Goal: Task Accomplishment & Management: Manage account settings

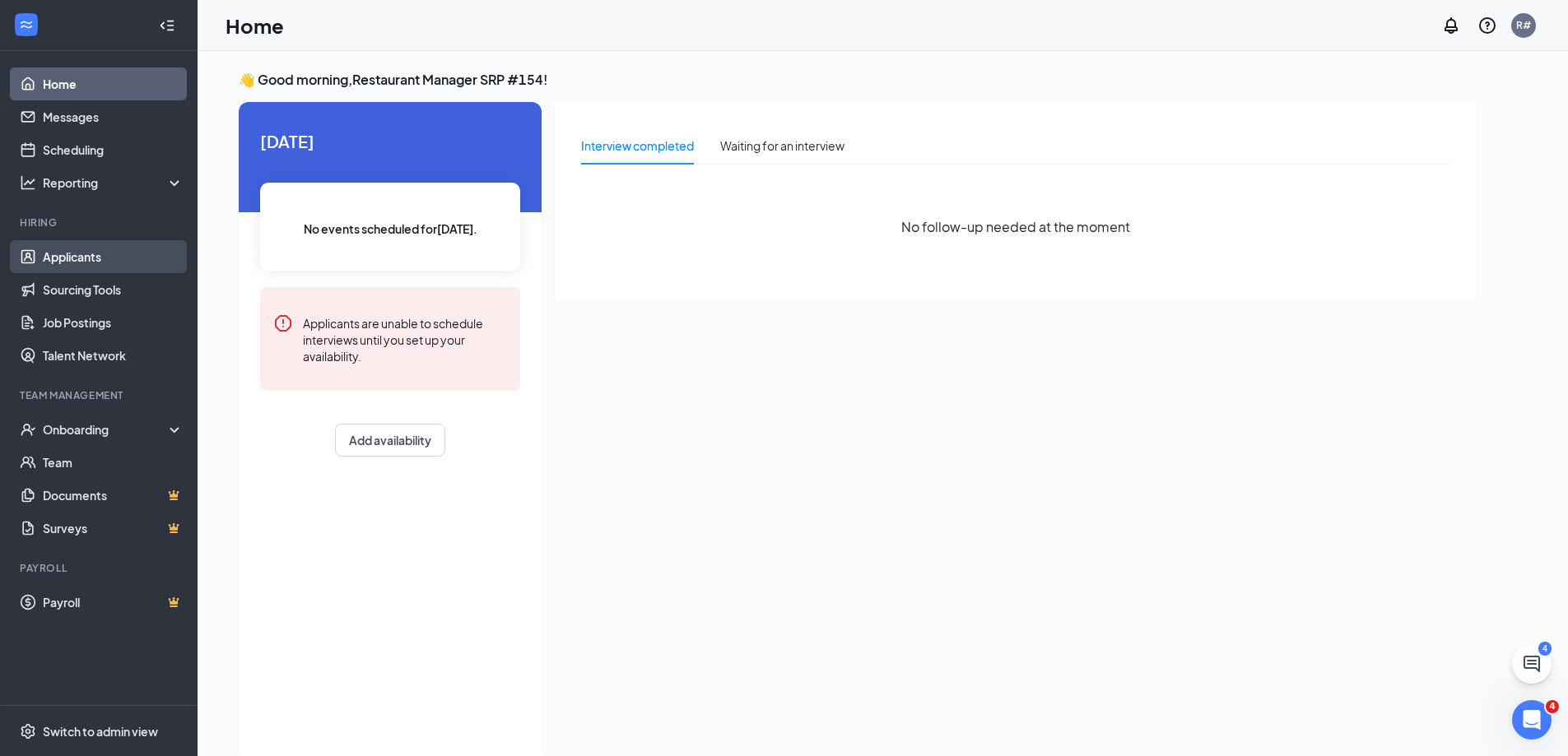
click at [75, 255] on link "Applicants" at bounding box center [114, 257] width 141 height 33
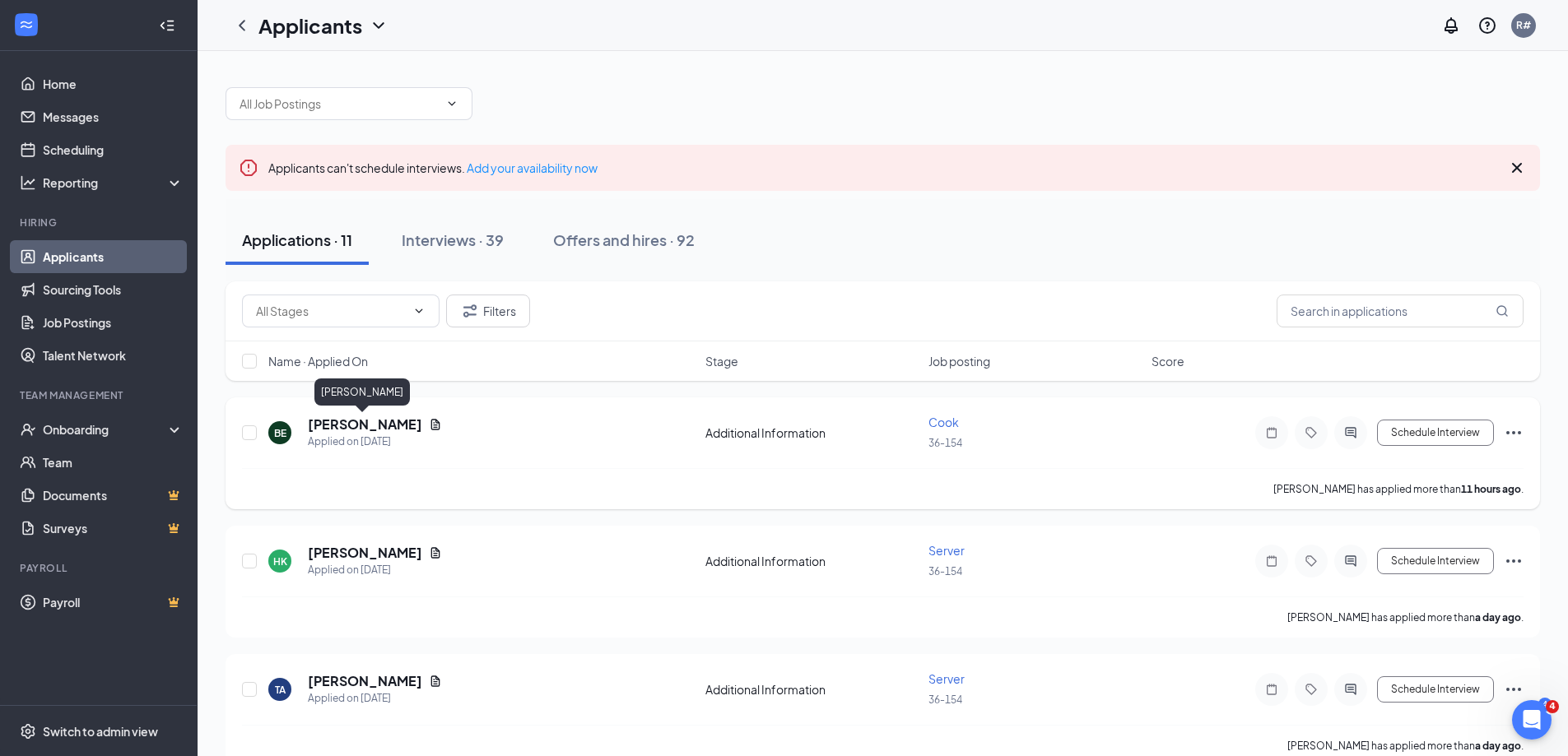
click at [354, 426] on h5 "[PERSON_NAME]" at bounding box center [364, 424] width 114 height 18
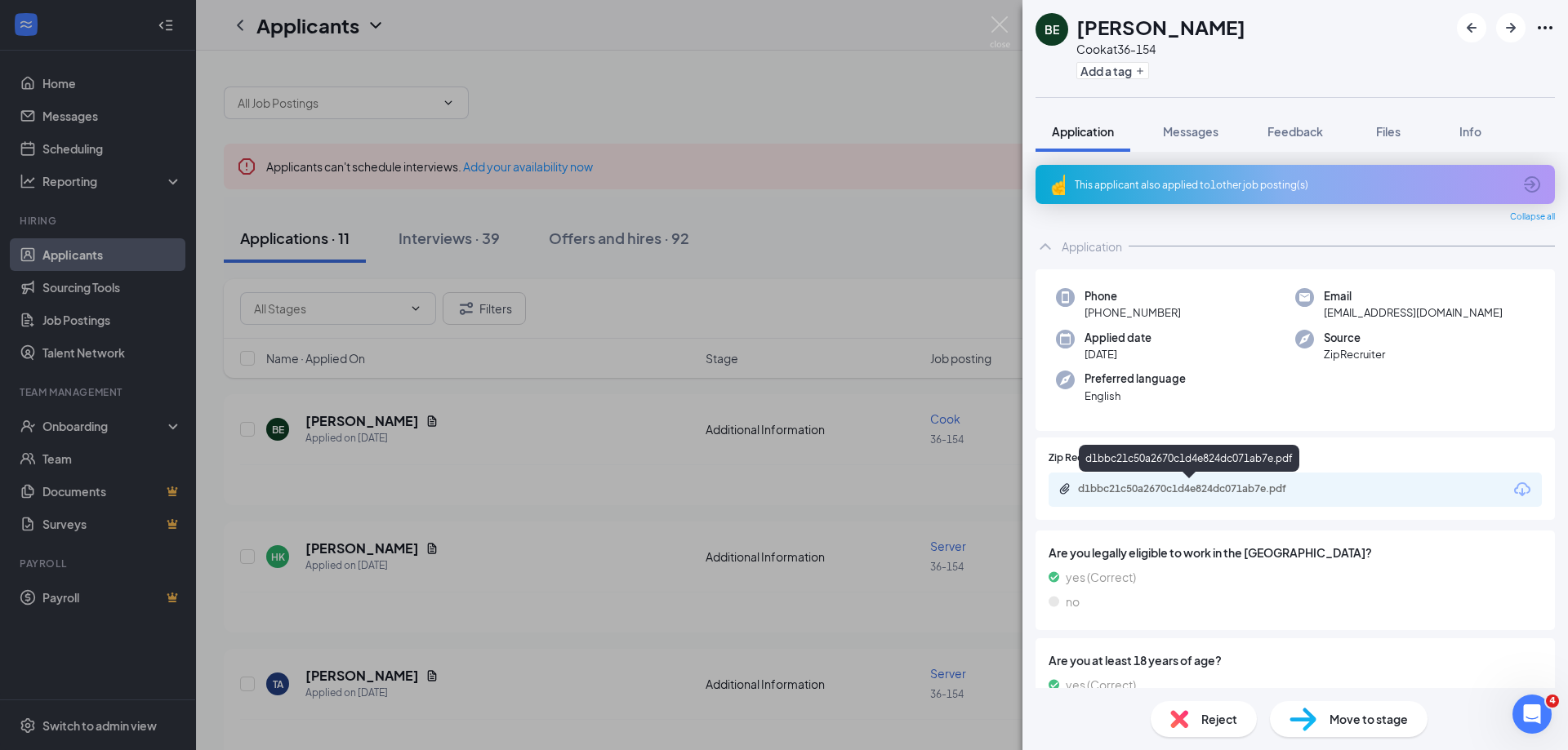
click at [1213, 482] on div "d1bbc21c50a2670c1d4e824dc071ab7e.pdf" at bounding box center [1192, 489] width 229 height 13
click at [1189, 728] on div "Reject" at bounding box center [1203, 719] width 106 height 36
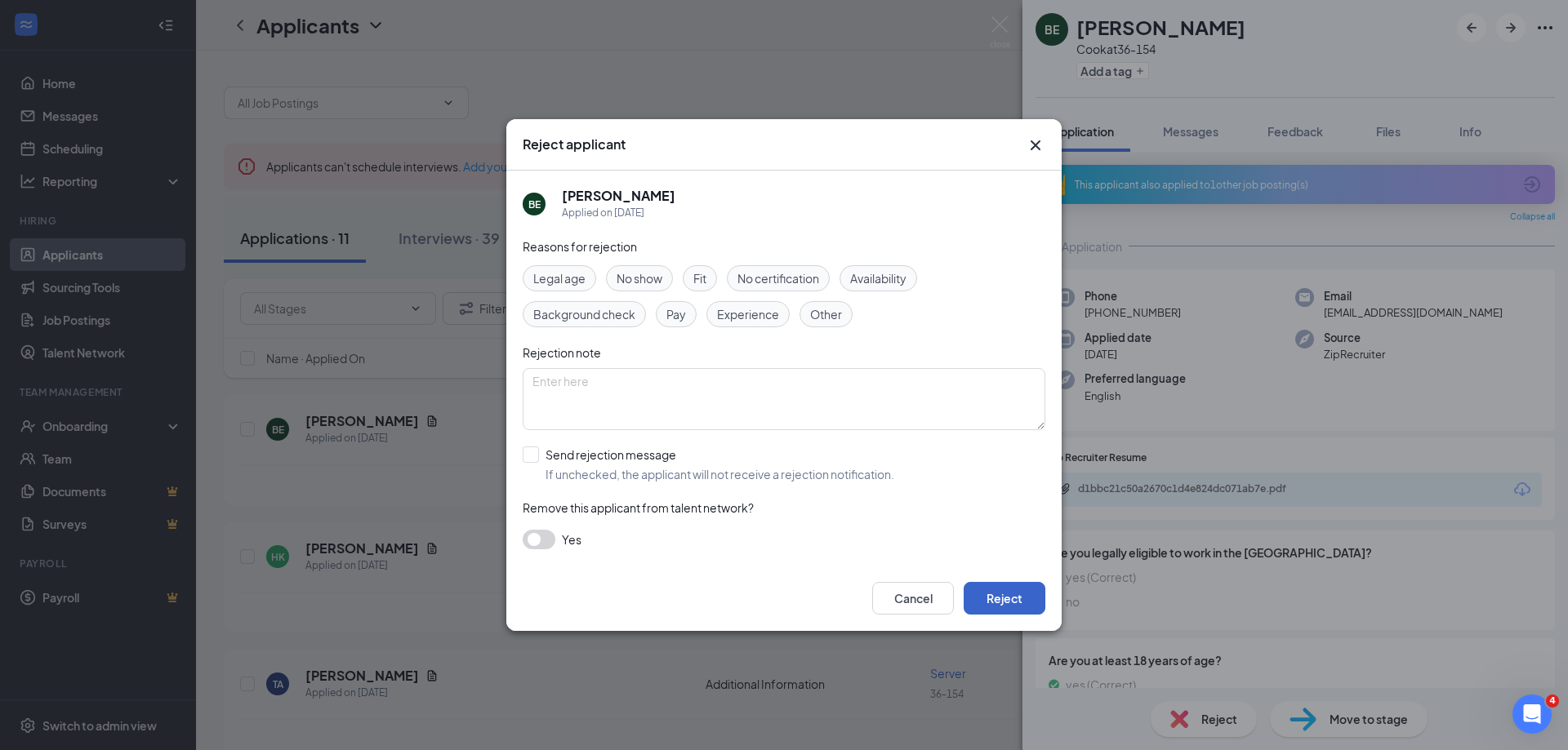
click at [1008, 602] on button "Reject" at bounding box center [1004, 598] width 82 height 33
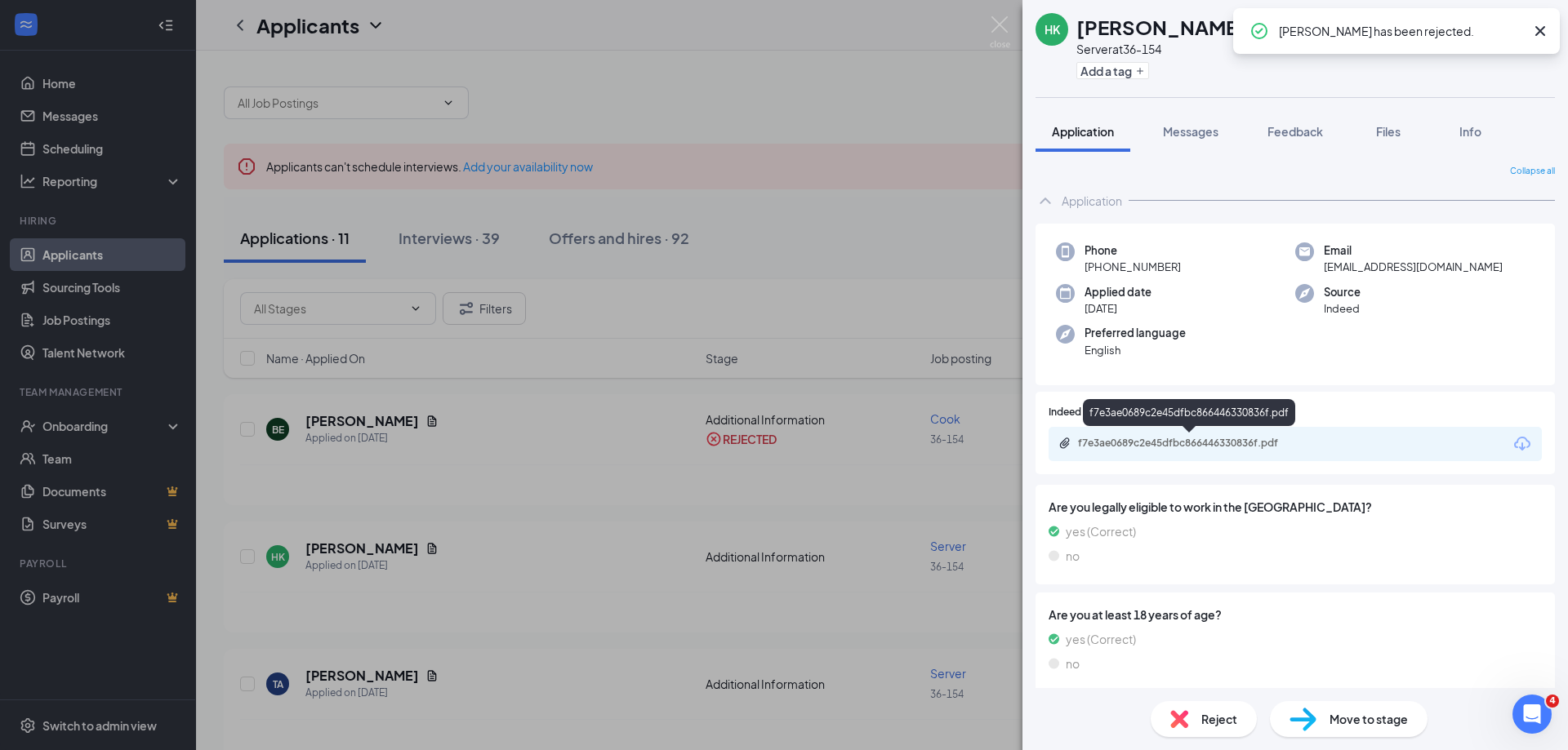
click at [1199, 451] on div "f7e3ae0689c2e45dfbc866446330836f.pdf" at bounding box center [1190, 444] width 265 height 15
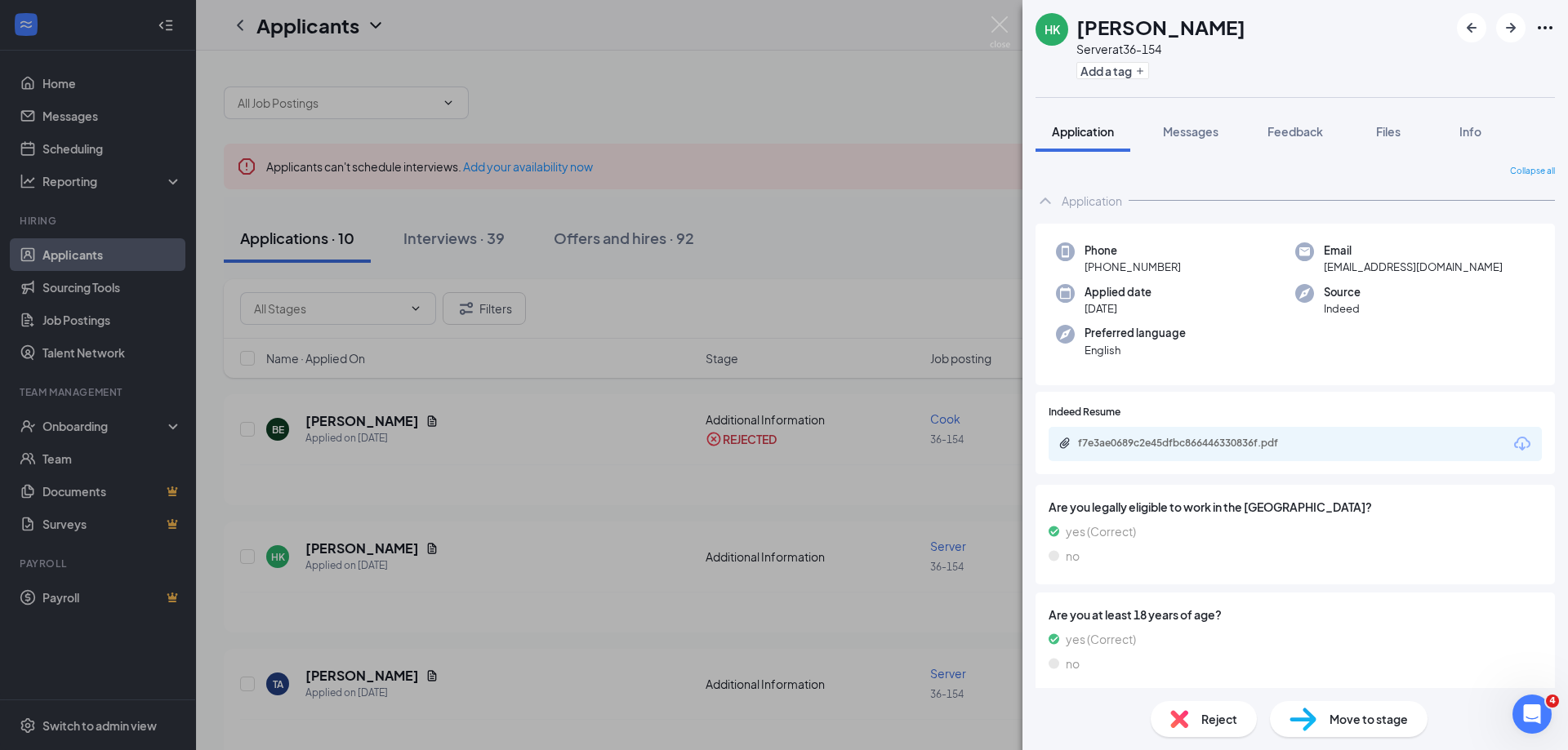
click at [1213, 736] on div "Reject" at bounding box center [1203, 719] width 106 height 36
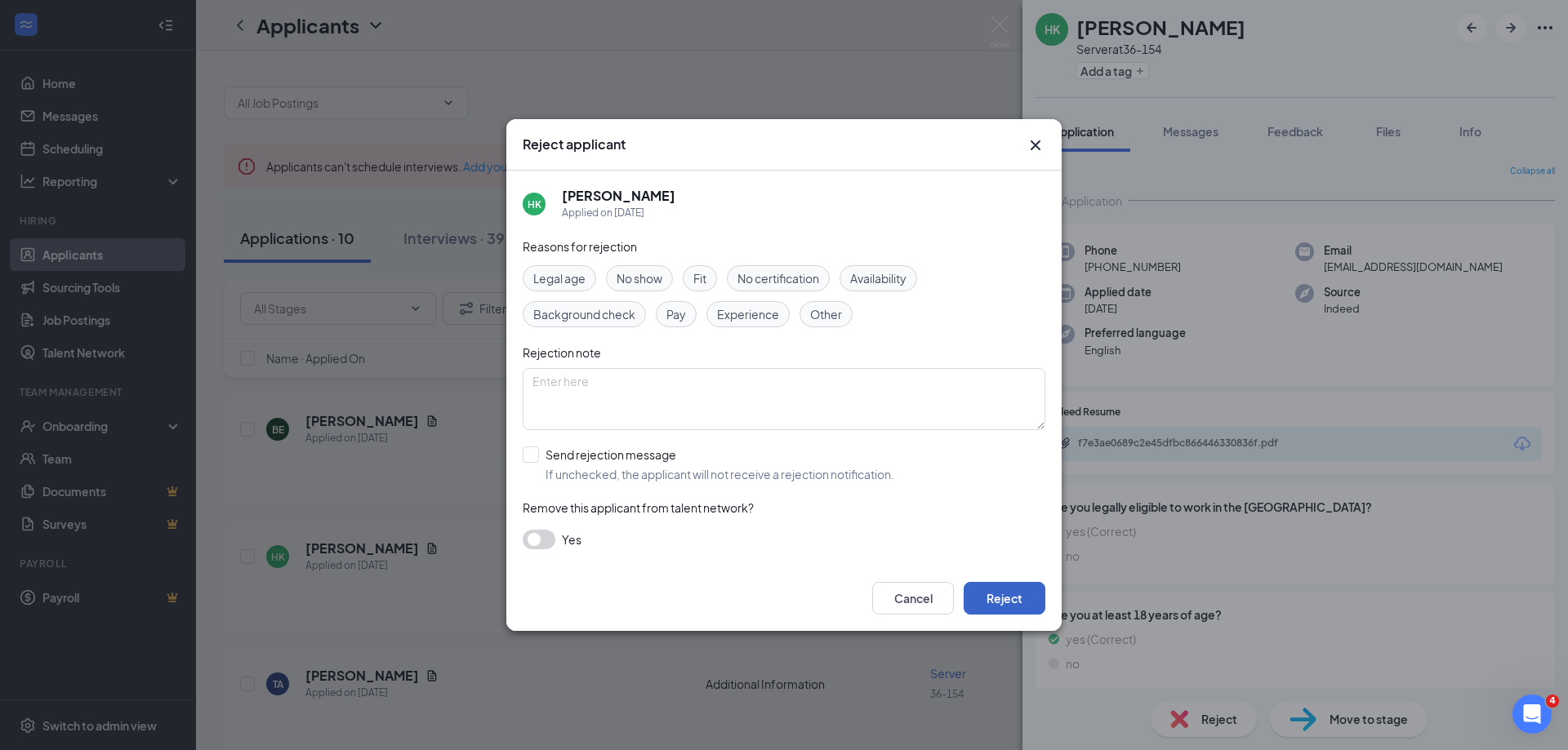
click at [1035, 607] on button "Reject" at bounding box center [1004, 598] width 82 height 33
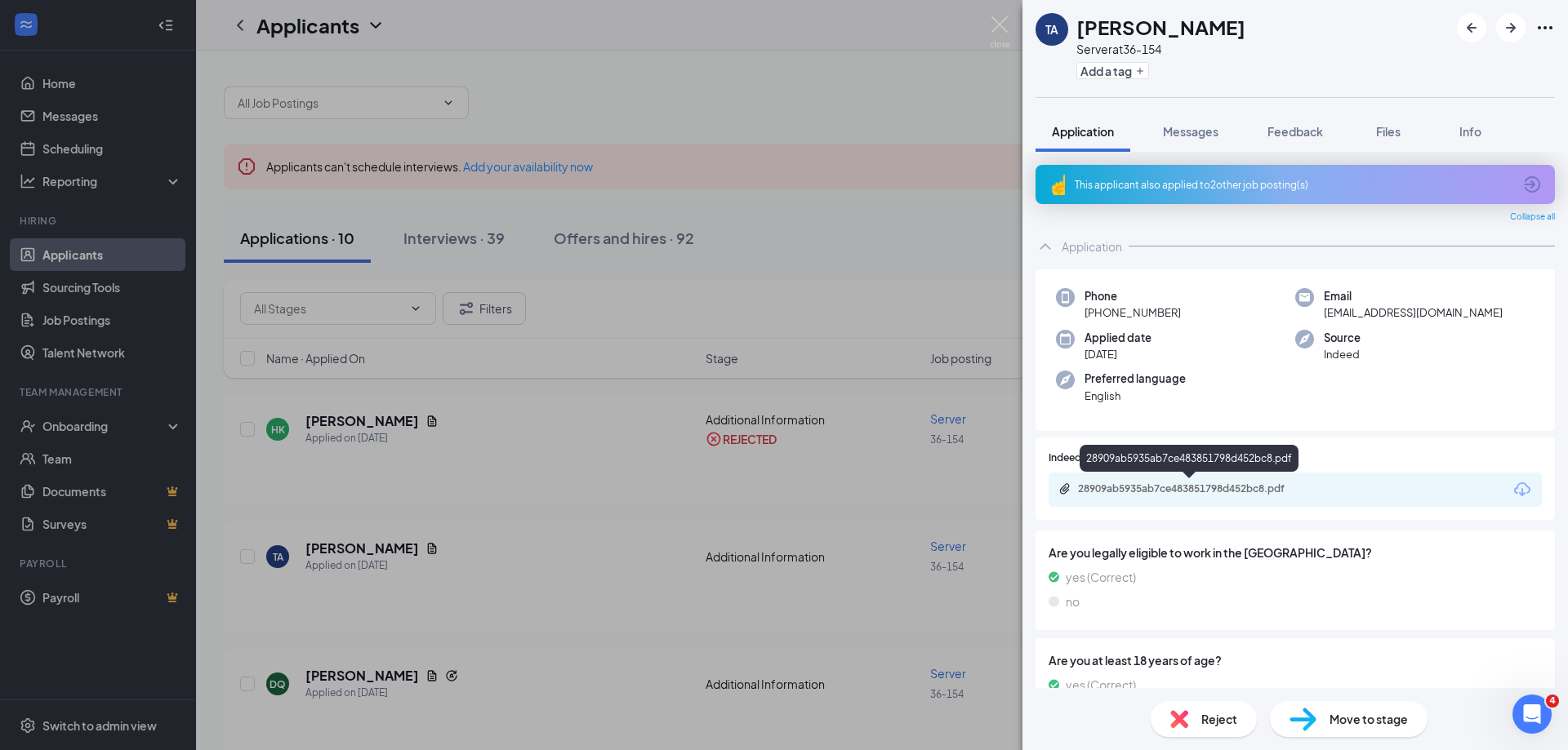
click at [1225, 496] on div "28909ab5935ab7ce483851798d452bc8.pdf" at bounding box center [1190, 490] width 265 height 15
click at [873, 580] on div "TA [PERSON_NAME] Server at 36-154 Add a tag Application Messages Feedback Files…" at bounding box center [784, 375] width 1568 height 750
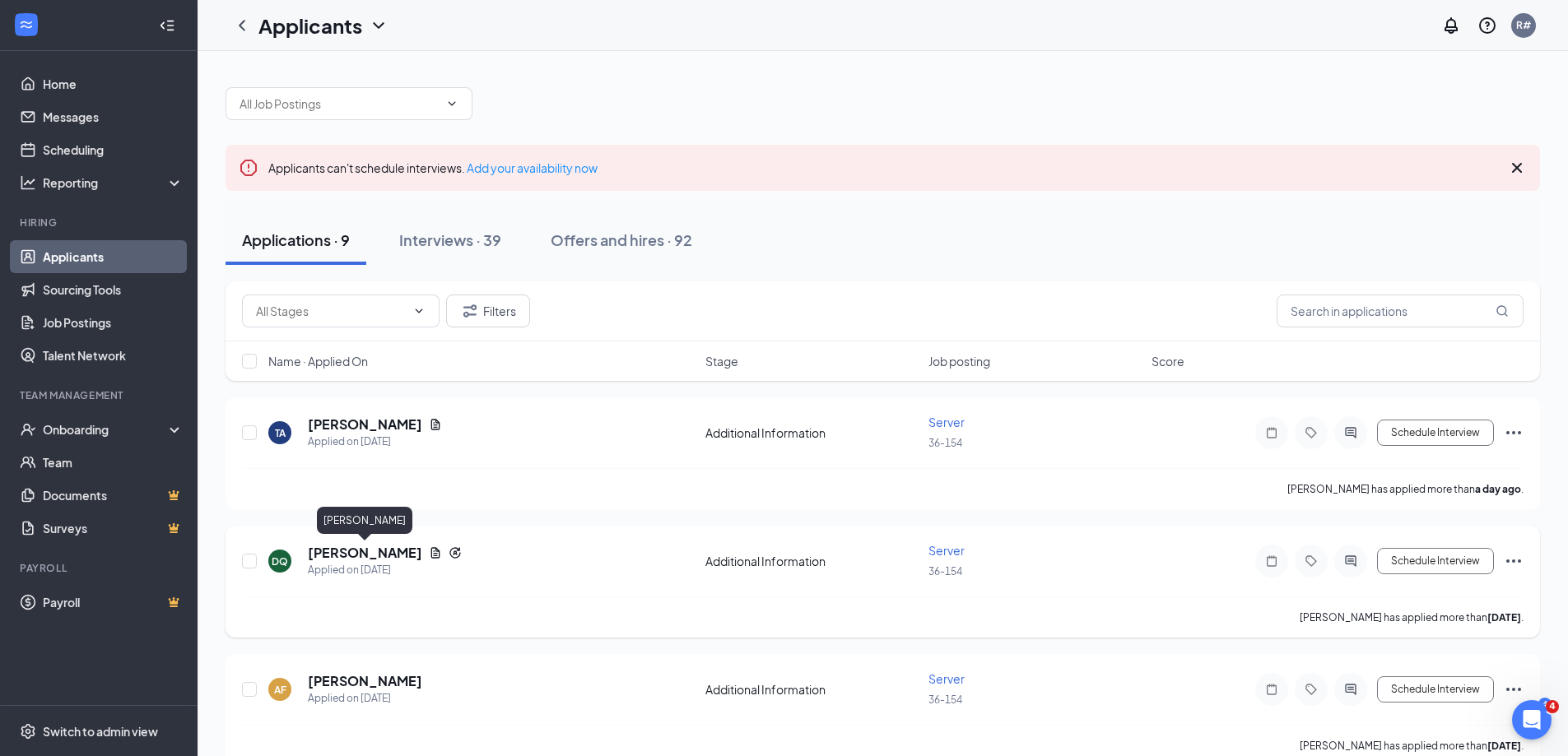
click at [395, 554] on h5 "[PERSON_NAME]" at bounding box center [364, 552] width 114 height 18
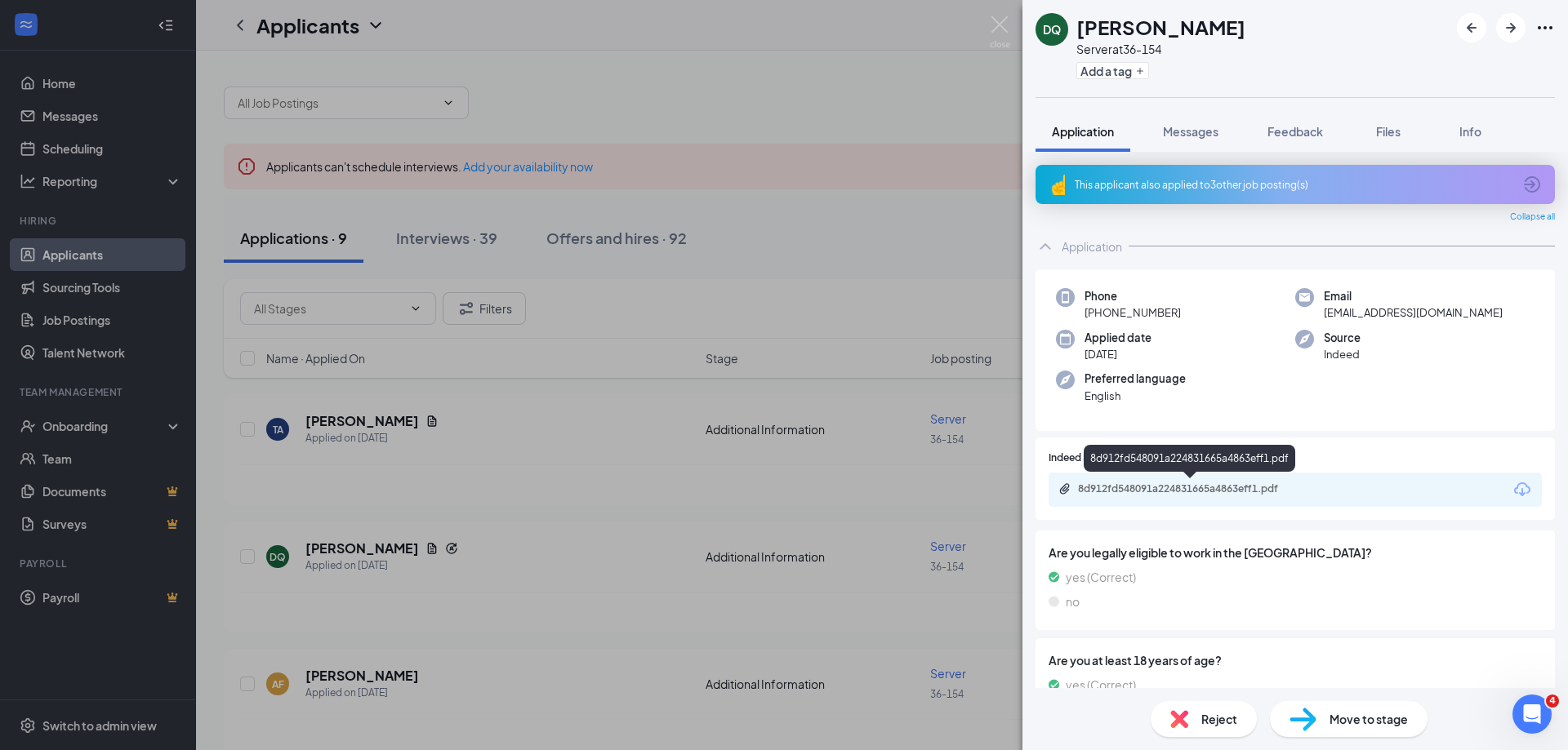
click at [1237, 487] on div "8d912fd548091a224831665a4863eff1.pdf" at bounding box center [1192, 489] width 229 height 13
click at [1210, 728] on div "Reject" at bounding box center [1203, 719] width 106 height 36
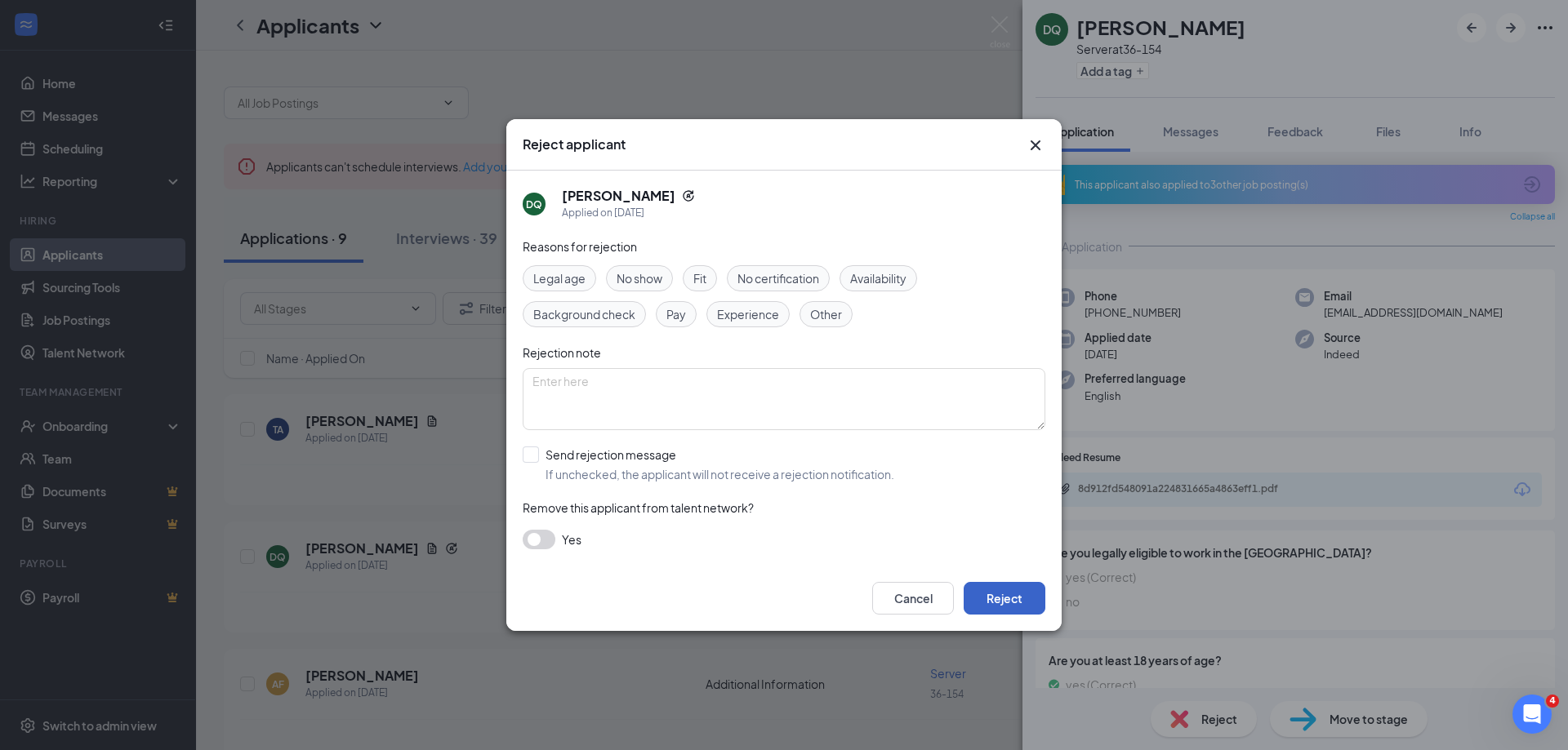
click at [1019, 606] on button "Reject" at bounding box center [1004, 598] width 82 height 33
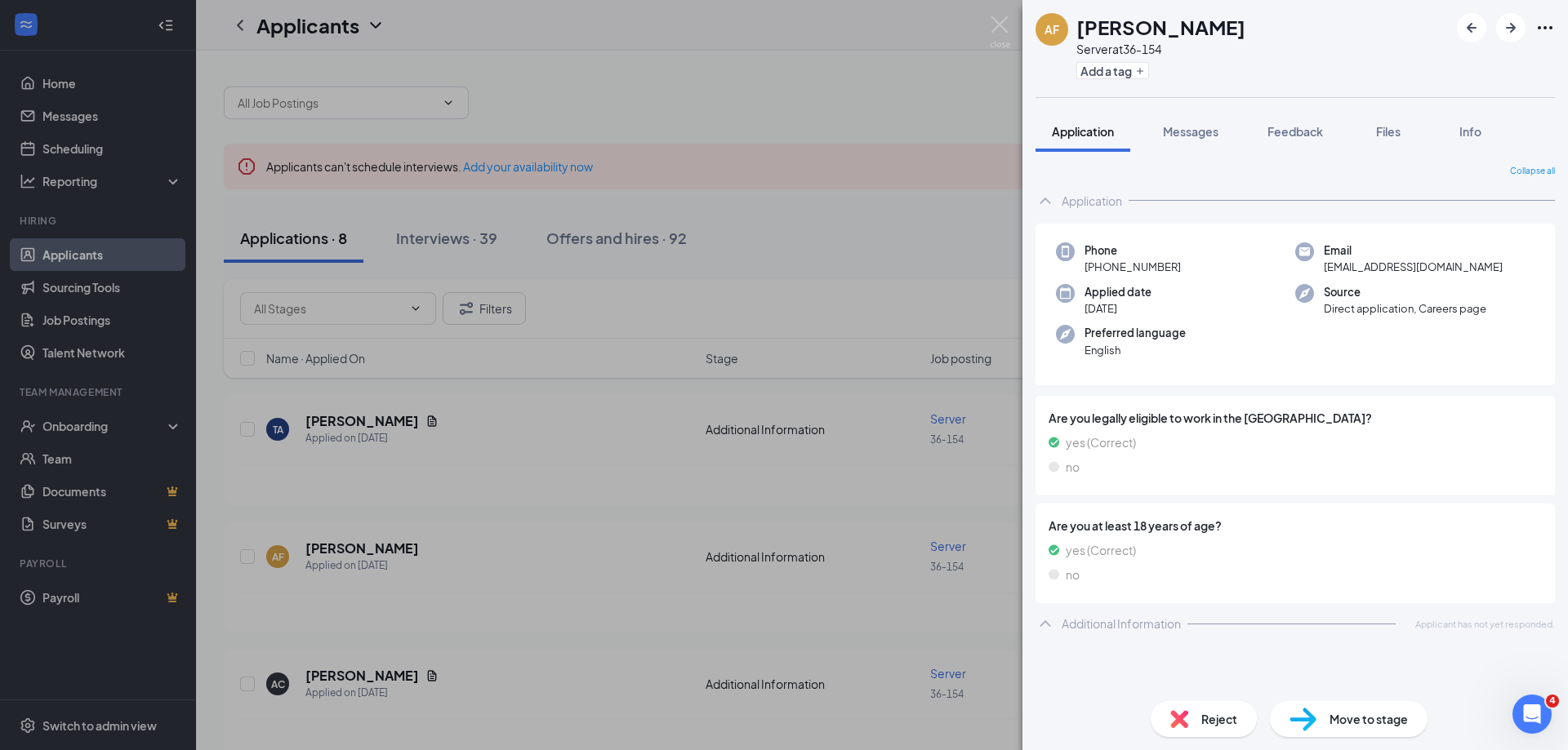
click at [1192, 715] on div "Reject" at bounding box center [1203, 719] width 106 height 36
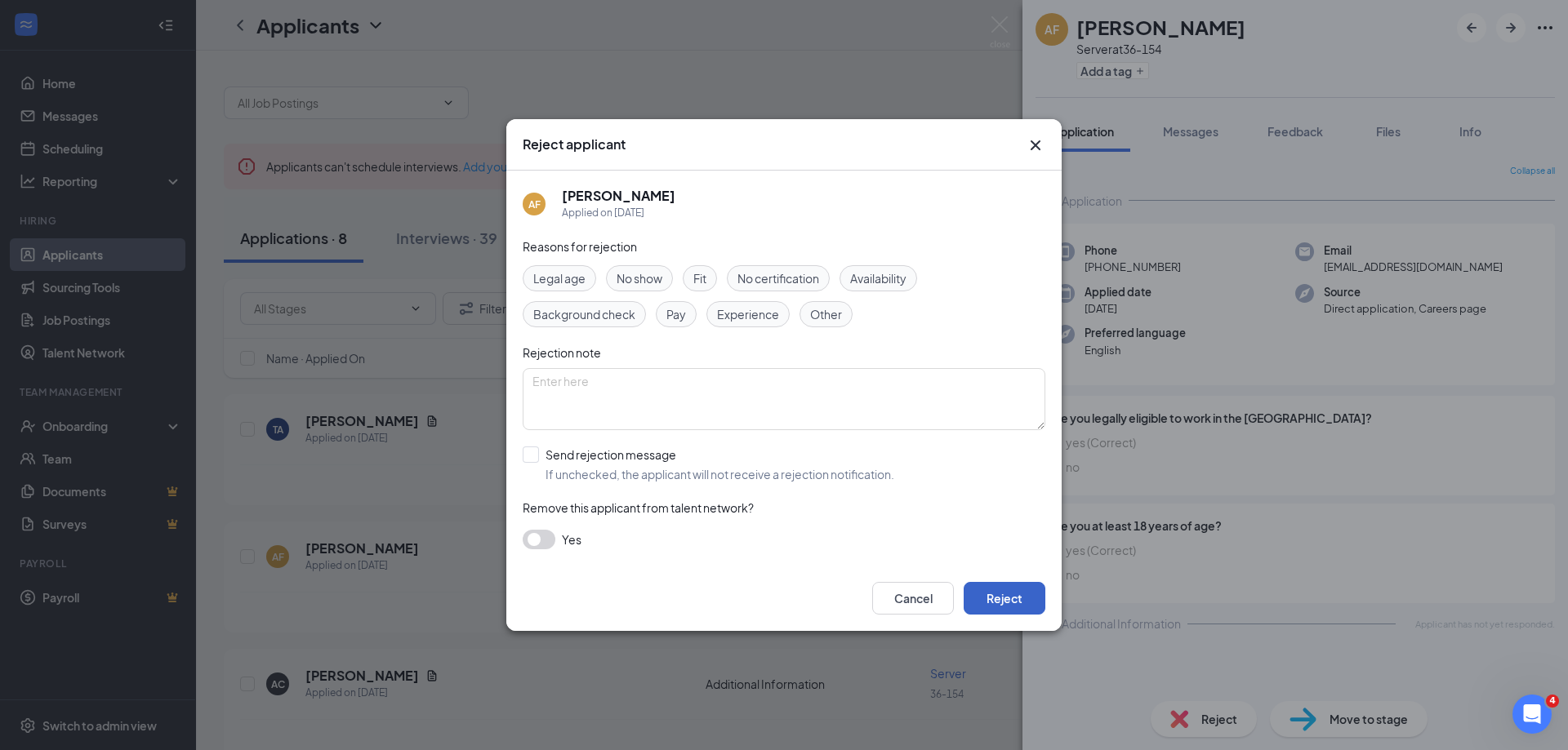
click at [999, 606] on button "Reject" at bounding box center [1004, 598] width 82 height 33
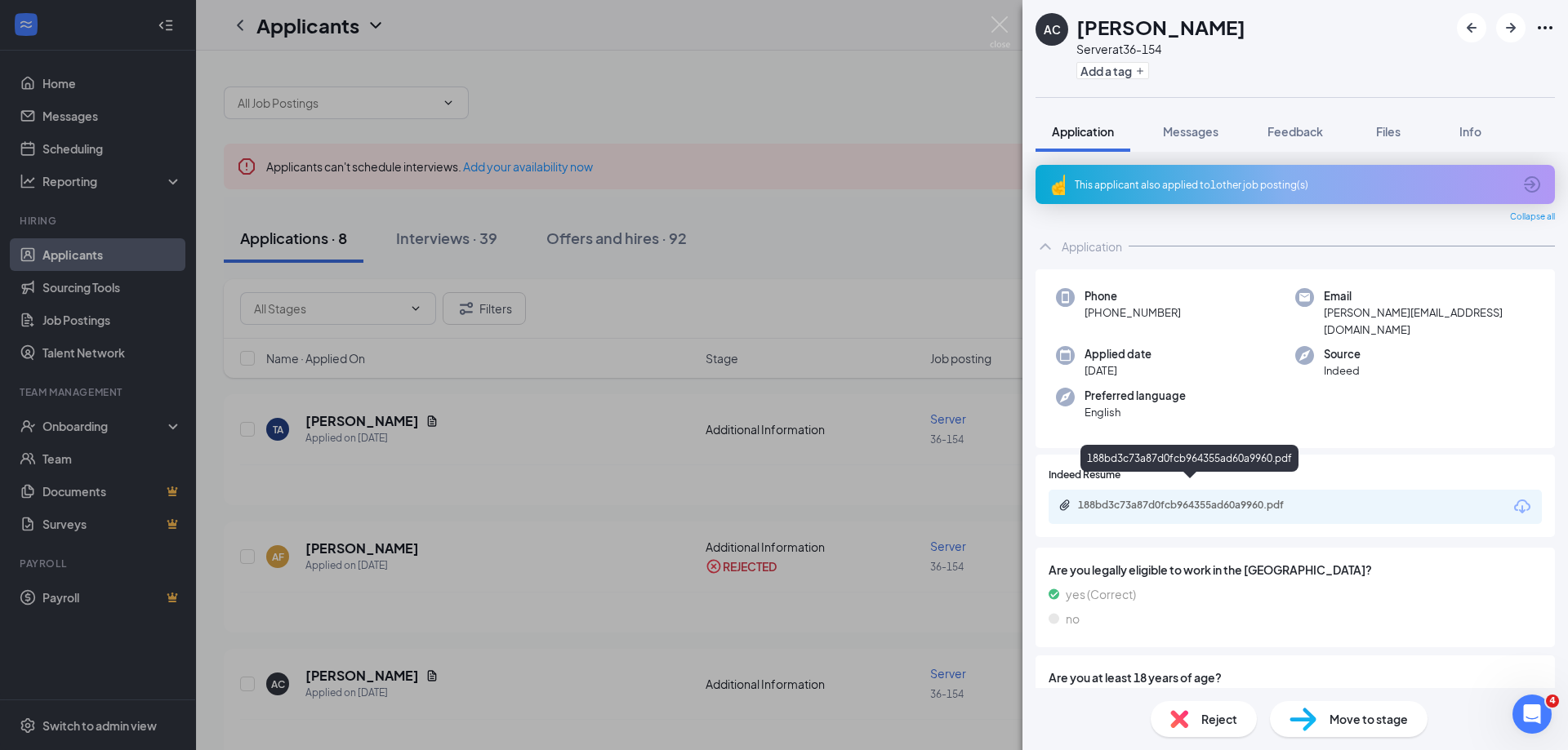
click at [1212, 499] on div "188bd3c73a87d0fcb964355ad60a9960.pdf" at bounding box center [1190, 506] width 265 height 15
click at [838, 637] on div "AC [PERSON_NAME] Server at 36-154 Add a tag Application Messages Feedback Files…" at bounding box center [784, 375] width 1568 height 750
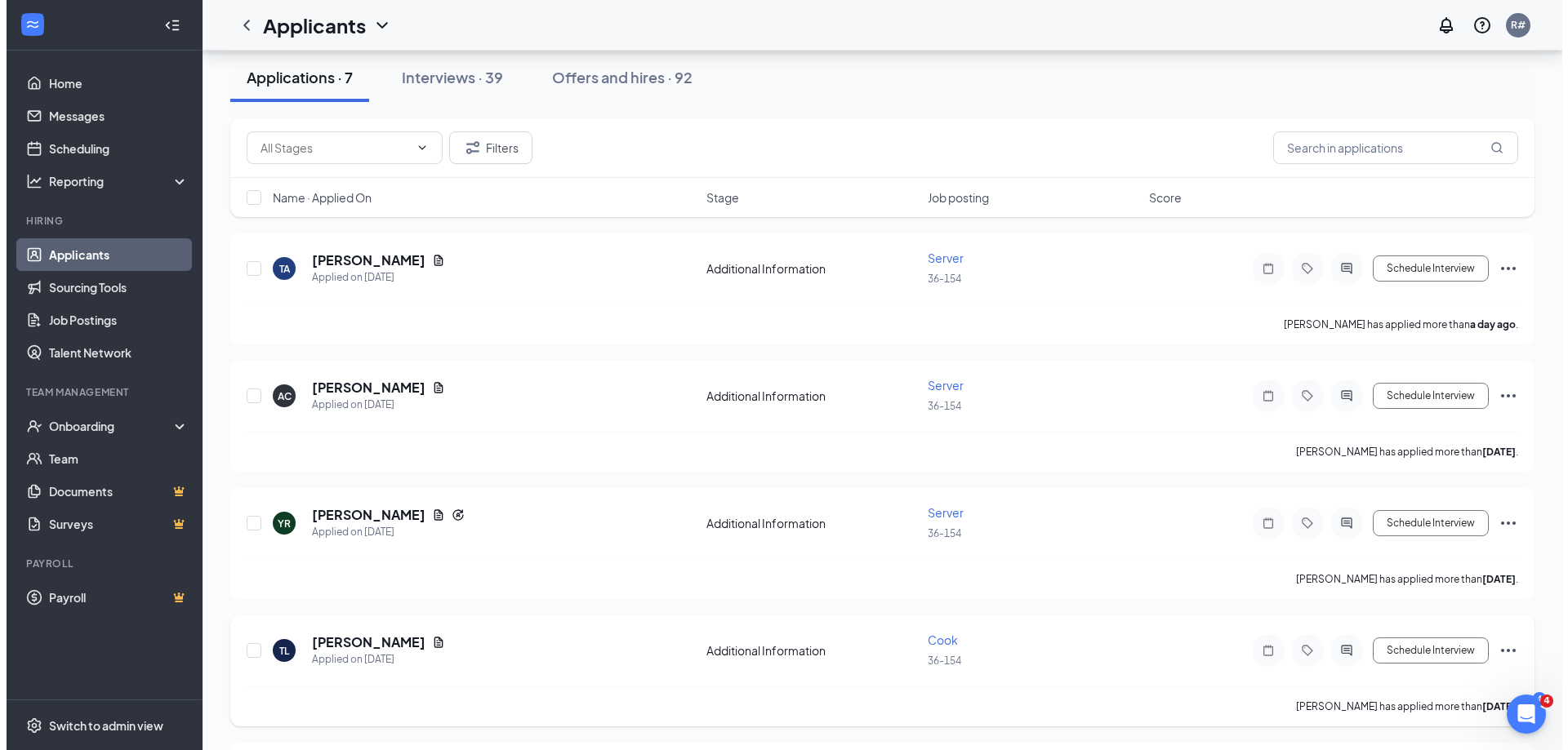
scroll to position [163, 0]
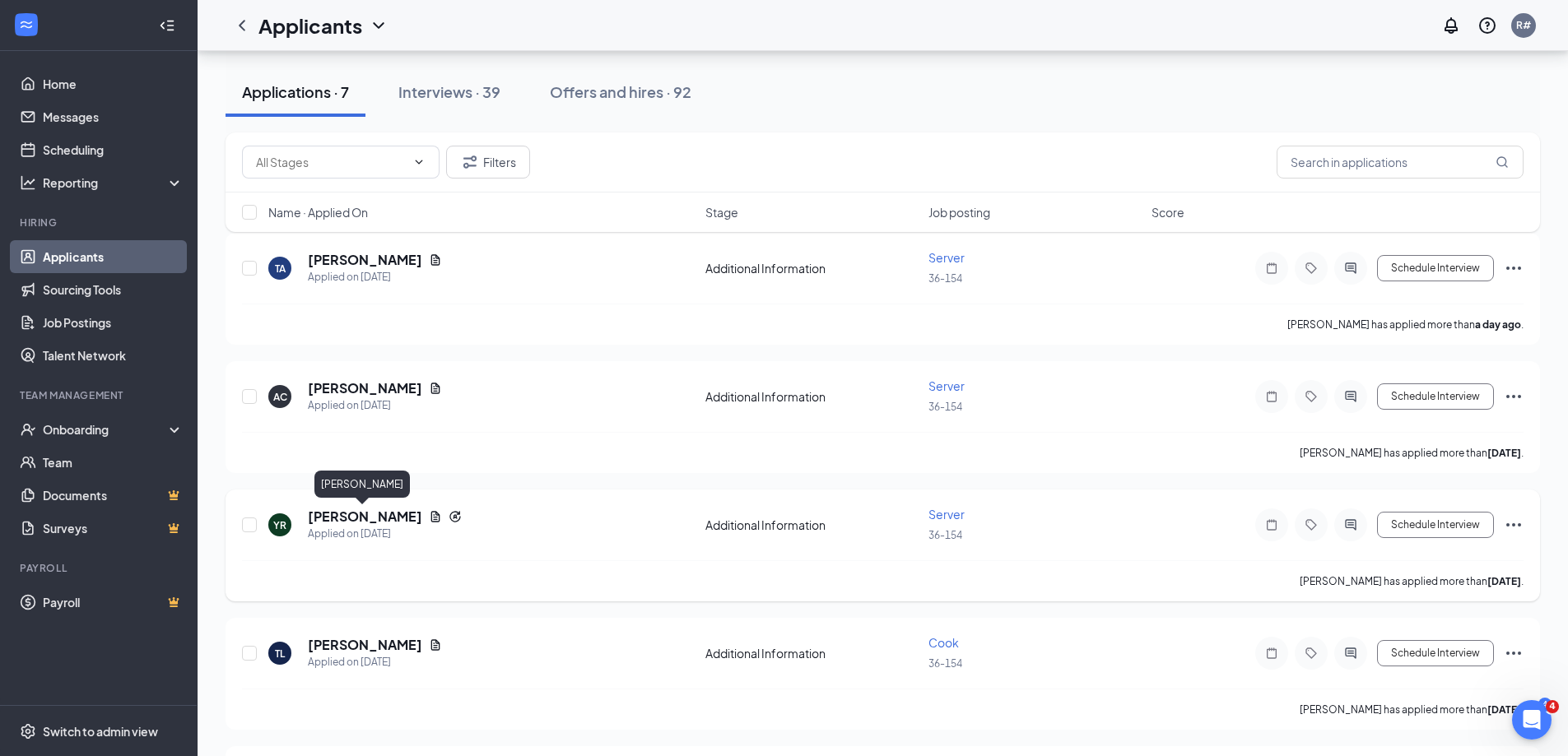
click at [340, 520] on h5 "[PERSON_NAME]" at bounding box center [364, 516] width 114 height 18
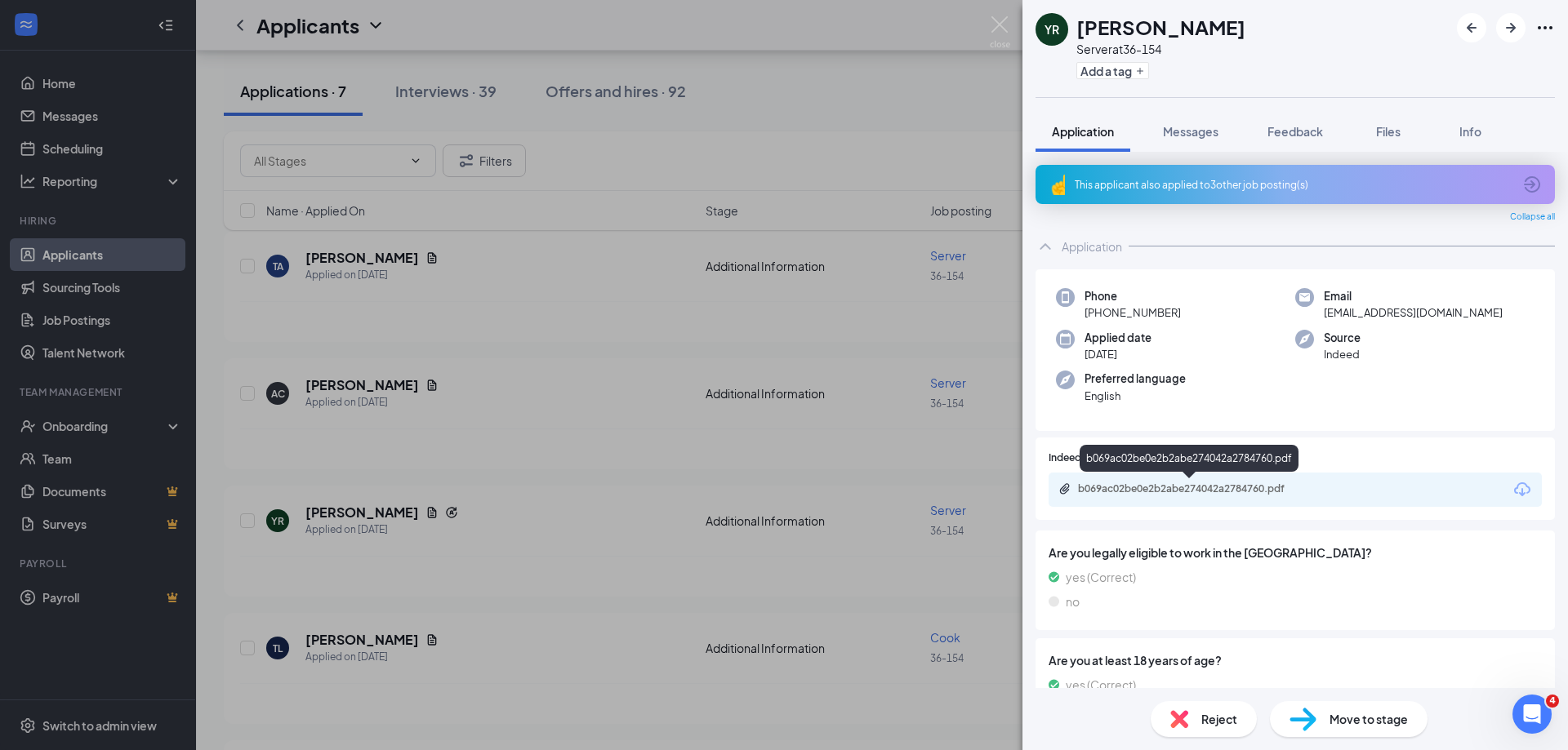
click at [1226, 496] on div "b069ac02be0e2b2abe274042a2784760.pdf" at bounding box center [1190, 490] width 265 height 15
click at [1212, 726] on span "Reject" at bounding box center [1219, 718] width 36 height 18
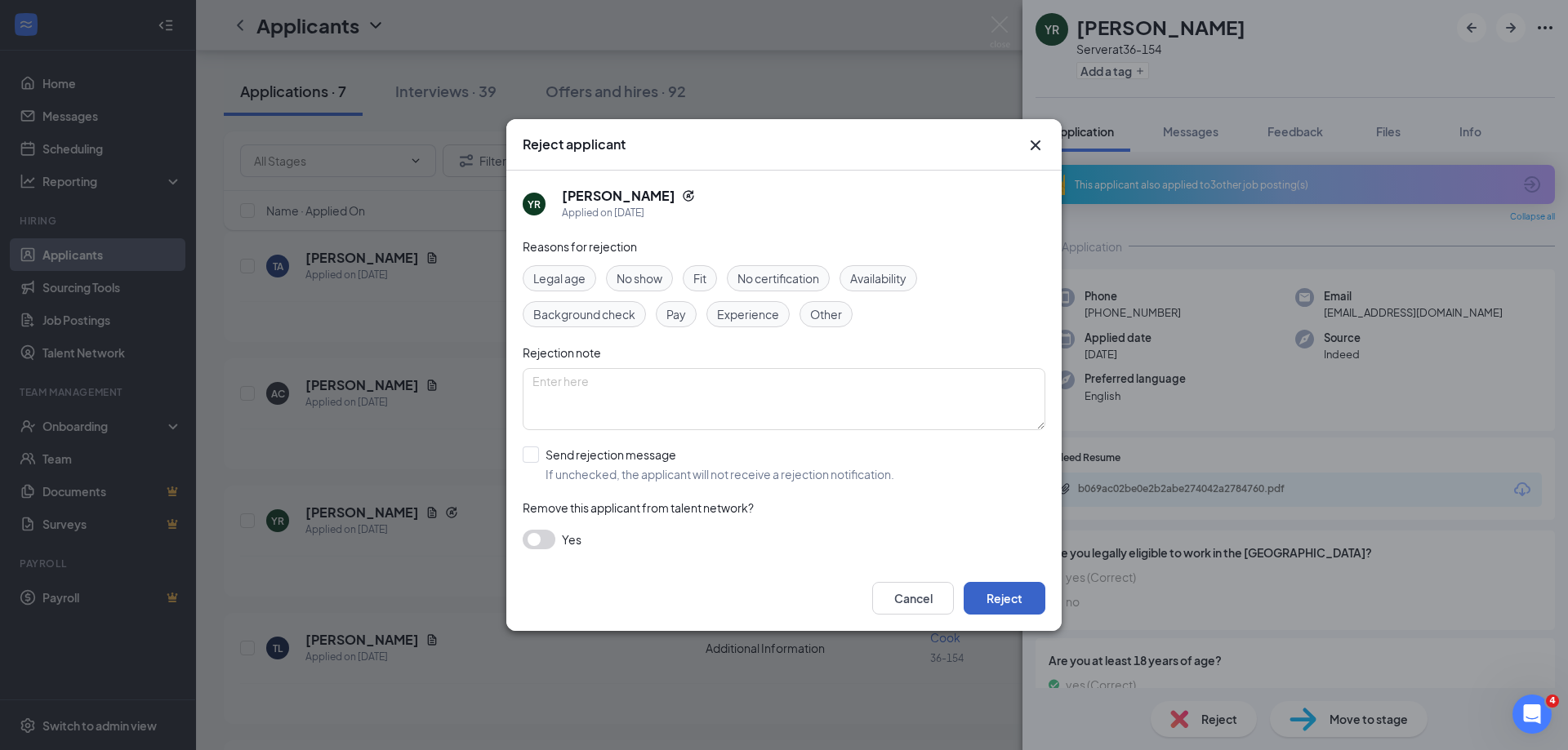
click at [1003, 591] on button "Reject" at bounding box center [1004, 598] width 82 height 33
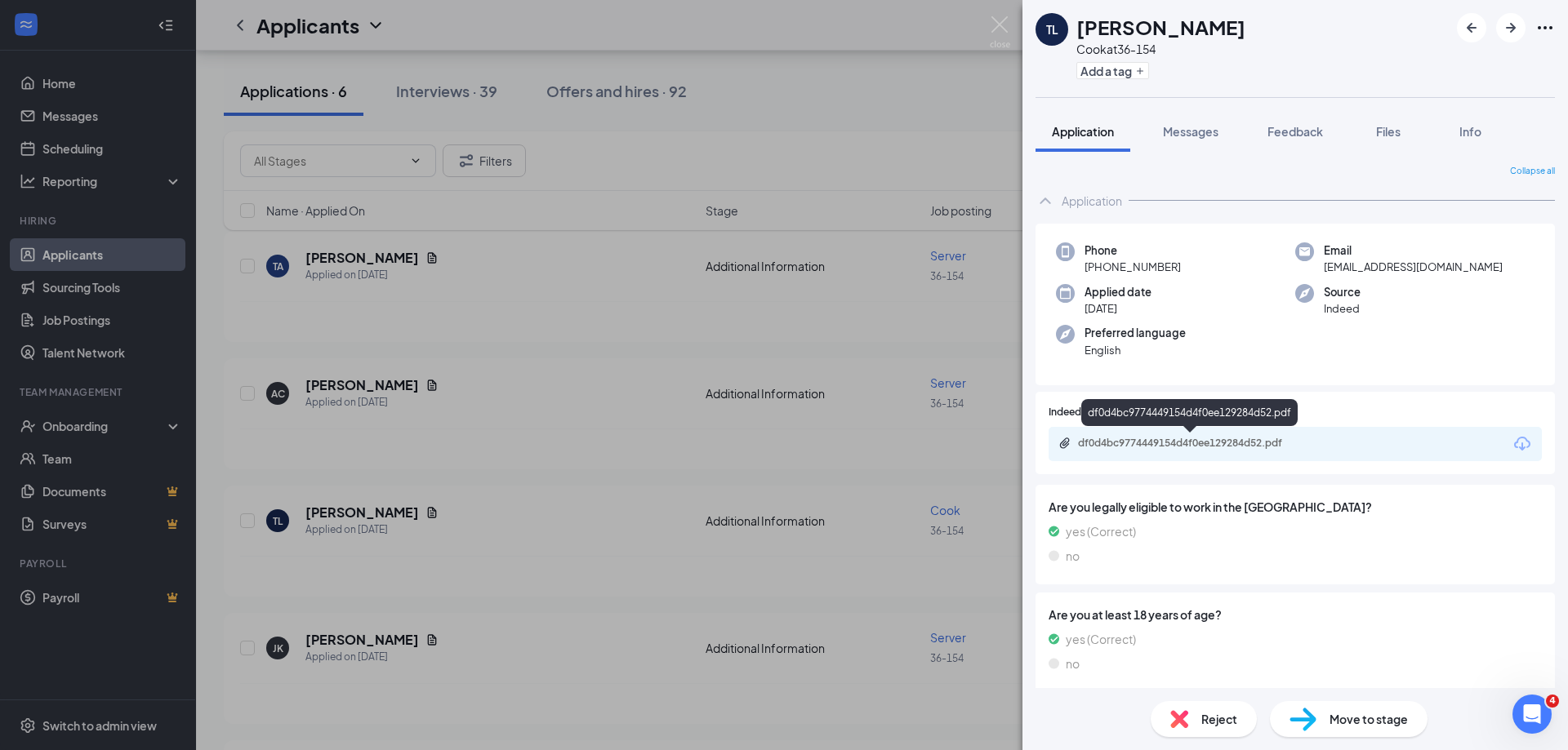
click at [1186, 440] on div "df0d4bc9774449154d4f0ee129284d52.pdf" at bounding box center [1192, 443] width 229 height 13
click at [905, 601] on div "[PERSON_NAME] [PERSON_NAME] at 36-154 Add a tag Application Messages Feedback F…" at bounding box center [784, 375] width 1568 height 750
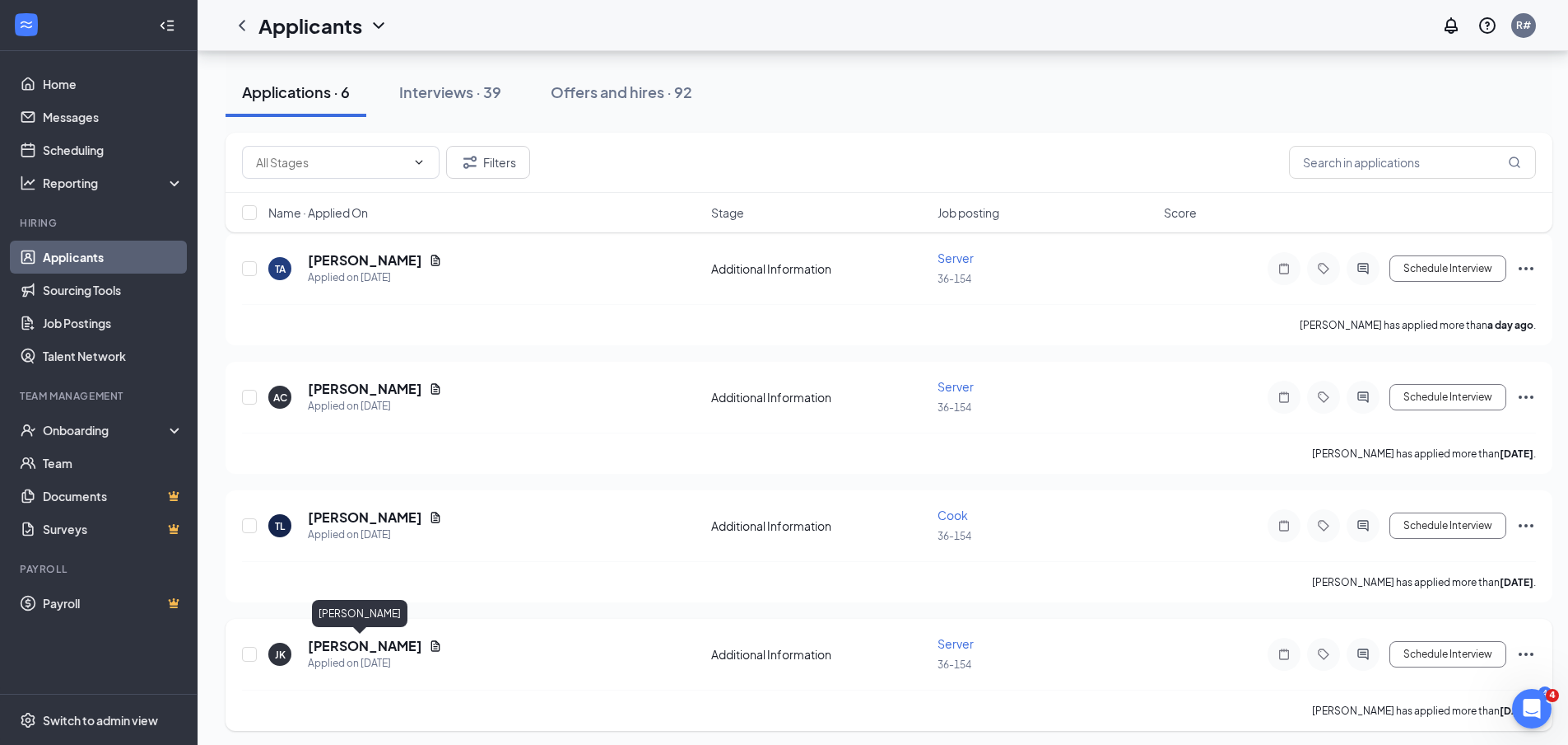
click at [361, 646] on h5 "[PERSON_NAME]" at bounding box center [364, 645] width 114 height 18
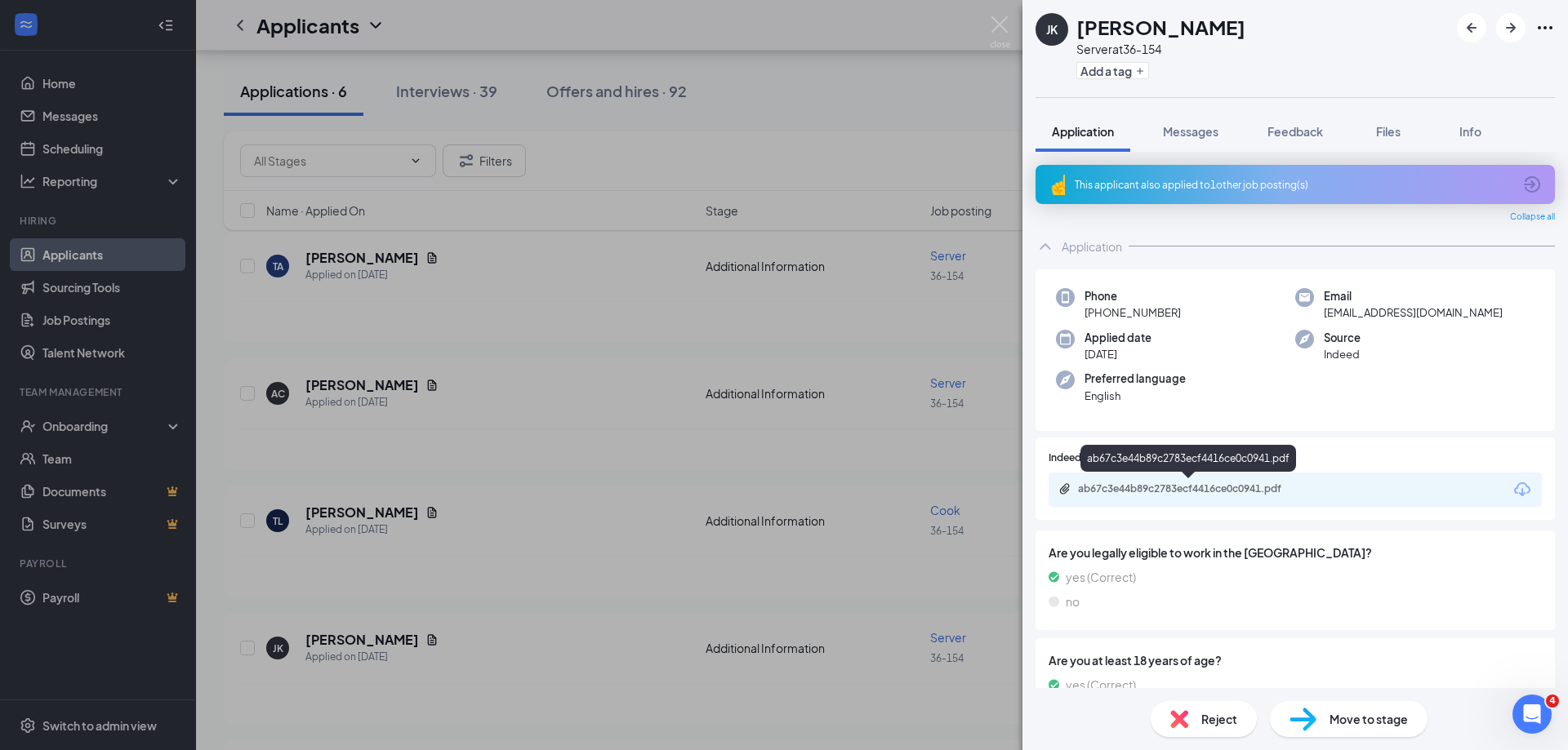
click at [1302, 490] on div "ab67c3e44b89c2783ecf4416ce0c0941.pdf" at bounding box center [1192, 489] width 229 height 13
click at [1195, 720] on div "Reject" at bounding box center [1203, 719] width 106 height 36
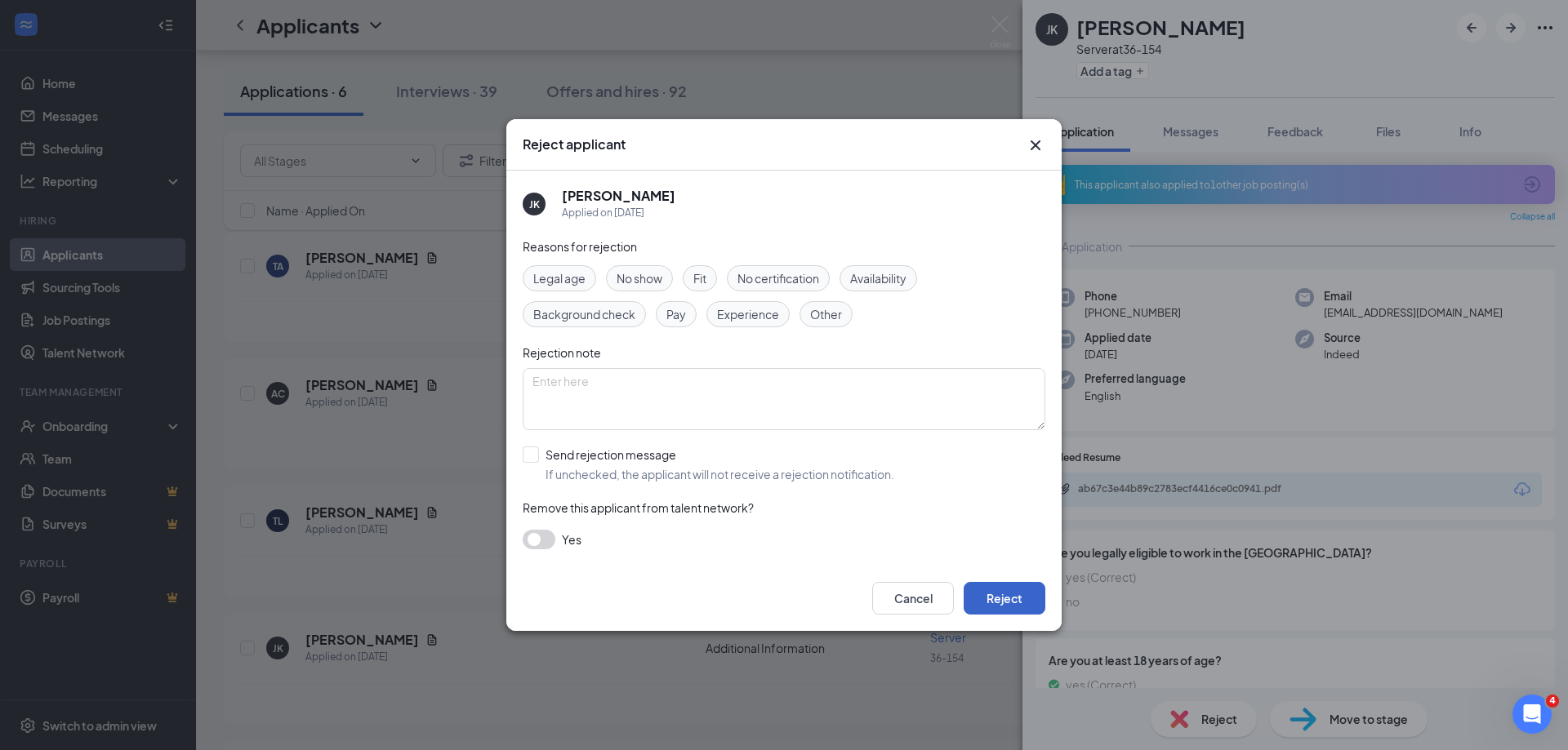
click at [1001, 600] on button "Reject" at bounding box center [1004, 598] width 82 height 33
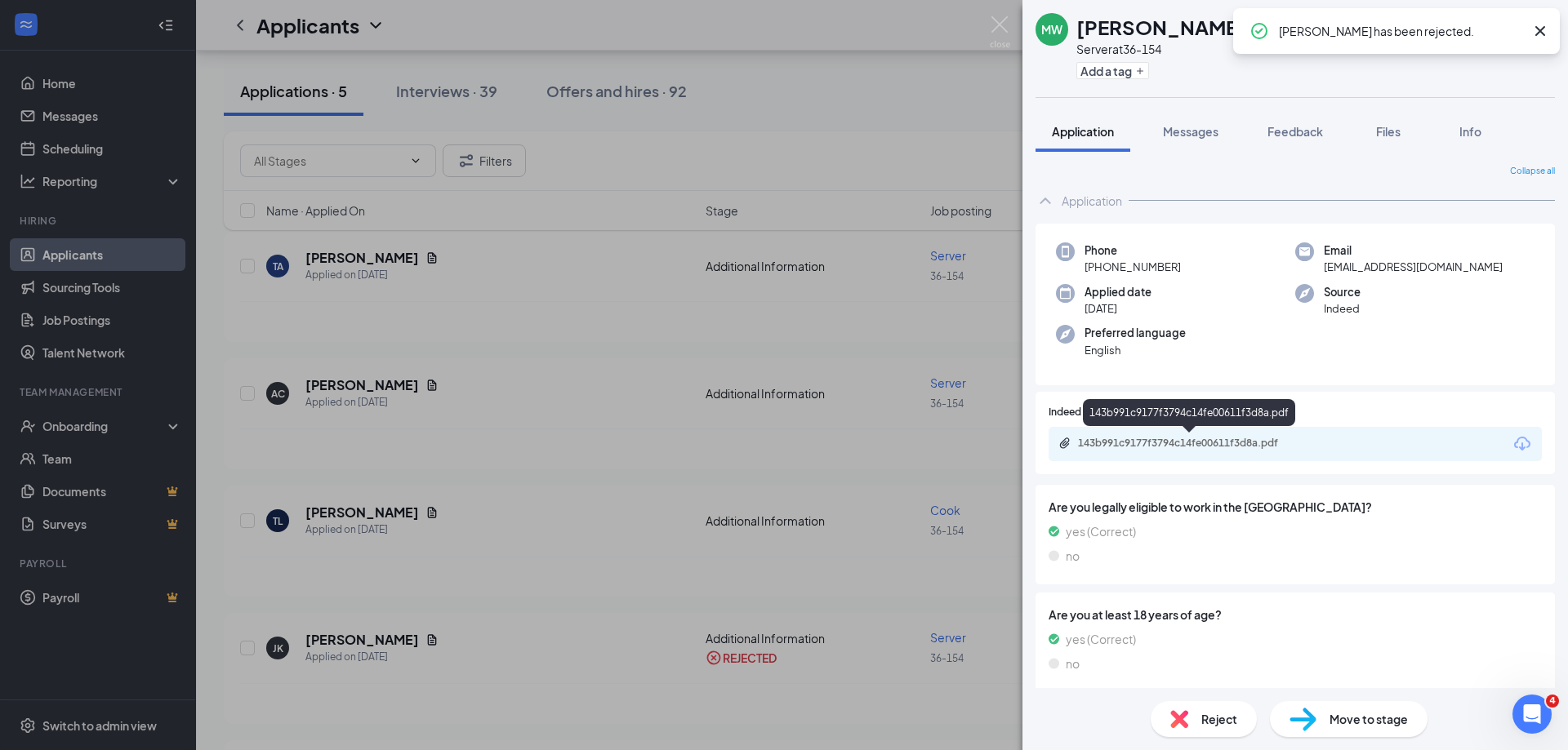
click at [1204, 443] on div "143b991c9177f3794c14fe00611f3d8a.pdf" at bounding box center [1192, 443] width 229 height 13
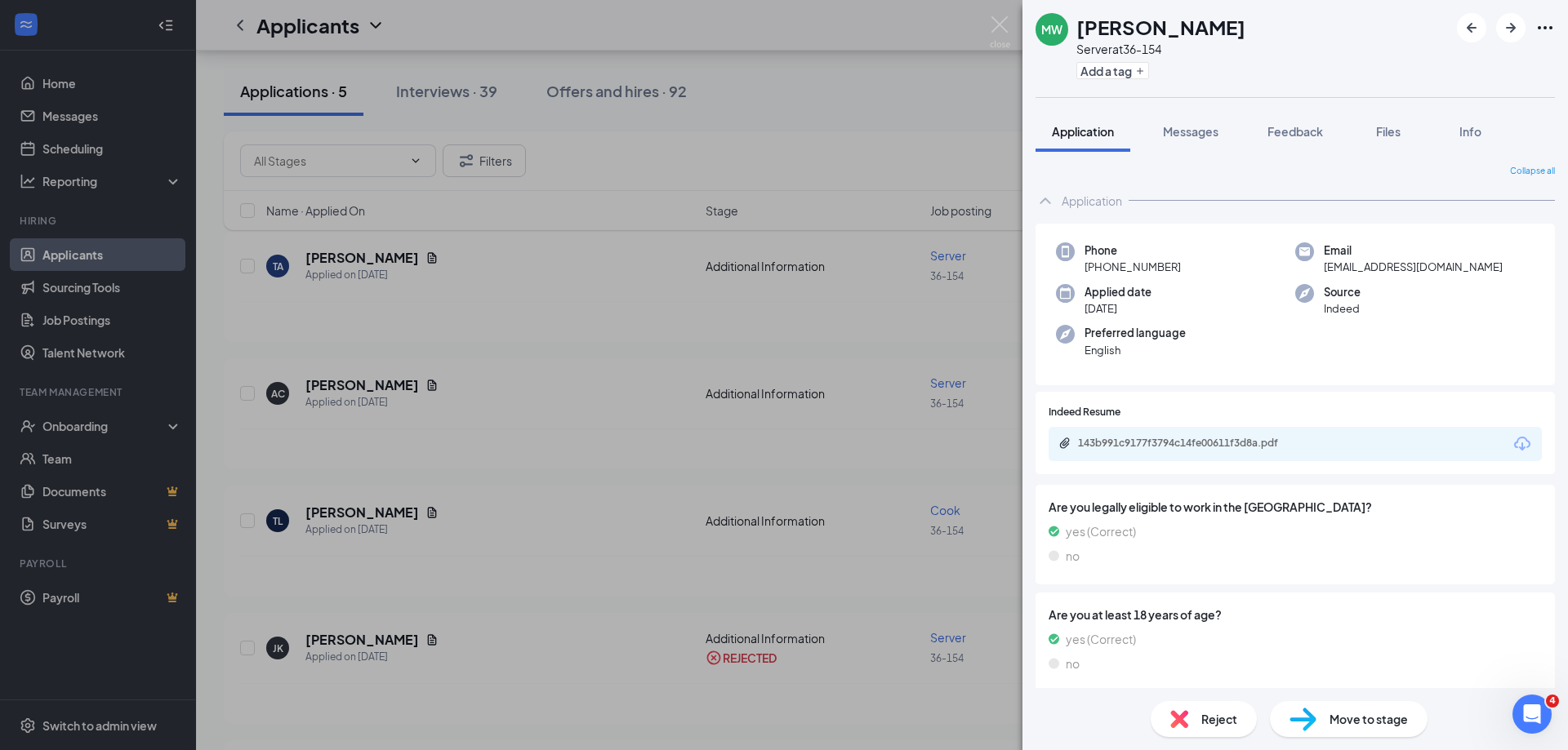
click at [1195, 715] on div "Reject" at bounding box center [1203, 719] width 106 height 36
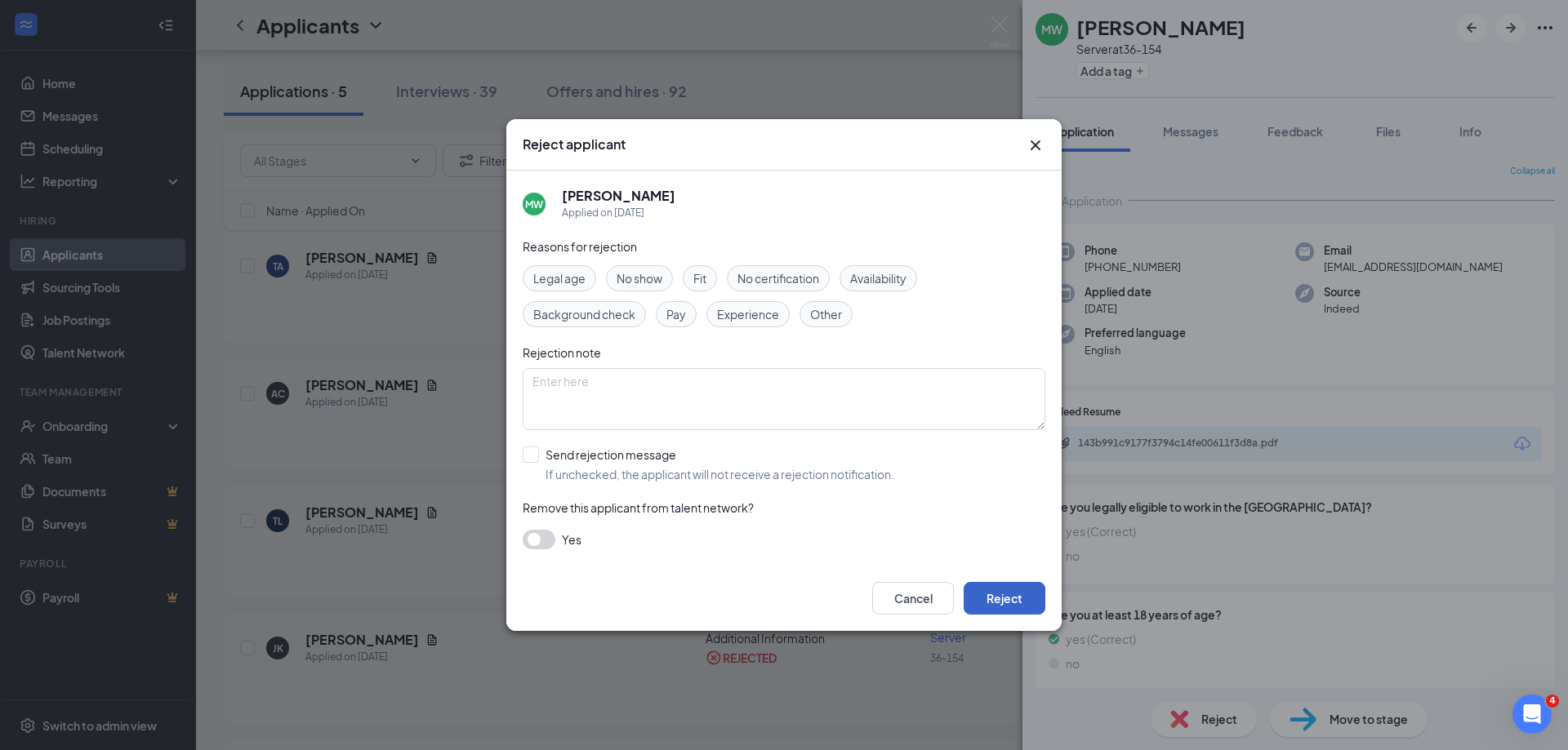
click at [998, 600] on button "Reject" at bounding box center [1004, 598] width 82 height 33
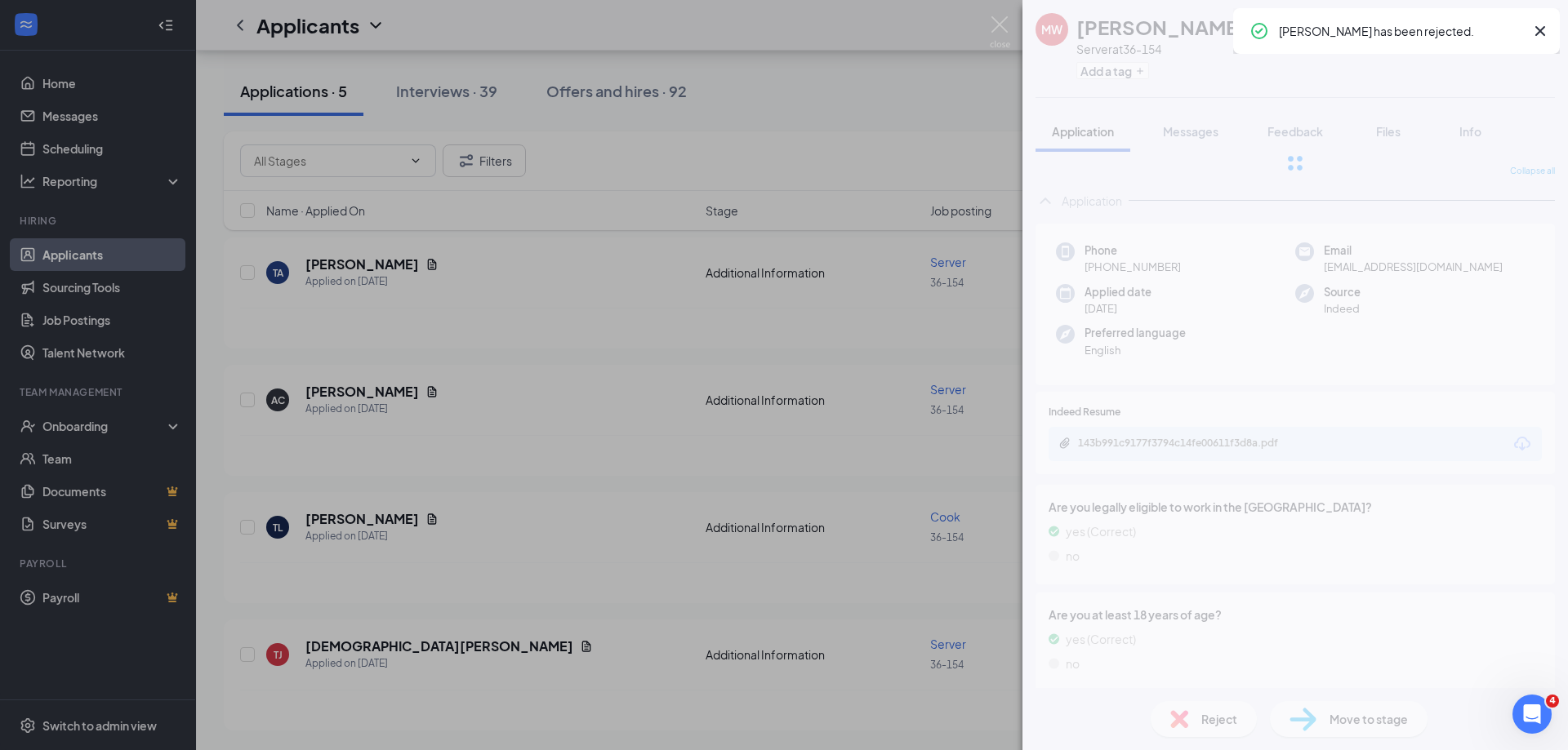
scroll to position [157, 0]
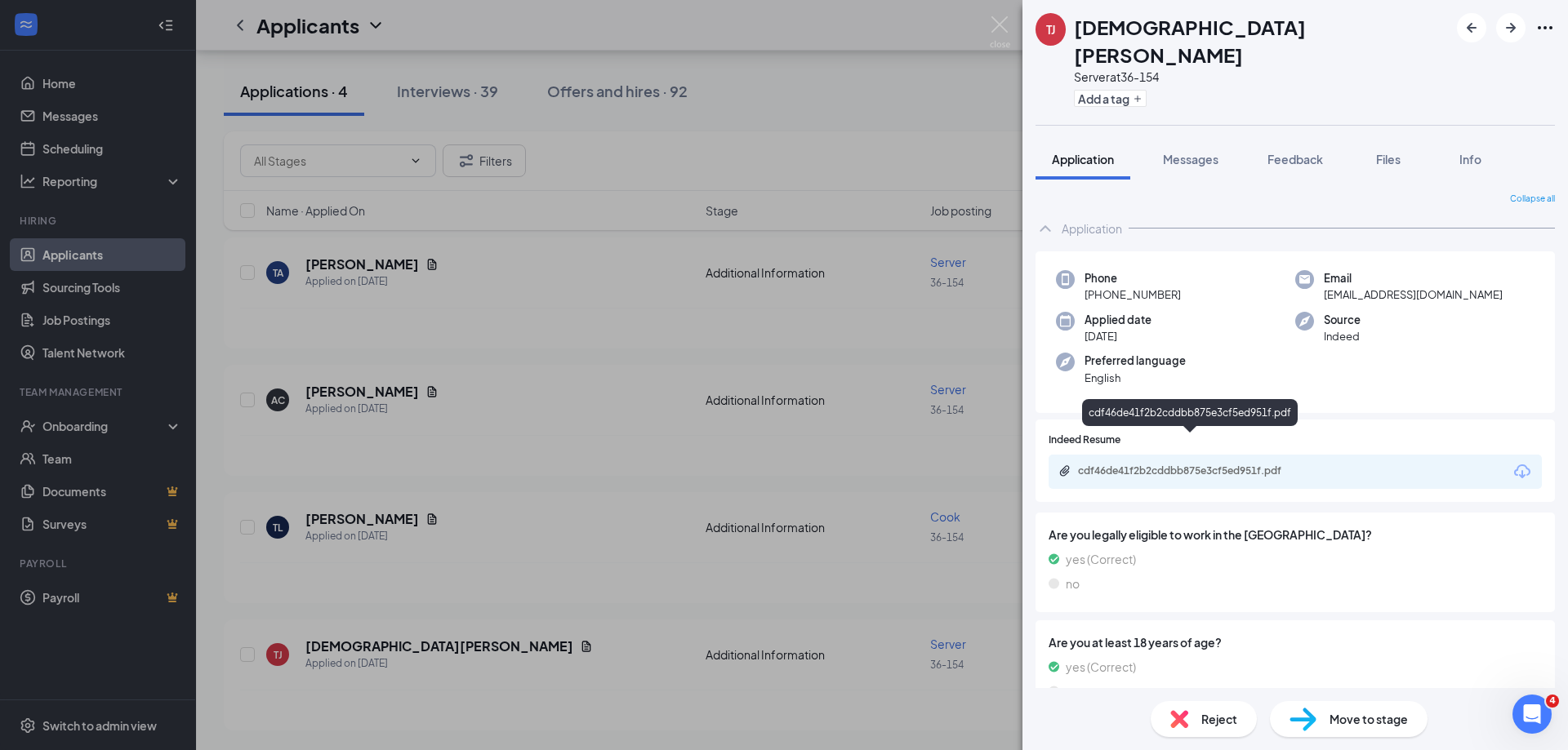
click at [1179, 464] on div "cdf46de41f2b2cddbb875e3cf5ed951f.pdf" at bounding box center [1192, 471] width 229 height 13
click at [1226, 714] on span "Reject" at bounding box center [1219, 718] width 36 height 18
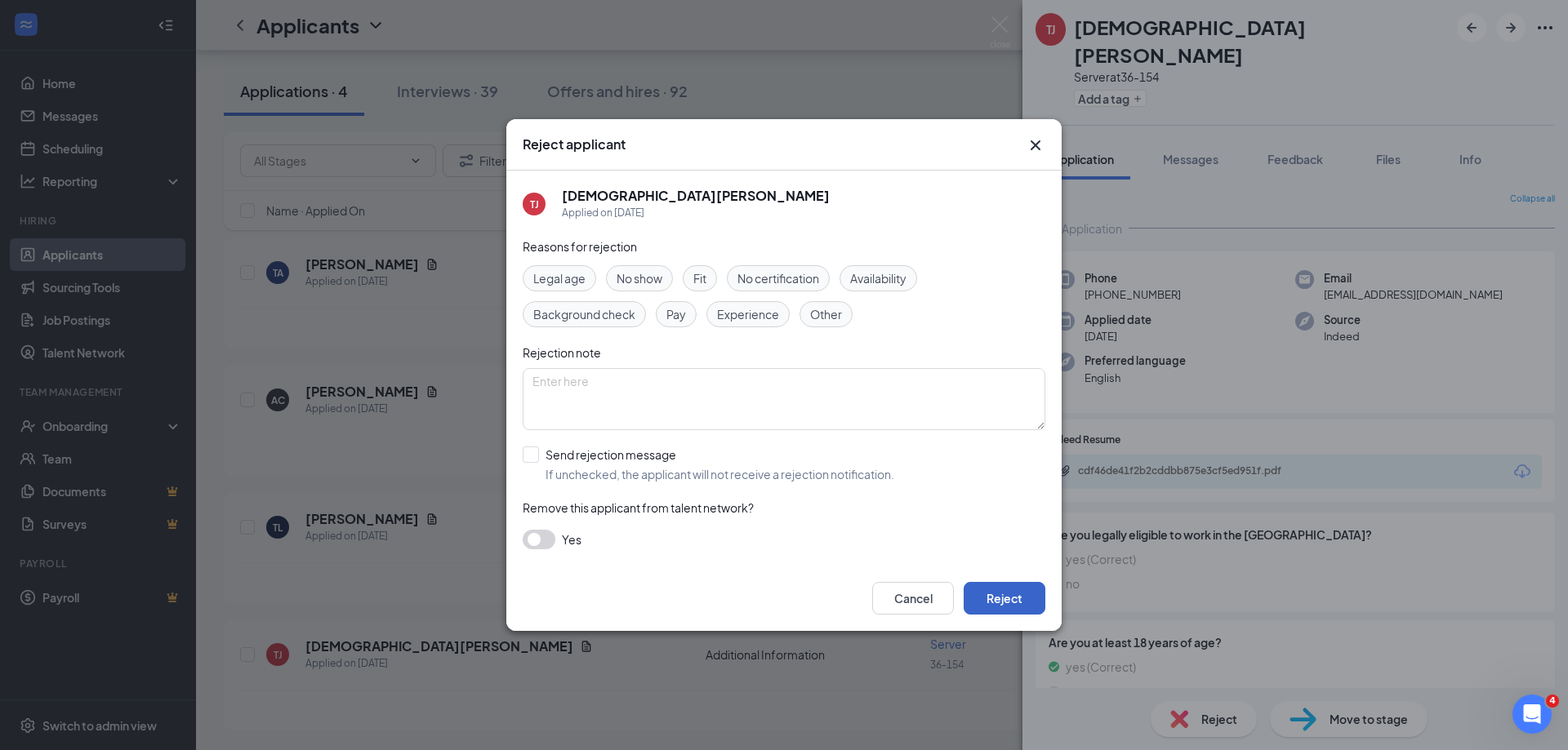
click at [1004, 601] on button "Reject" at bounding box center [1004, 598] width 82 height 33
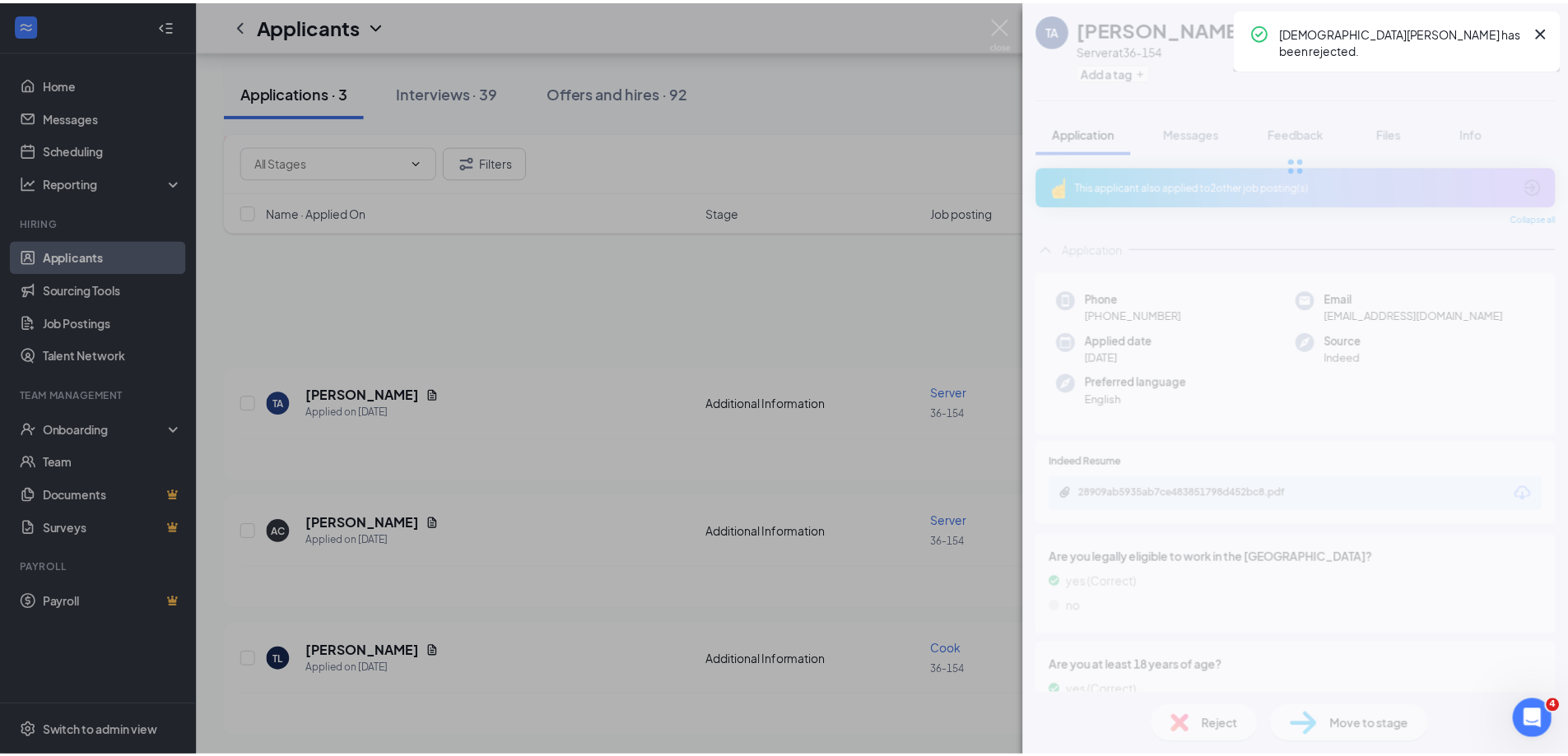
scroll to position [30, 0]
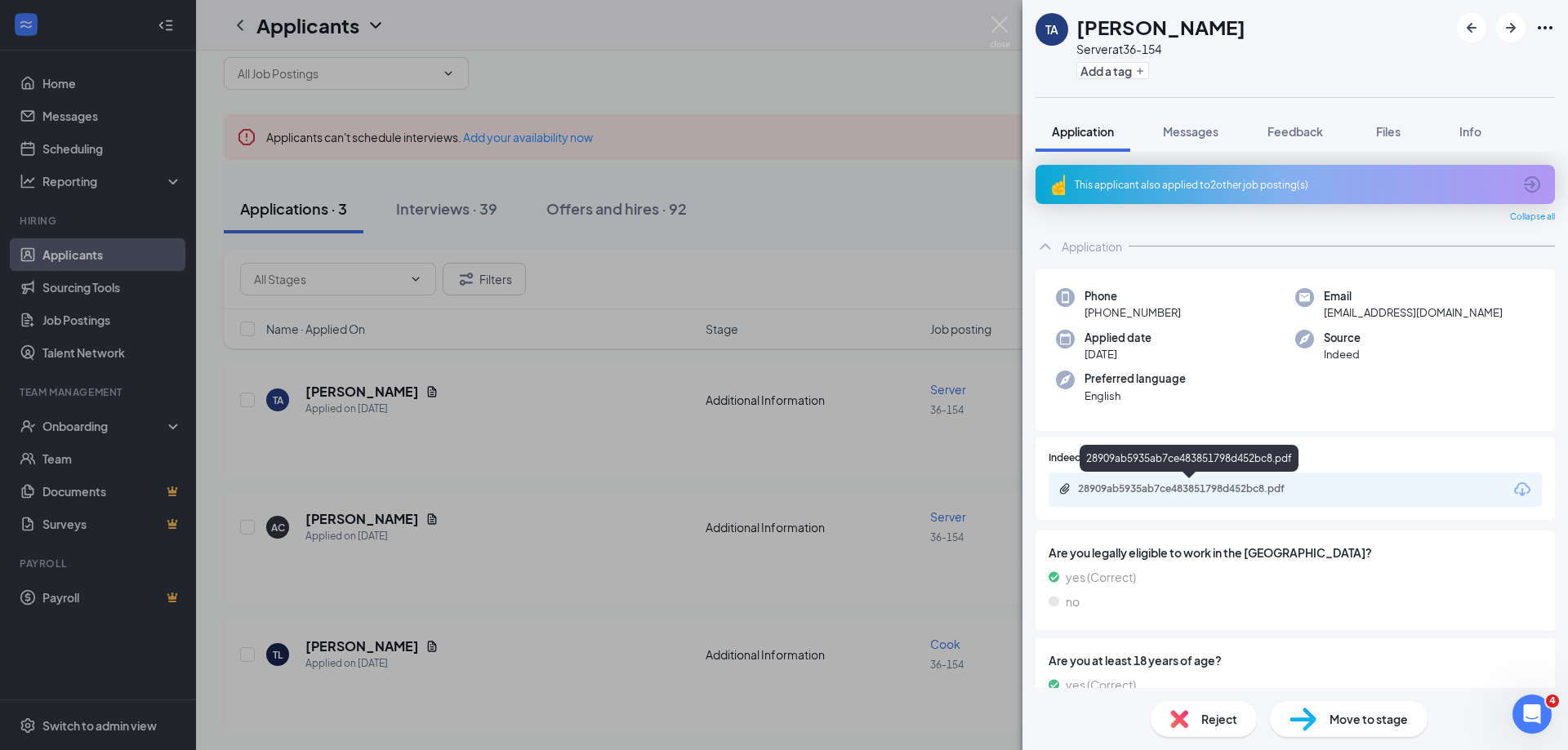
click at [1213, 496] on div "28909ab5935ab7ce483851798d452bc8.pdf" at bounding box center [1190, 490] width 265 height 15
click at [1206, 725] on span "Reject" at bounding box center [1219, 718] width 36 height 18
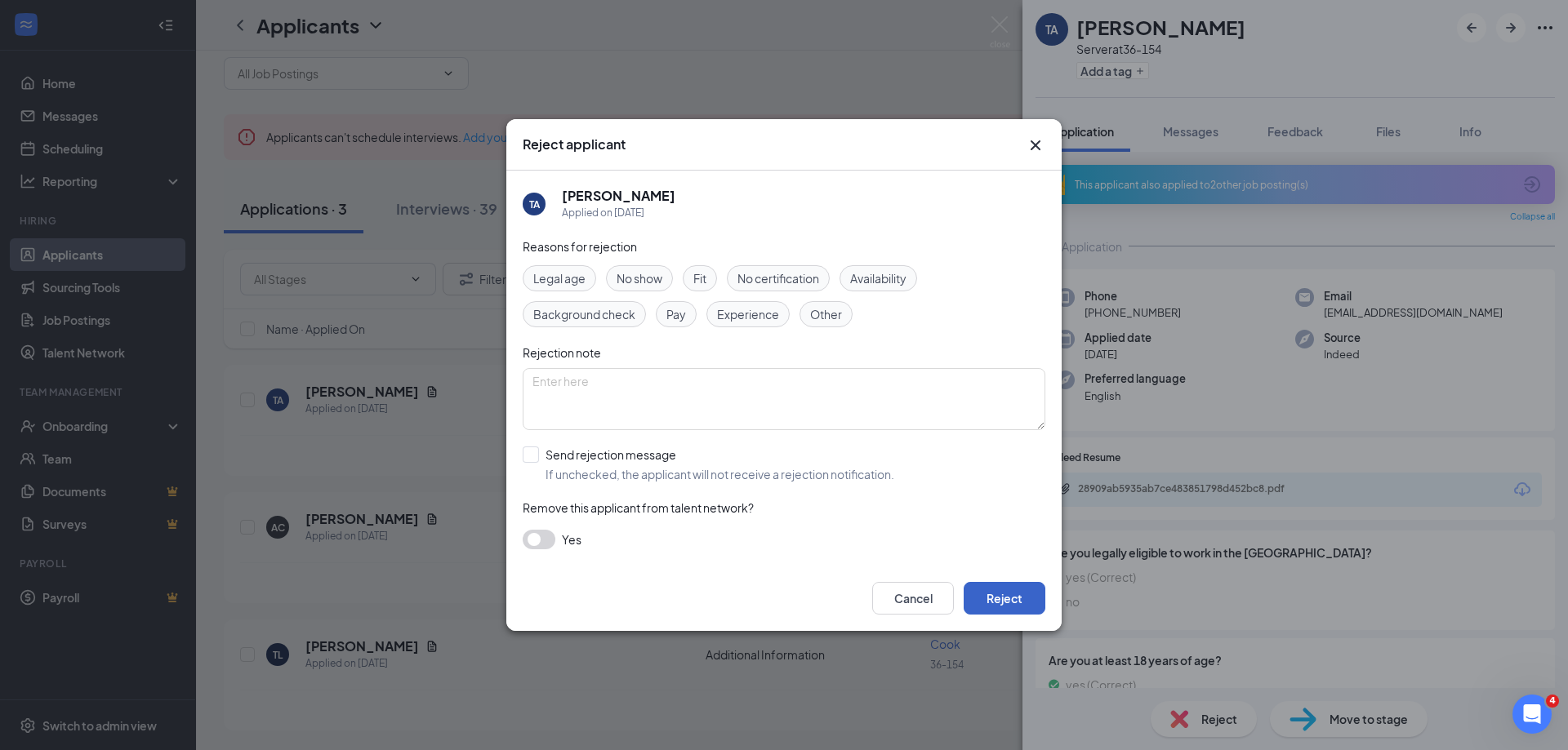
click at [980, 590] on button "Reject" at bounding box center [1004, 598] width 82 height 33
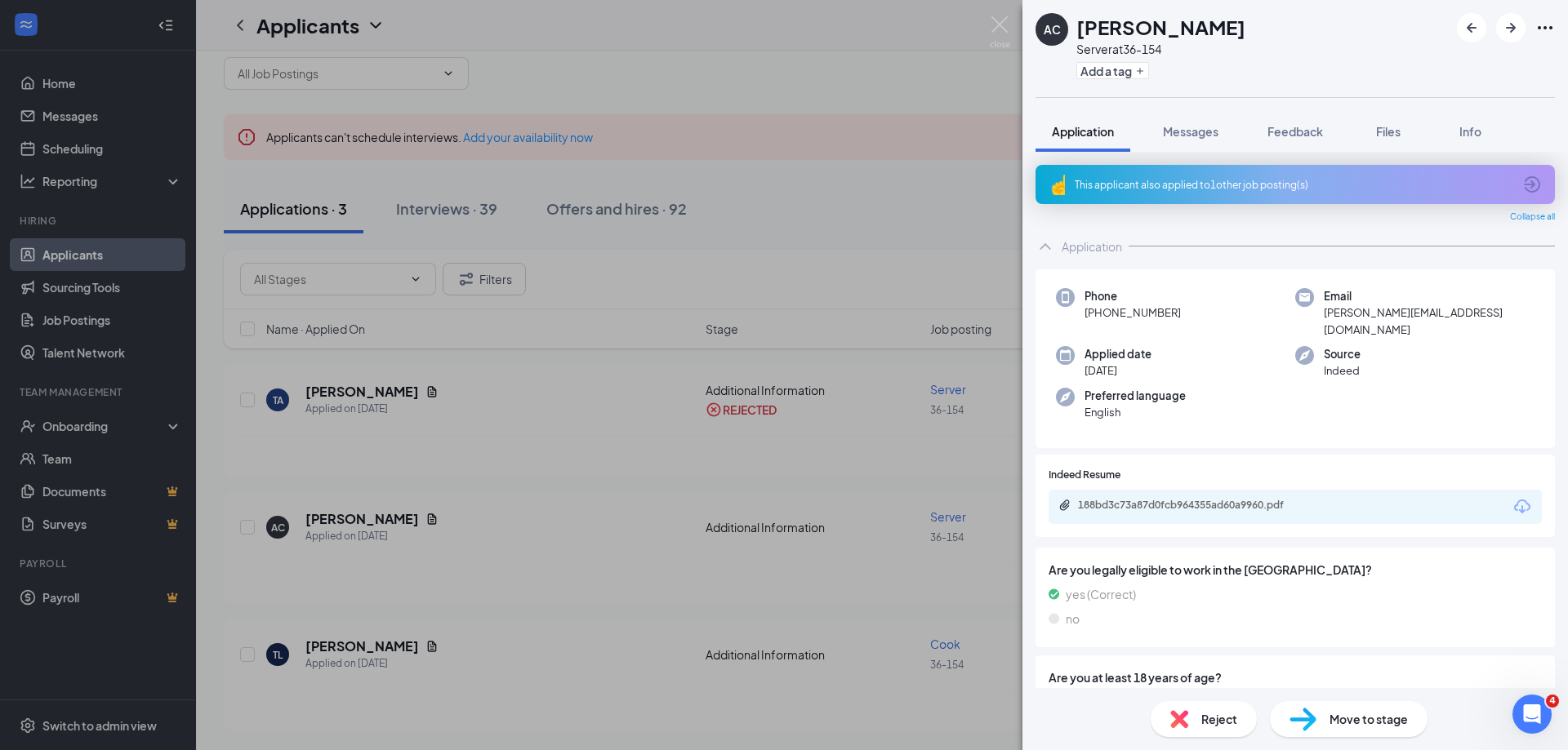
click at [746, 457] on div "AC [PERSON_NAME] Server at 36-154 Add a tag Application Messages Feedback Files…" at bounding box center [784, 375] width 1568 height 750
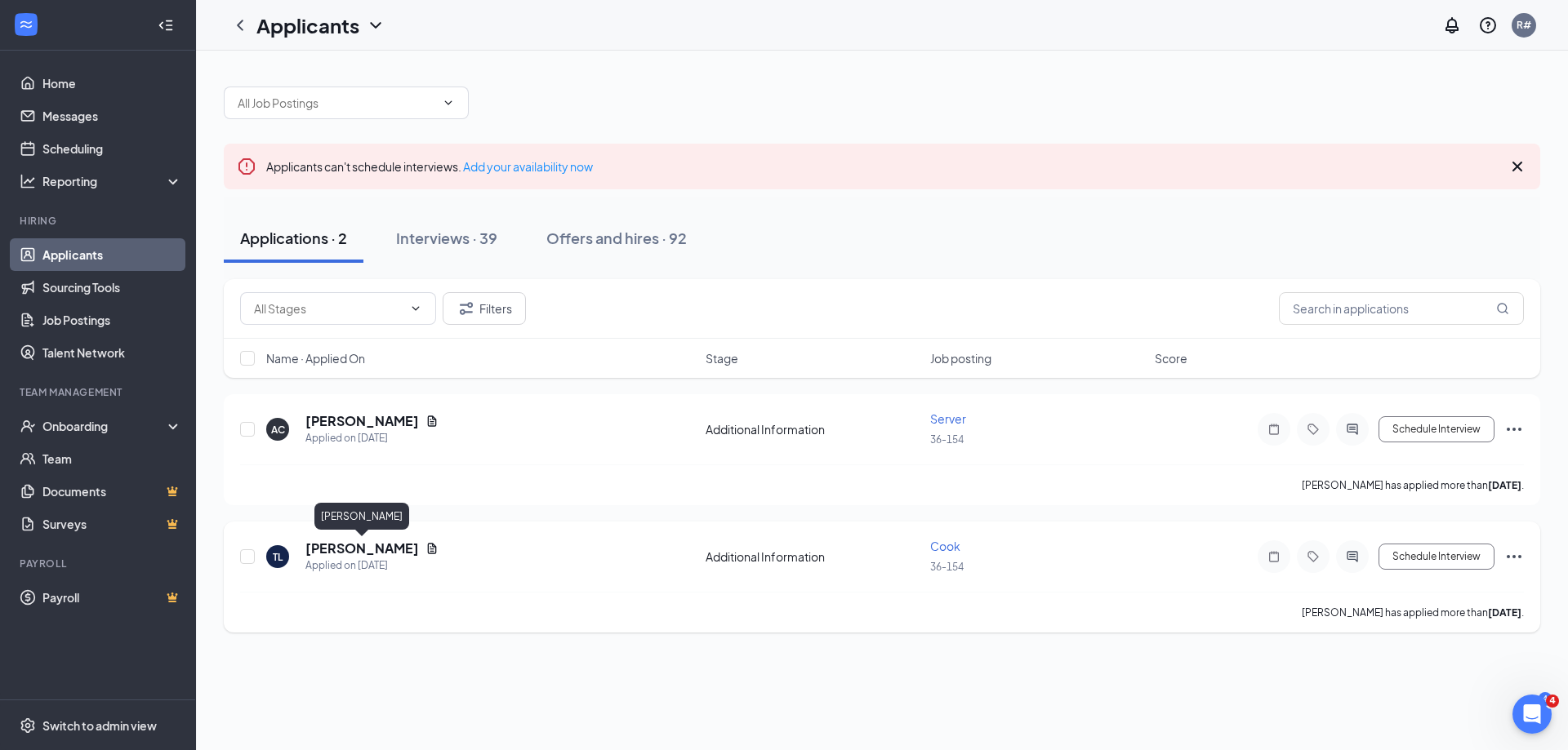
click at [371, 550] on h5 "[PERSON_NAME]" at bounding box center [361, 548] width 113 height 18
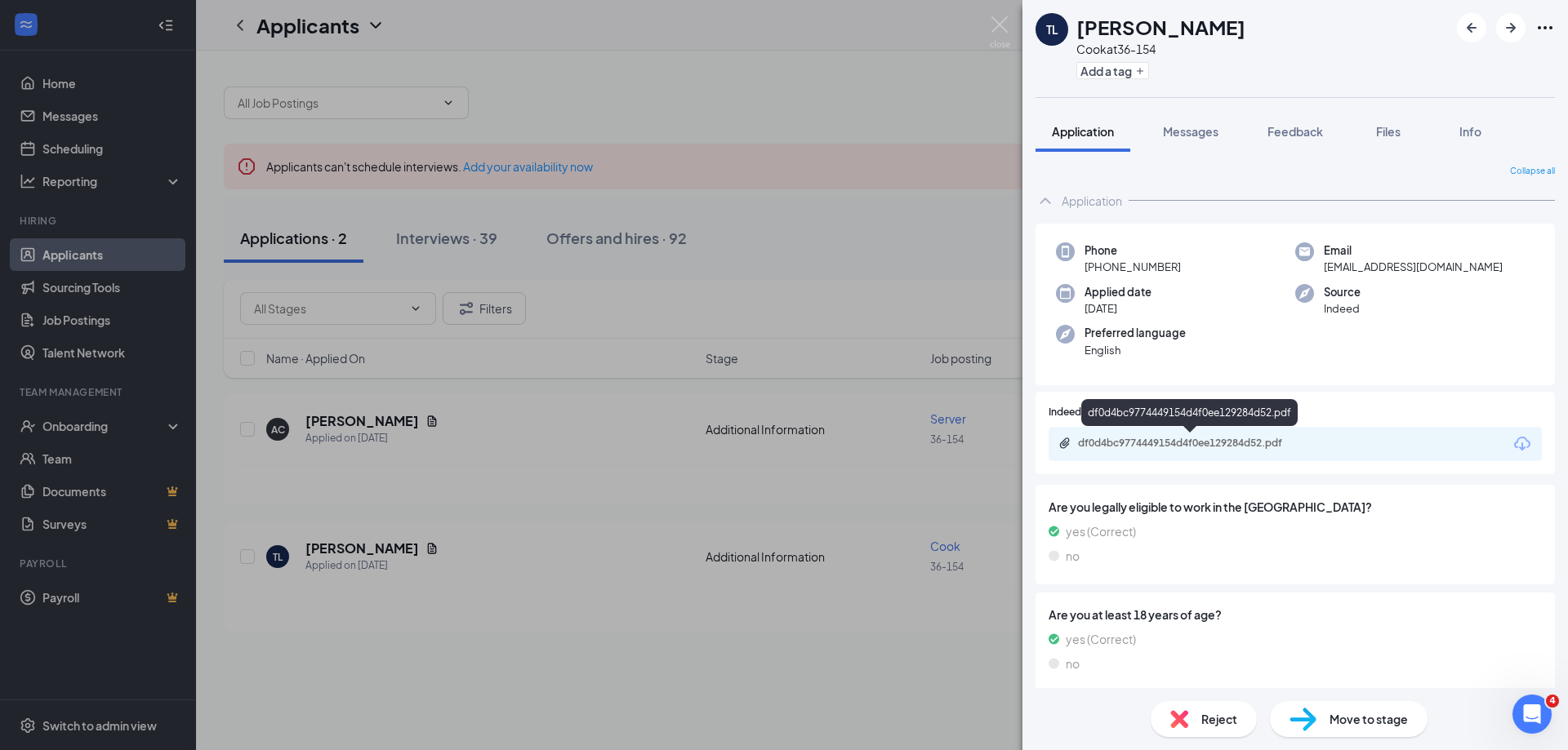
click at [1228, 443] on div "df0d4bc9774449154d4f0ee129284d52.pdf" at bounding box center [1192, 443] width 229 height 13
click at [862, 489] on div "[PERSON_NAME] [PERSON_NAME] at 36-154 Add a tag Application Messages Feedback F…" at bounding box center [784, 375] width 1568 height 750
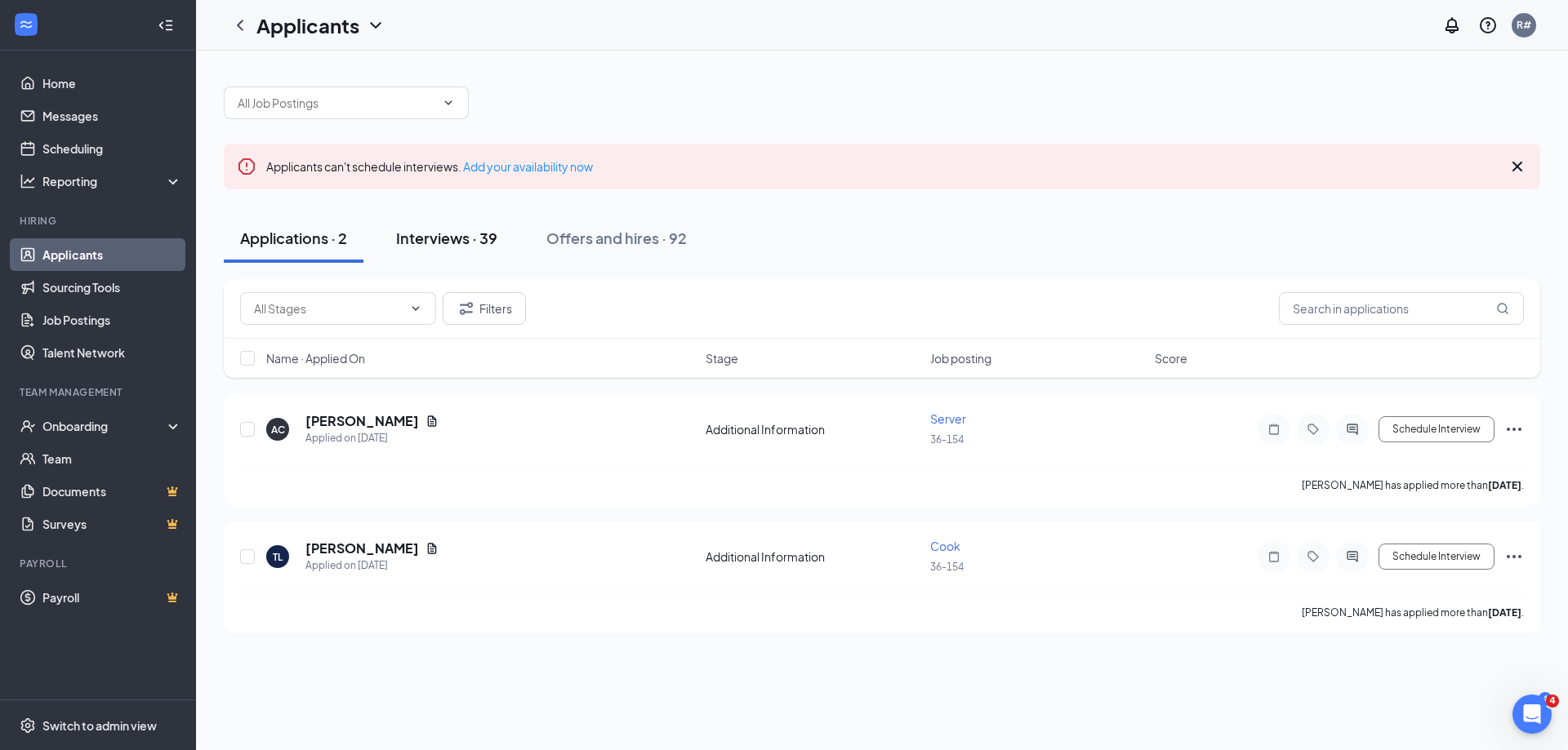
click at [470, 238] on div "Interviews · 39" at bounding box center [446, 238] width 102 height 20
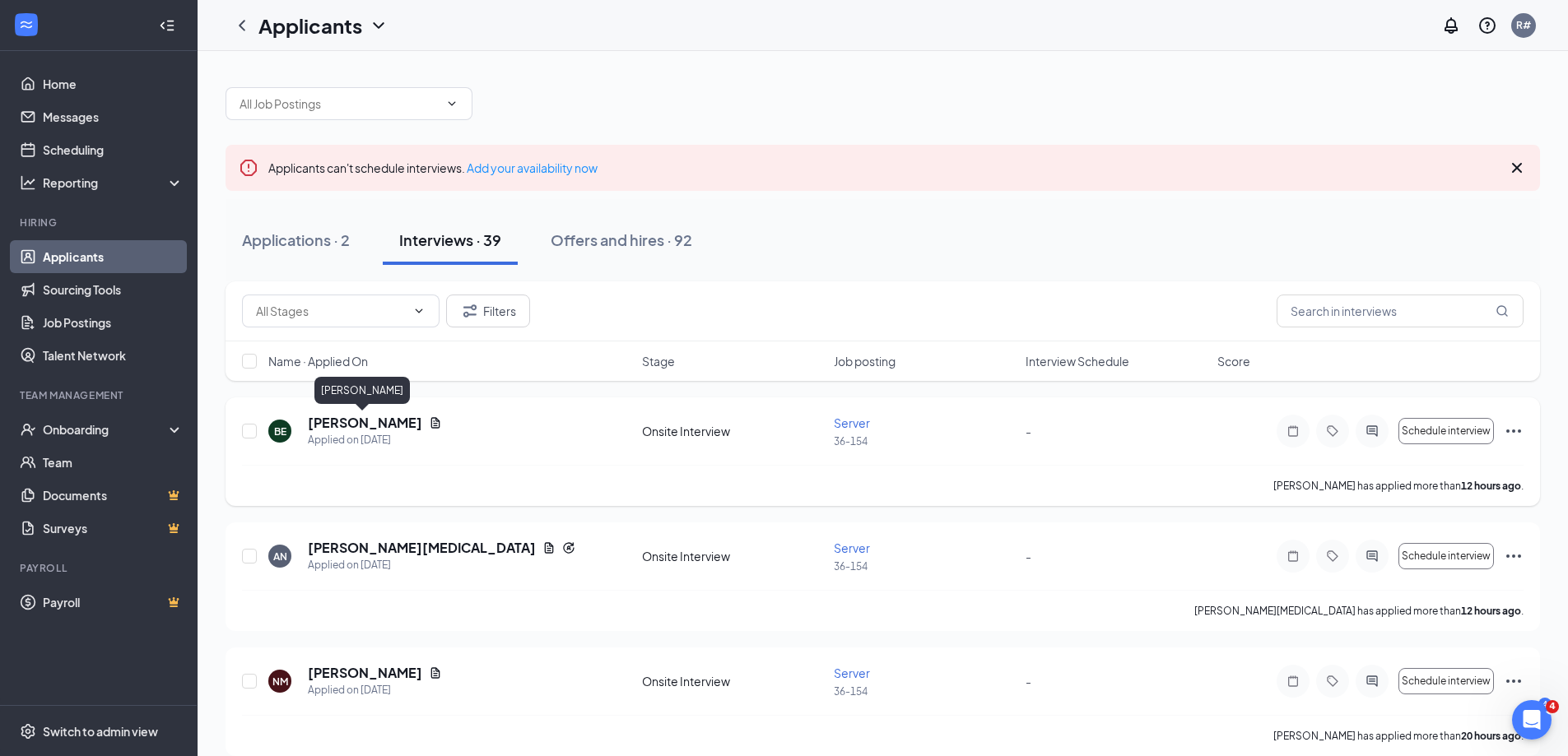
click at [365, 421] on h5 "[PERSON_NAME]" at bounding box center [364, 422] width 114 height 18
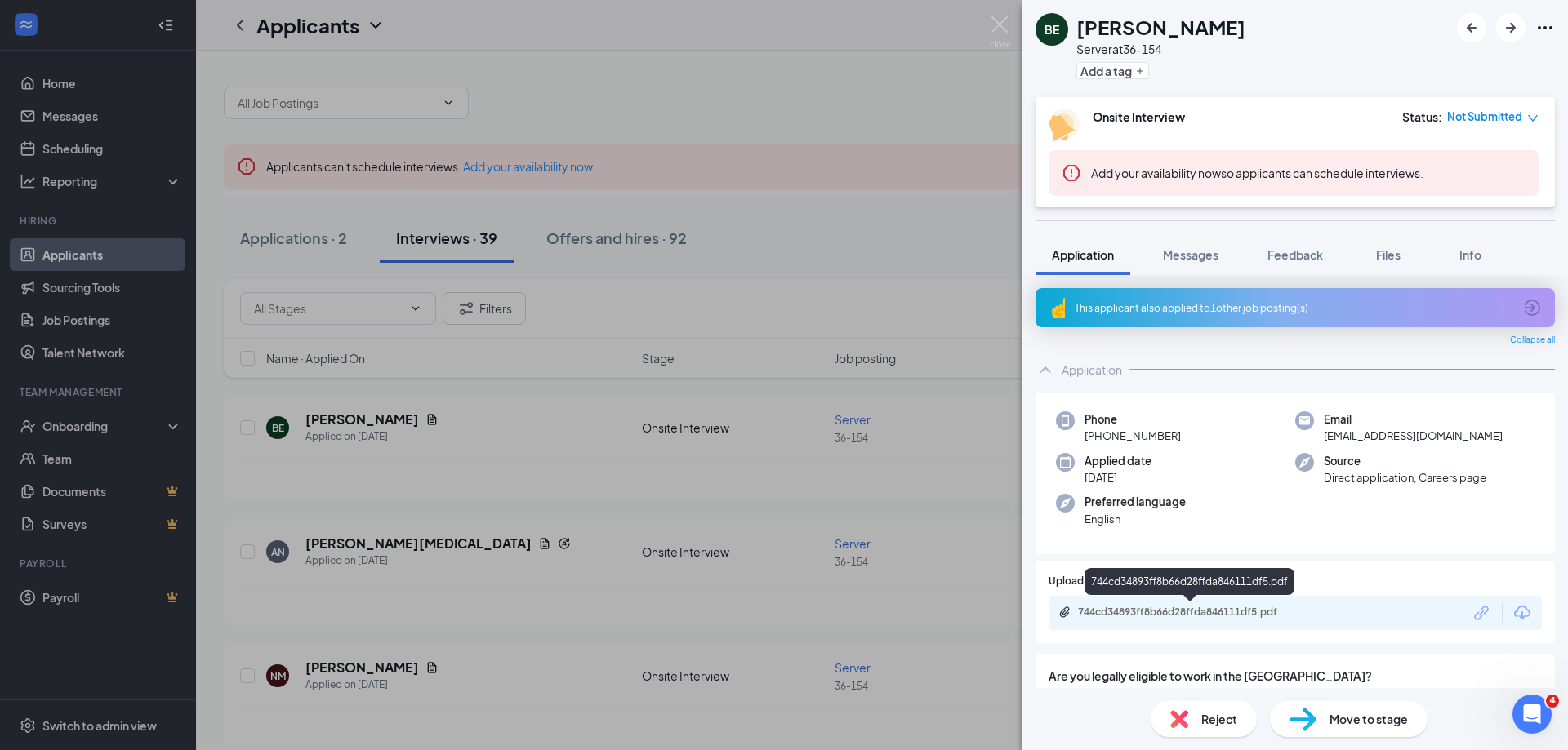
click at [1231, 613] on div "744cd34893ff8b66d28ffda846111df5.pdf" at bounding box center [1192, 612] width 229 height 13
click at [1226, 708] on div "Reject" at bounding box center [1203, 719] width 106 height 36
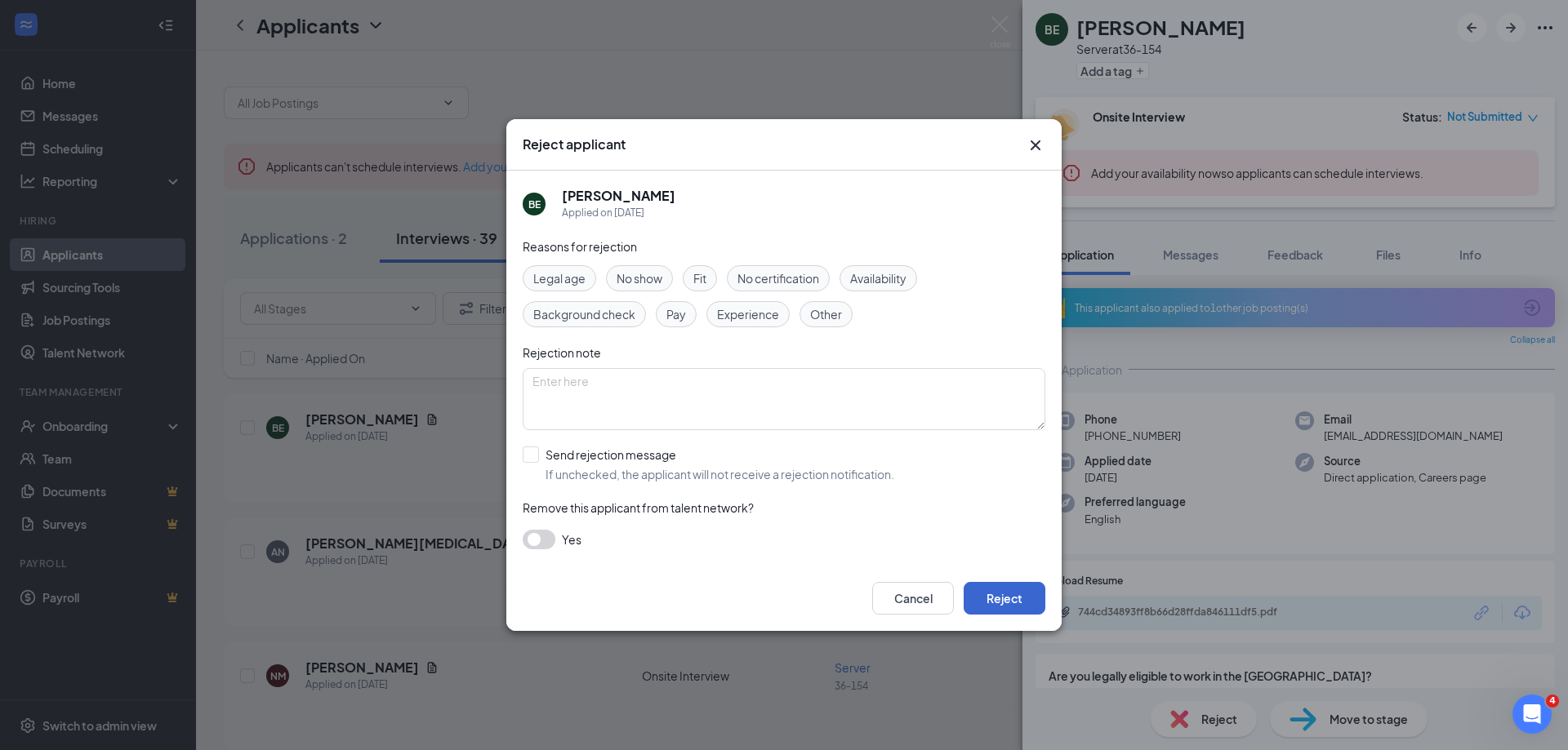
drag, startPoint x: 1050, startPoint y: 590, endPoint x: 1021, endPoint y: 597, distance: 29.8
click at [1021, 597] on div "Cancel Reject" at bounding box center [784, 598] width 555 height 66
click at [973, 605] on button "Reject" at bounding box center [1004, 598] width 82 height 33
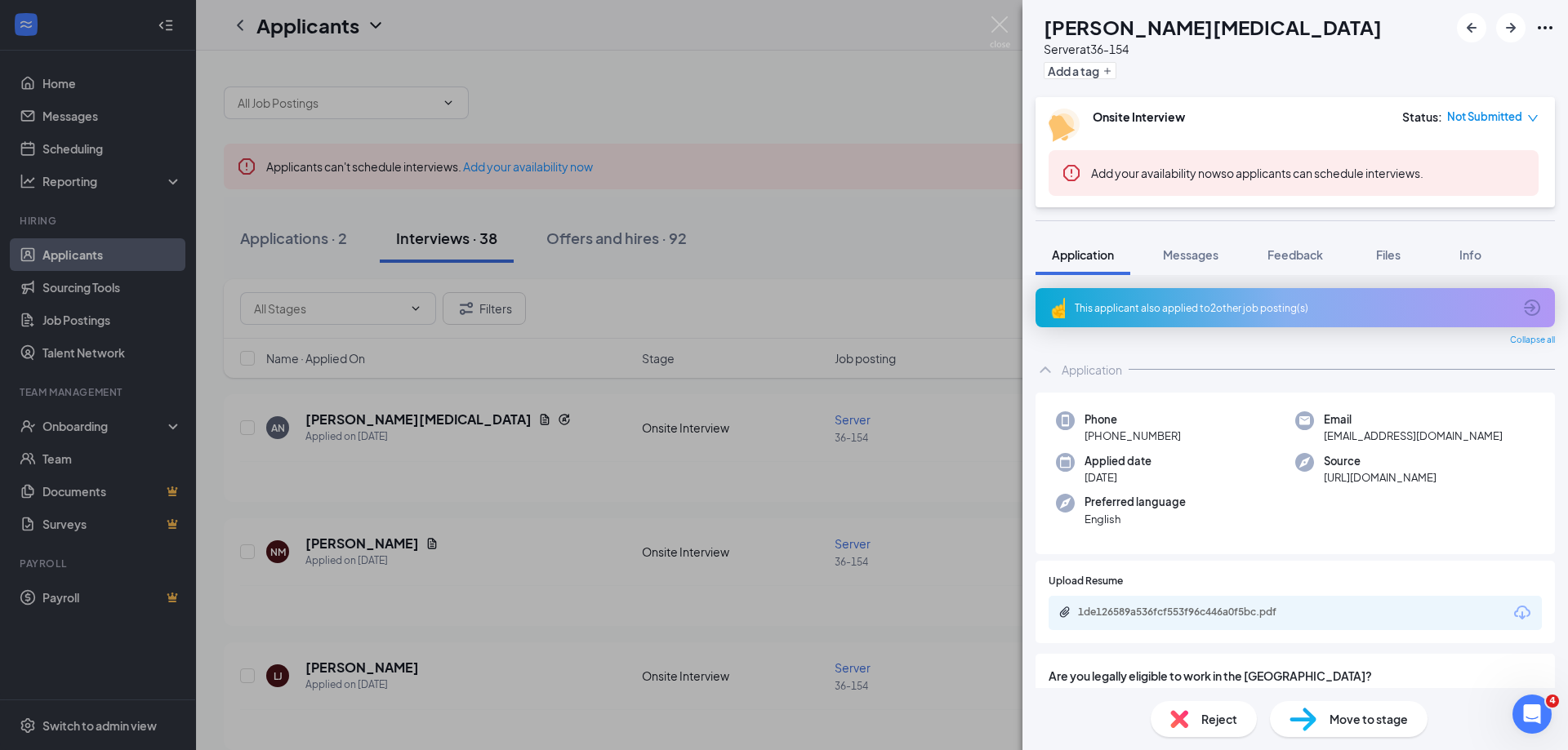
click at [386, 547] on div "AN Avreyanna [PERSON_NAME] Server at 36-154 Add a tag Onsite Interview Status :…" at bounding box center [784, 375] width 1568 height 750
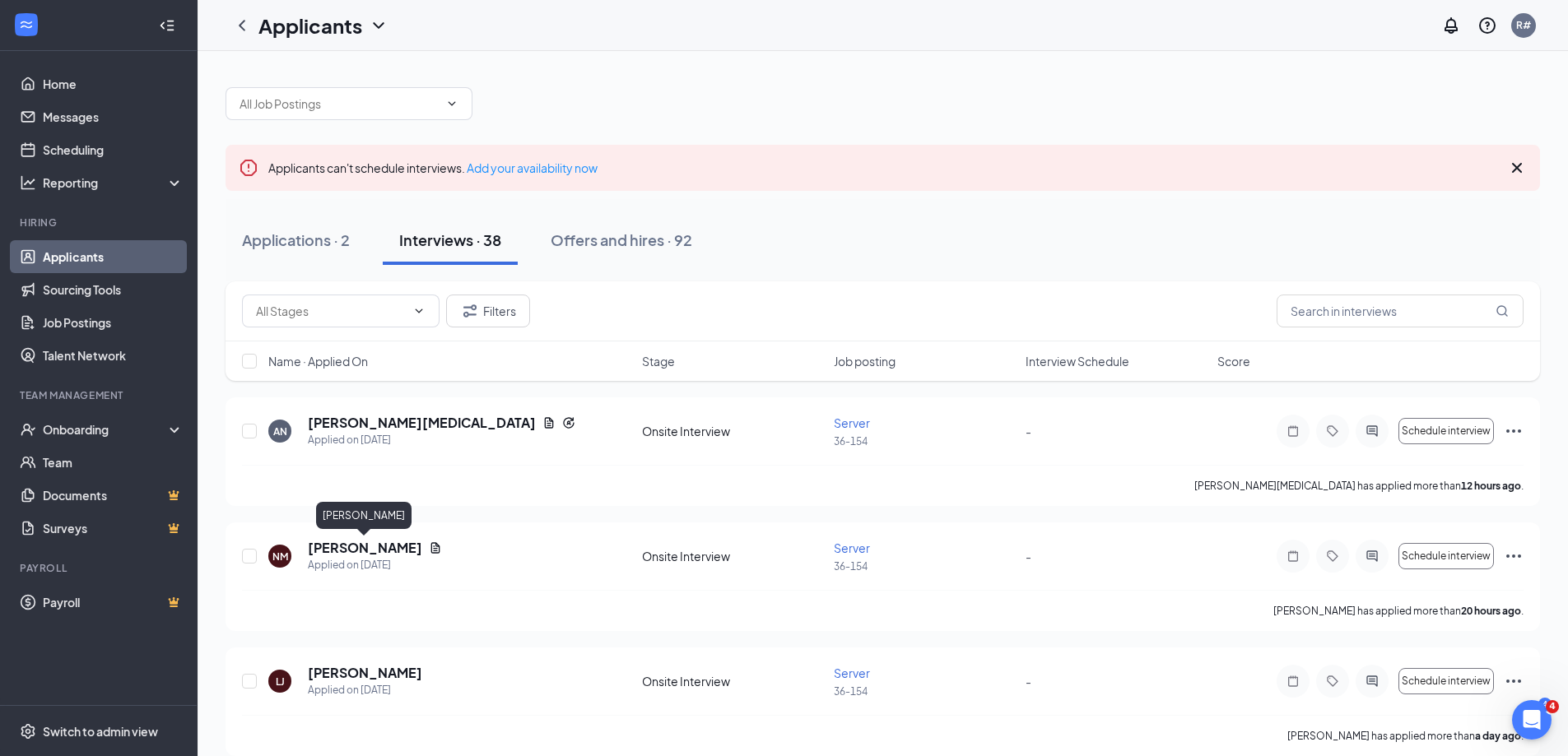
click at [389, 551] on h5 "[PERSON_NAME]" at bounding box center [364, 548] width 114 height 18
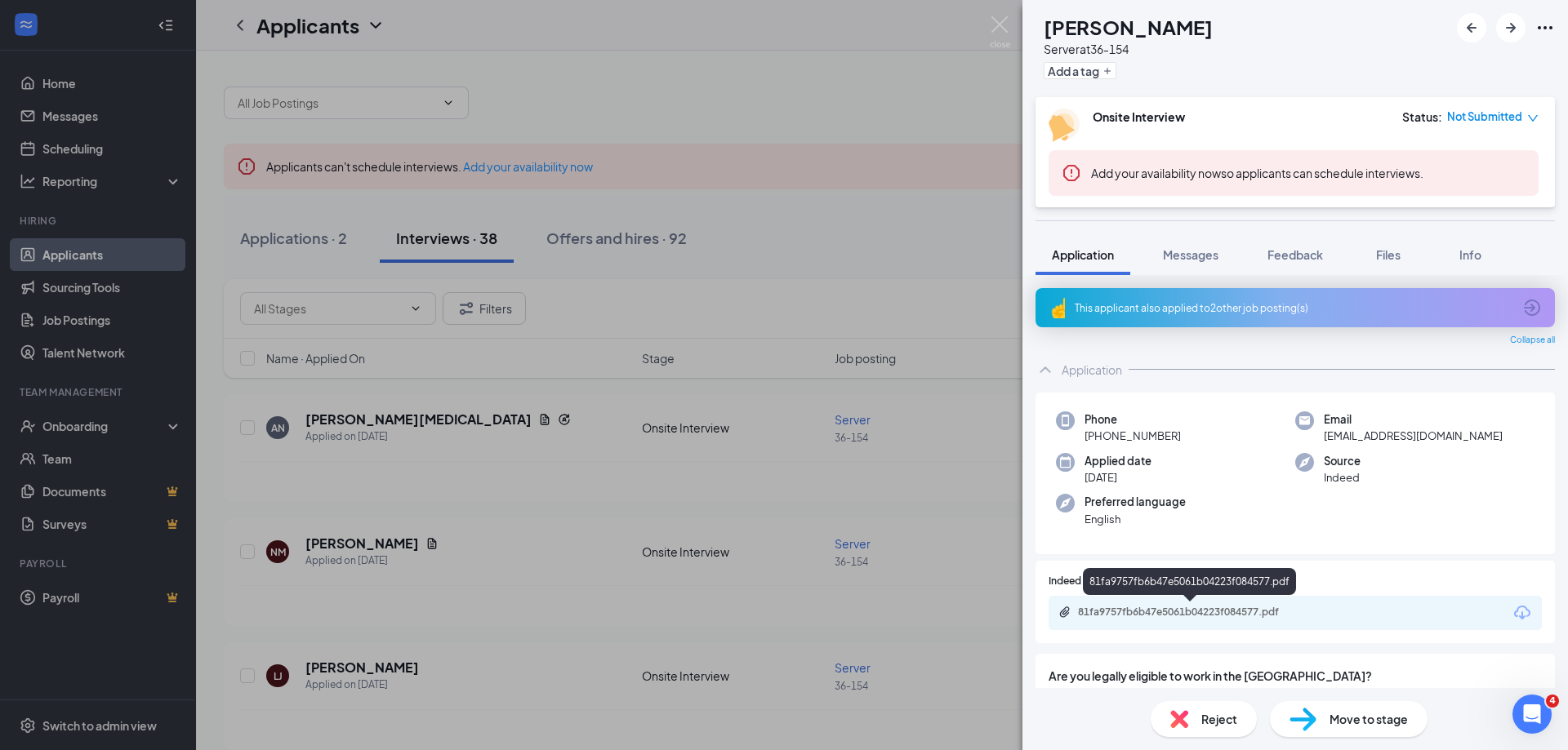
click at [1282, 607] on div "81fa9757fb6b47e5061b04223f084577.pdf" at bounding box center [1192, 612] width 229 height 13
click at [1193, 719] on div "Reject" at bounding box center [1203, 719] width 106 height 36
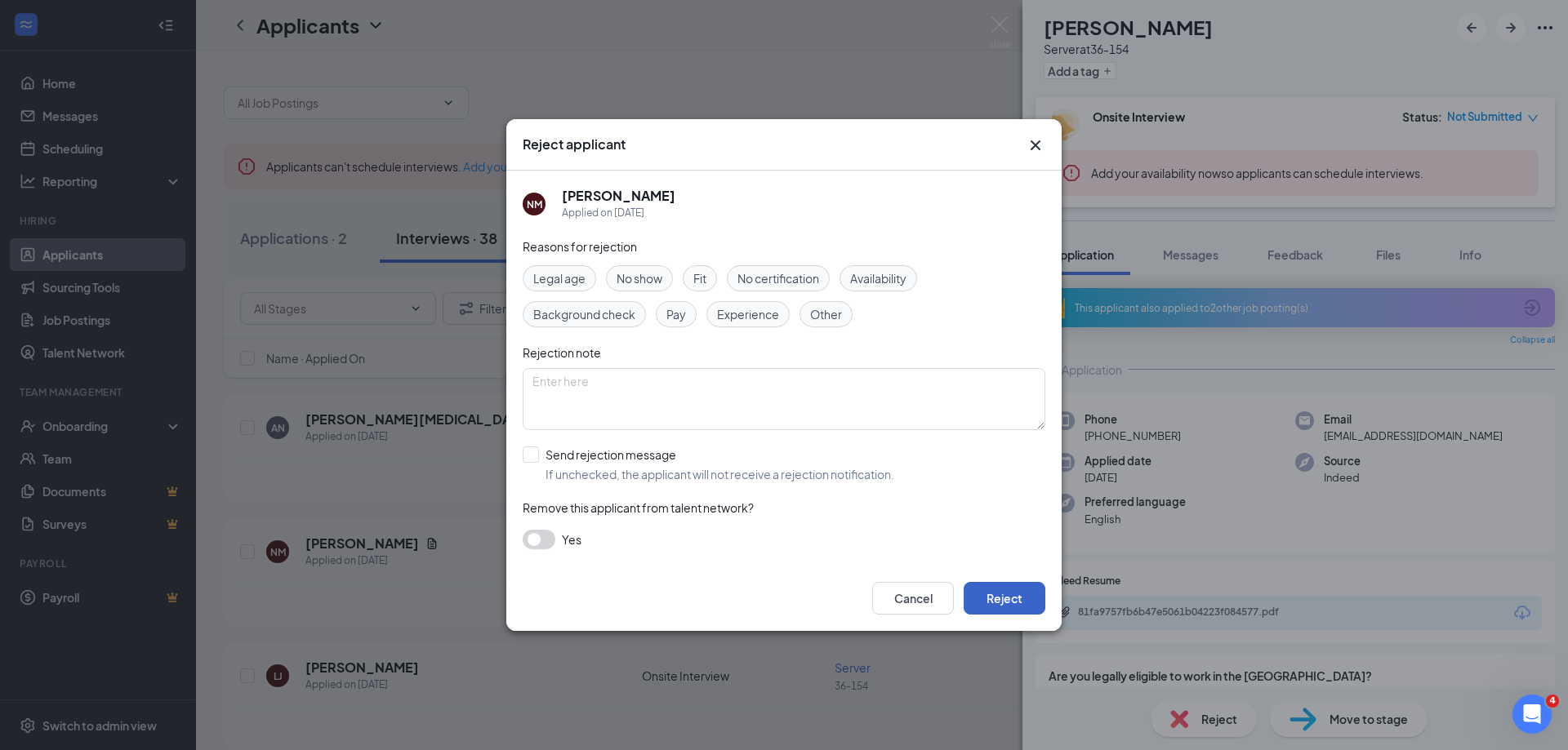
click at [1013, 601] on button "Reject" at bounding box center [1004, 598] width 82 height 33
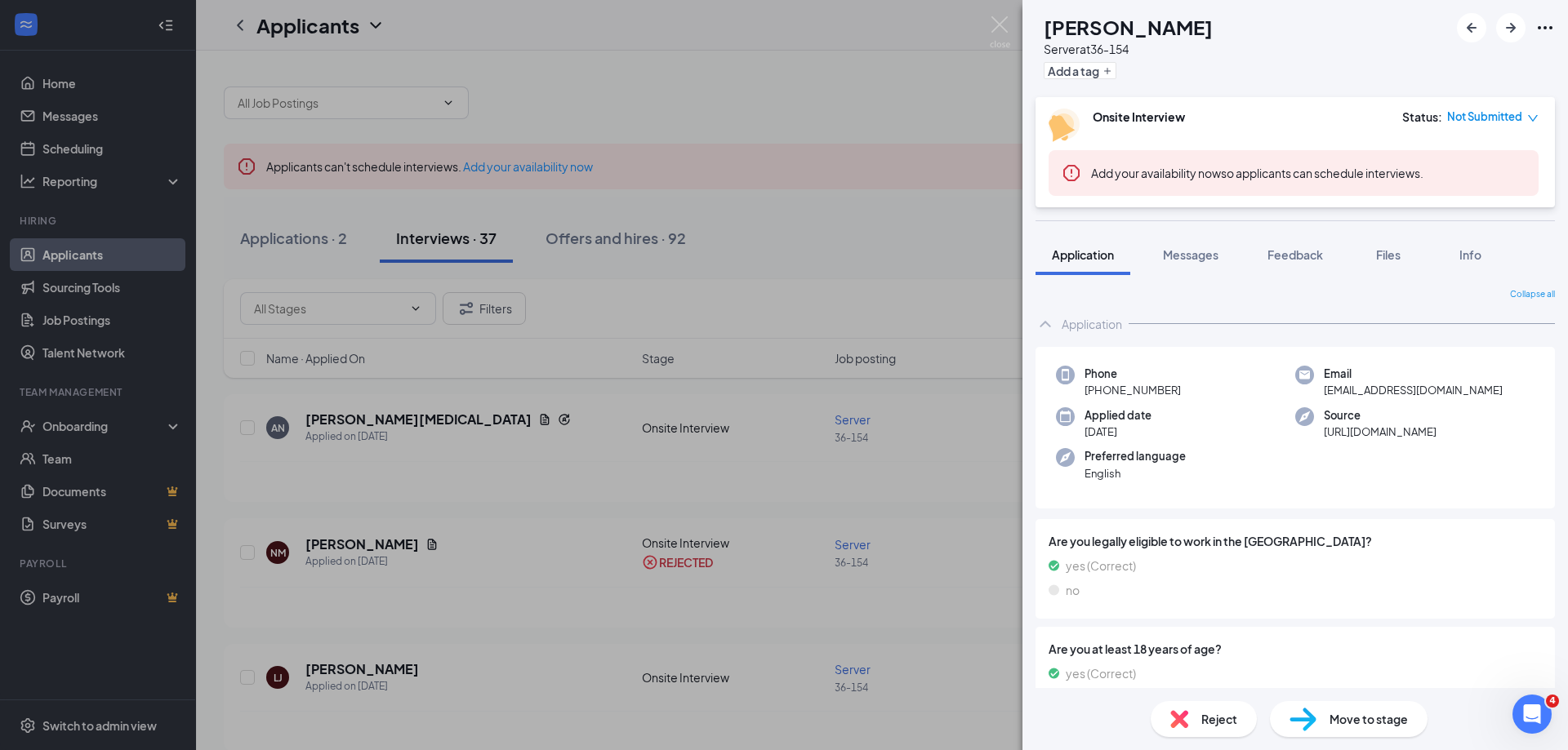
click at [1176, 706] on div "Reject Move to stage" at bounding box center [1295, 719] width 545 height 62
click at [1200, 709] on div "Reject" at bounding box center [1203, 719] width 106 height 36
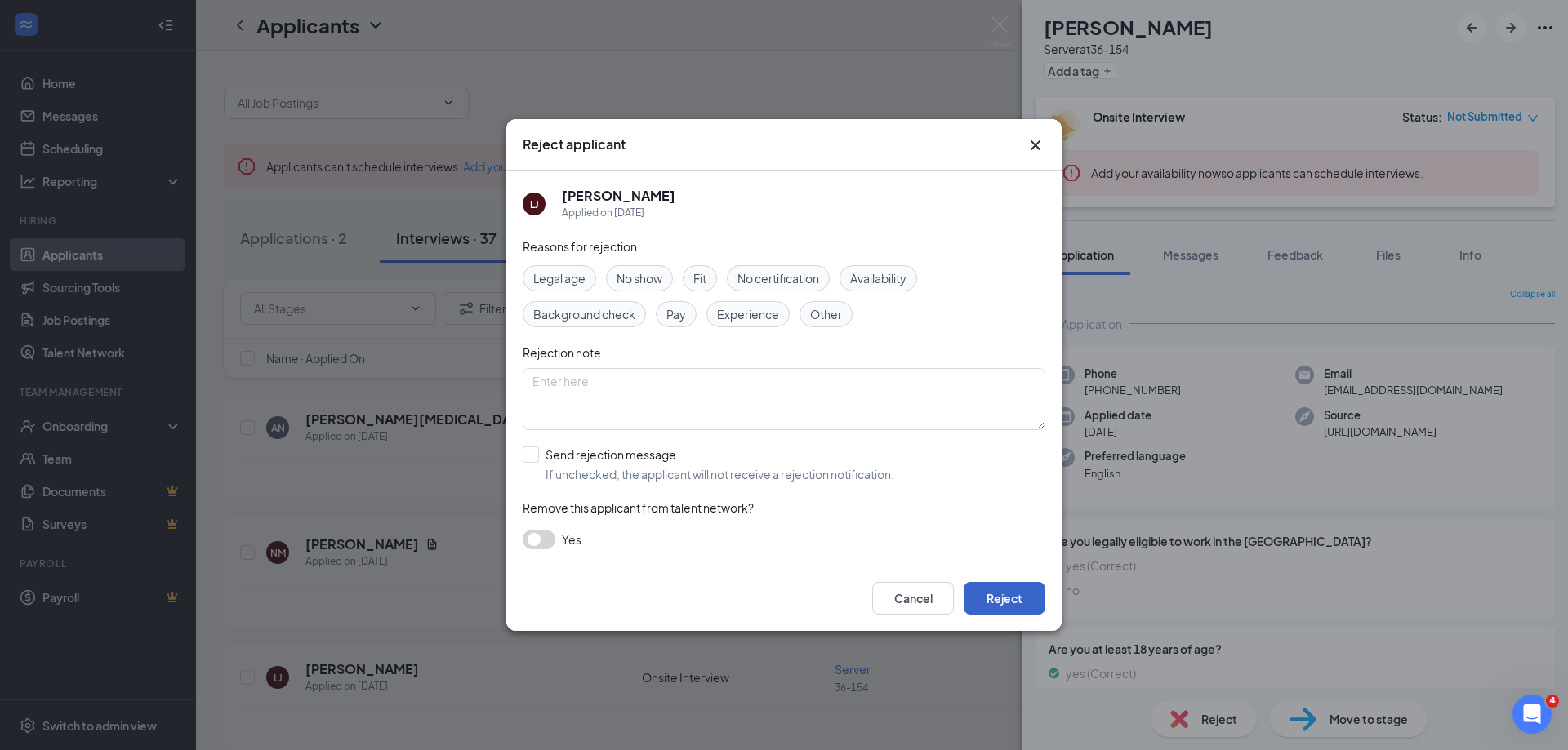
click at [1008, 593] on button "Reject" at bounding box center [1004, 598] width 82 height 33
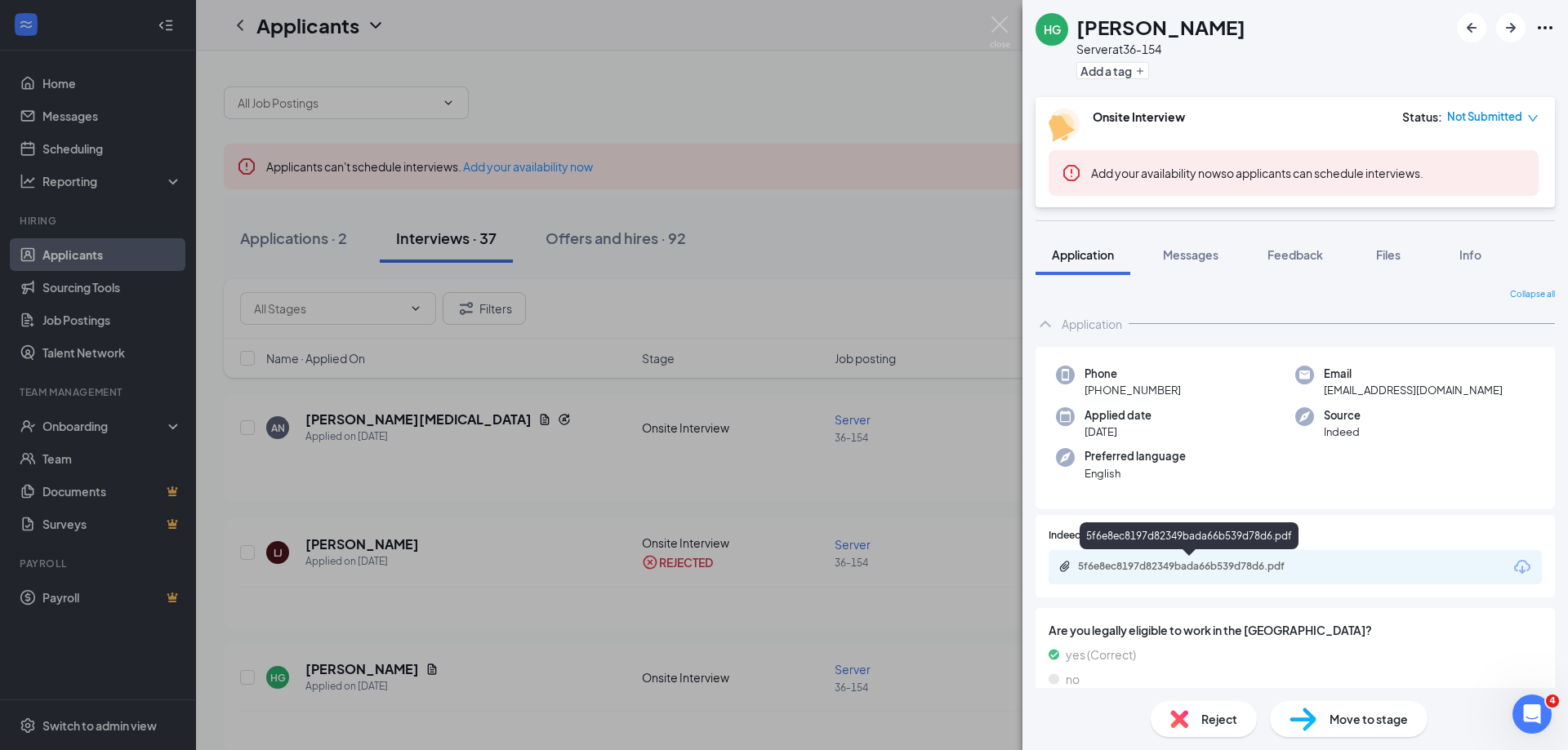
click at [1205, 564] on div "5f6e8ec8197d82349bada66b539d78d6.pdf" at bounding box center [1192, 567] width 229 height 13
click at [1219, 727] on span "Reject" at bounding box center [1219, 718] width 36 height 18
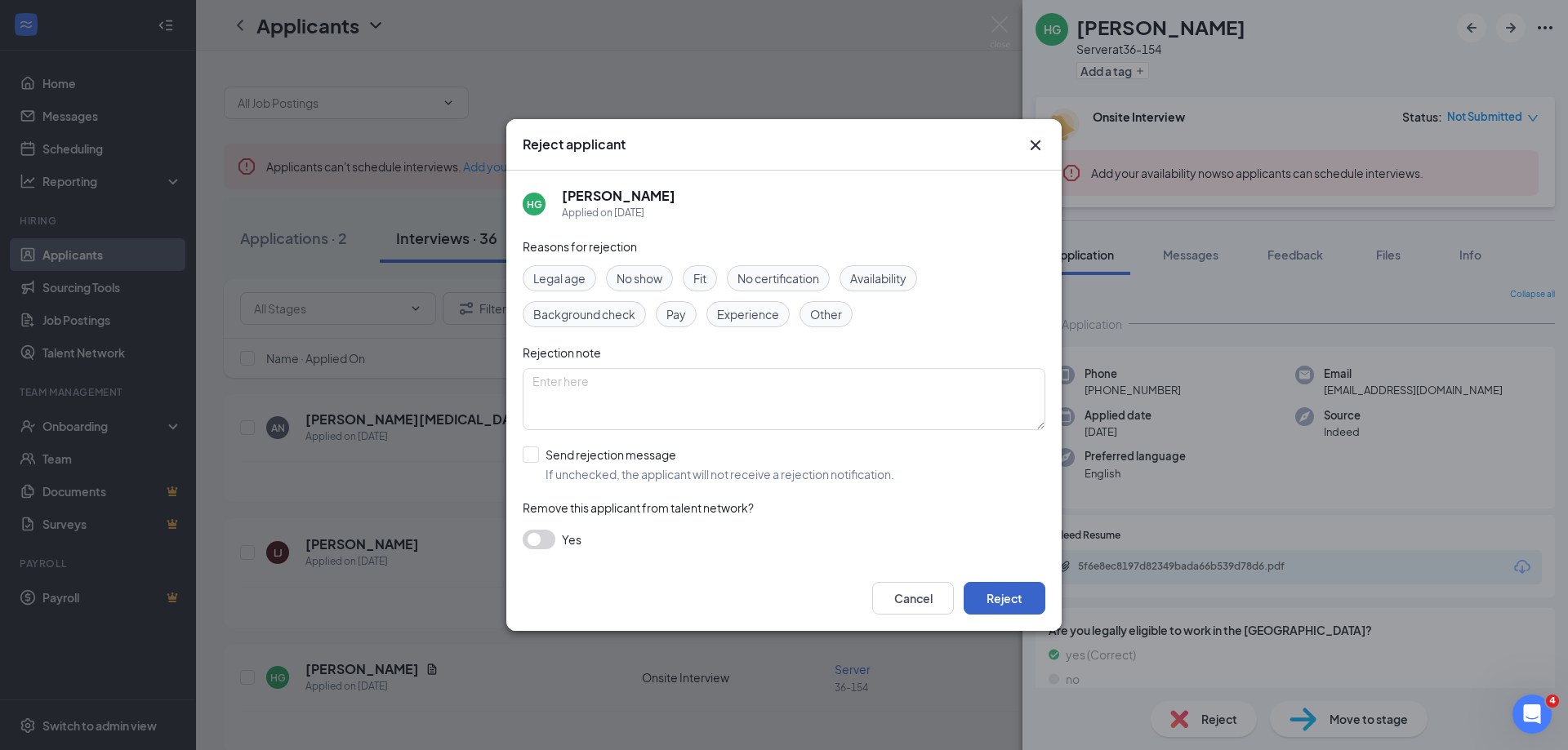
click at [999, 603] on button "Reject" at bounding box center [1004, 598] width 82 height 33
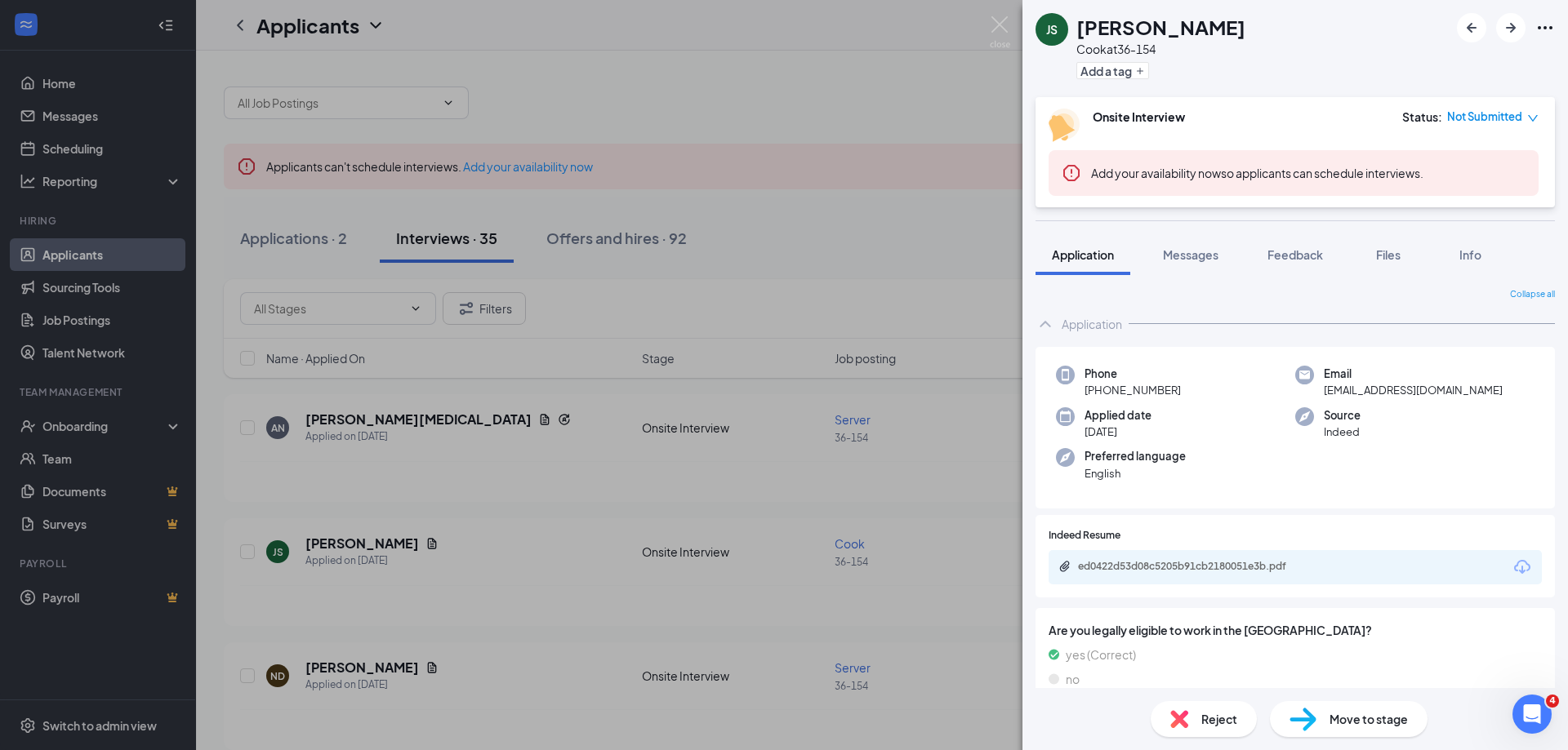
click at [1217, 711] on span "Reject" at bounding box center [1219, 718] width 36 height 18
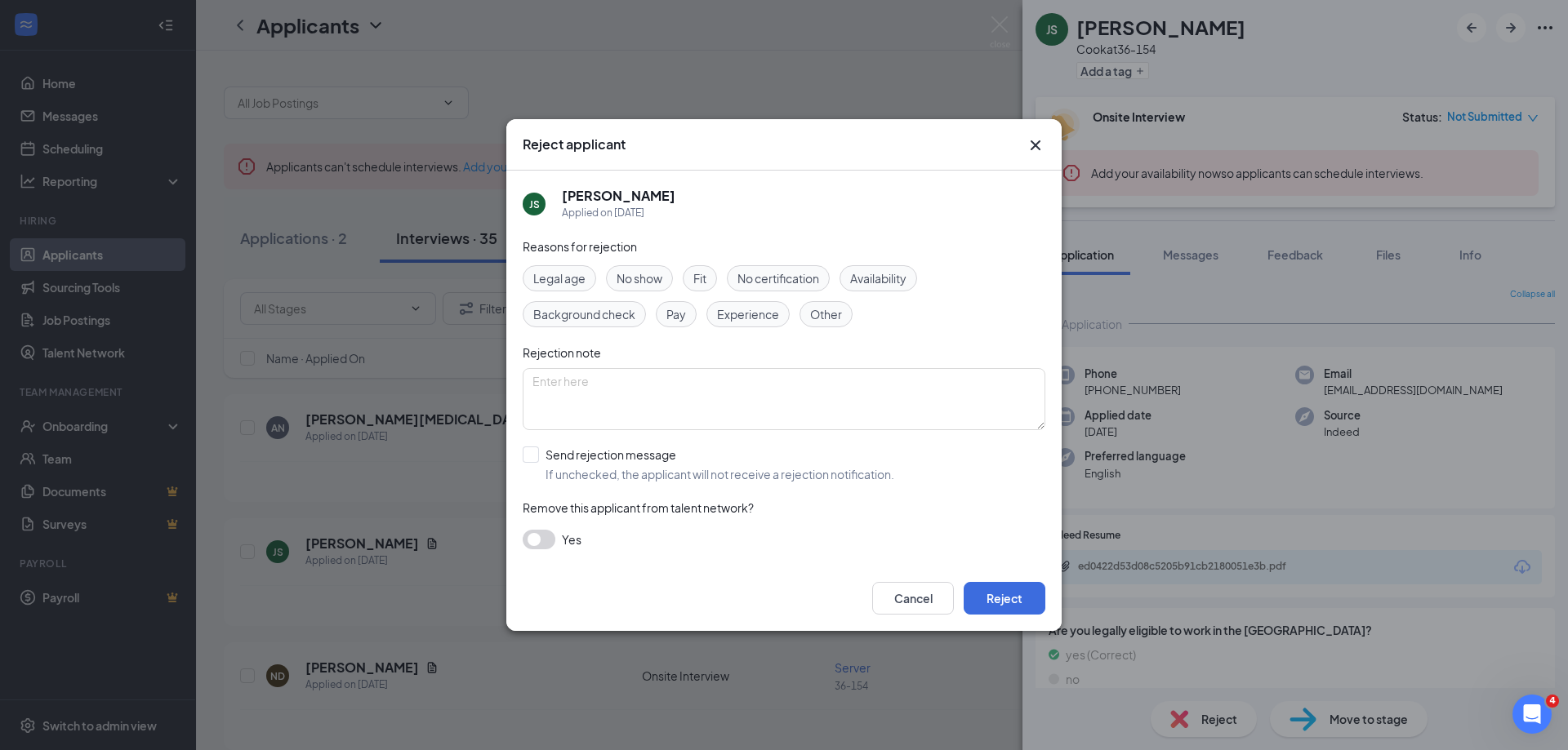
click at [1050, 595] on div "Cancel Reject" at bounding box center [784, 598] width 555 height 66
click at [1029, 598] on button "Reject" at bounding box center [1004, 598] width 82 height 33
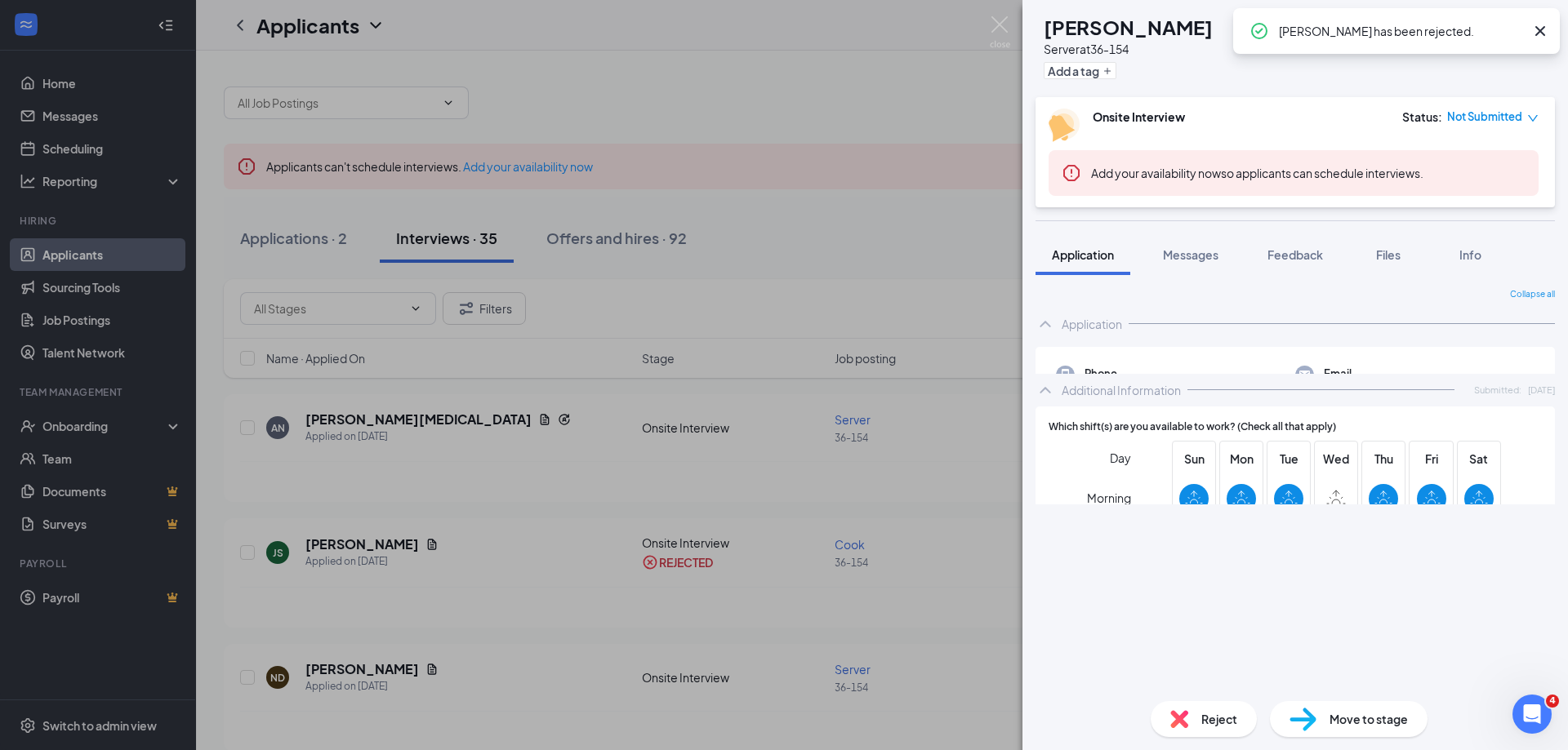
click at [361, 421] on div "ND [PERSON_NAME] Server at 36-154 Add a tag Onsite Interview Status : Not Submi…" at bounding box center [784, 375] width 1568 height 750
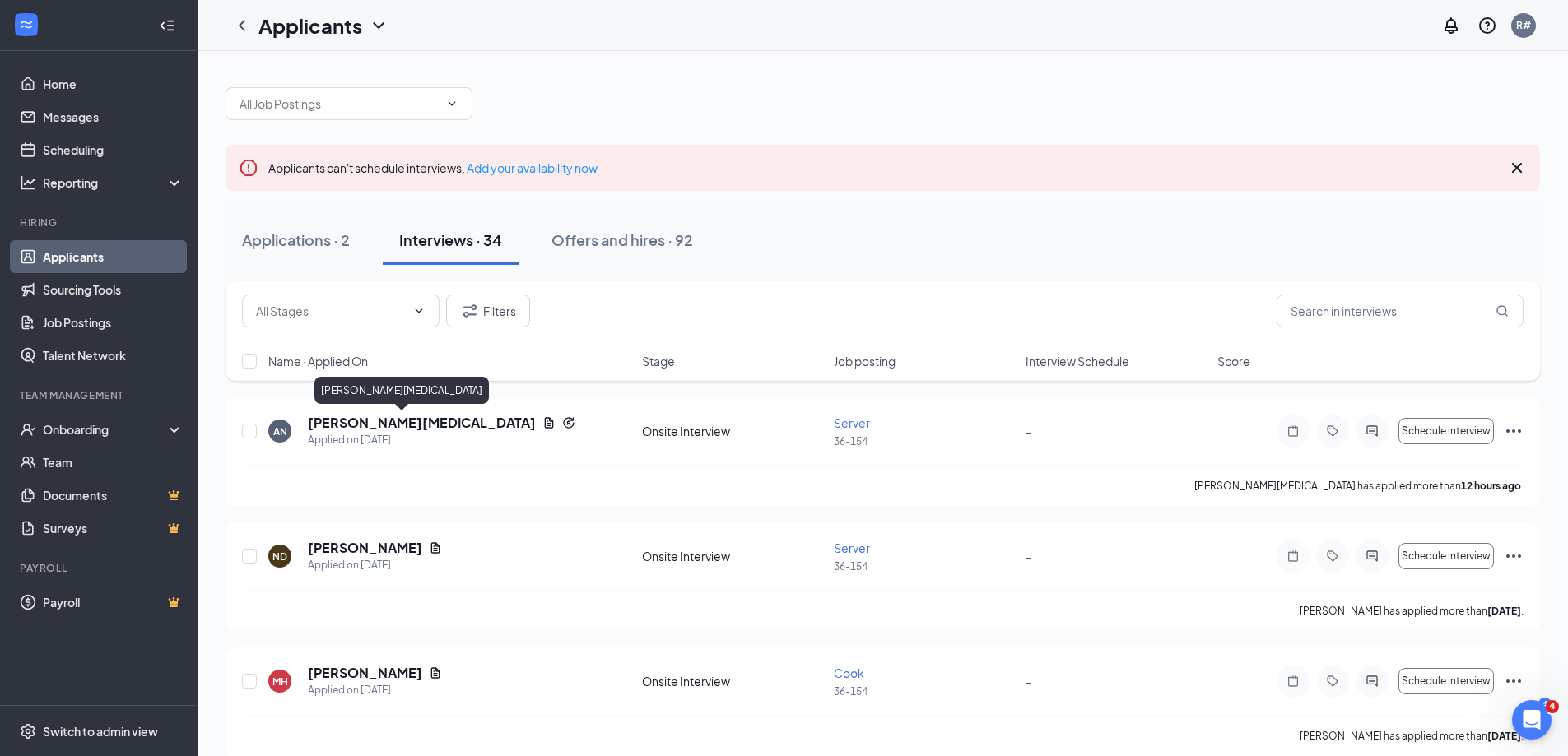
click at [364, 424] on h5 "[PERSON_NAME][MEDICAL_DATA]" at bounding box center [421, 422] width 228 height 18
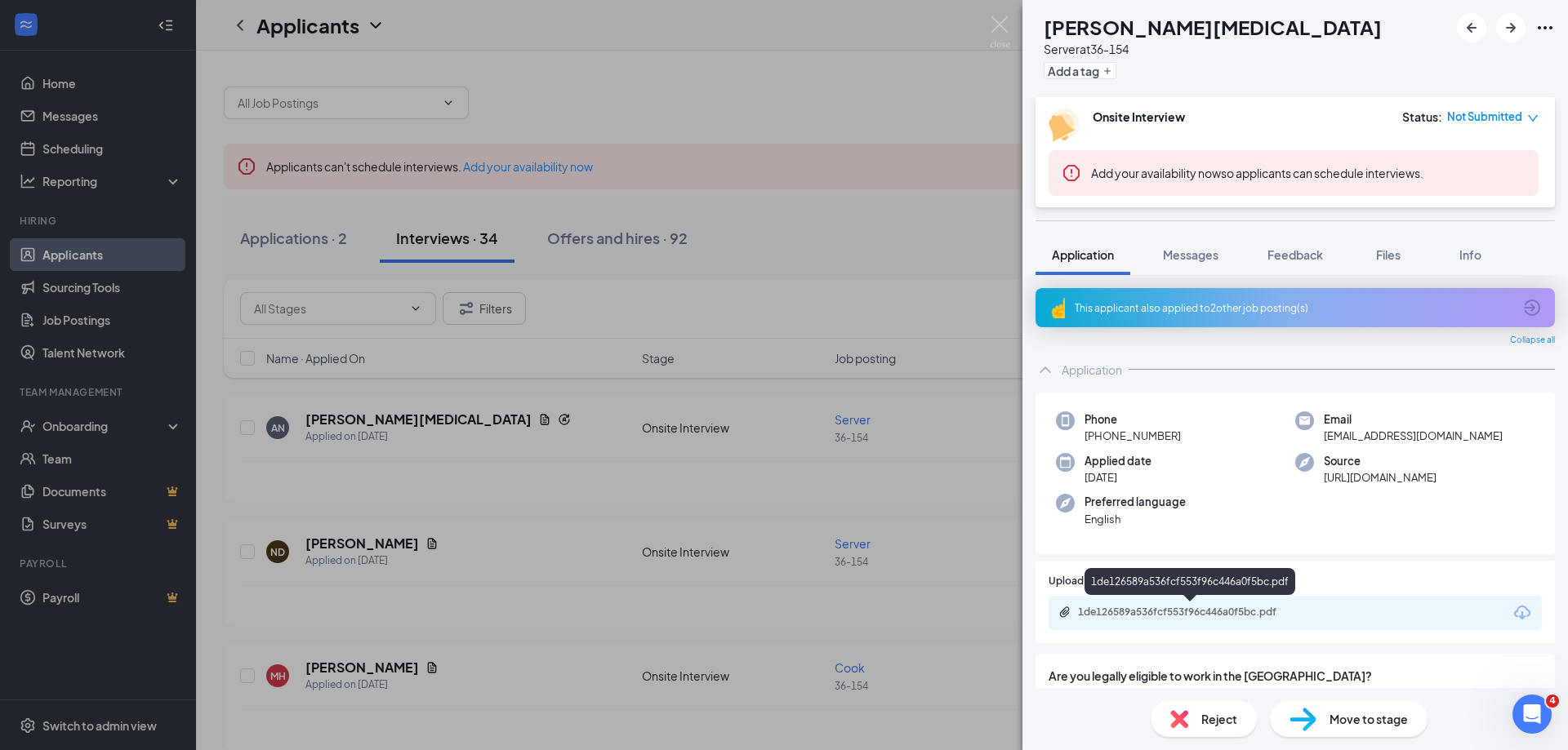
click at [1170, 618] on div "1de126589a536fcf553f96c446a0f5bc.pdf" at bounding box center [1192, 612] width 229 height 13
click at [1189, 710] on div "Reject" at bounding box center [1203, 719] width 106 height 36
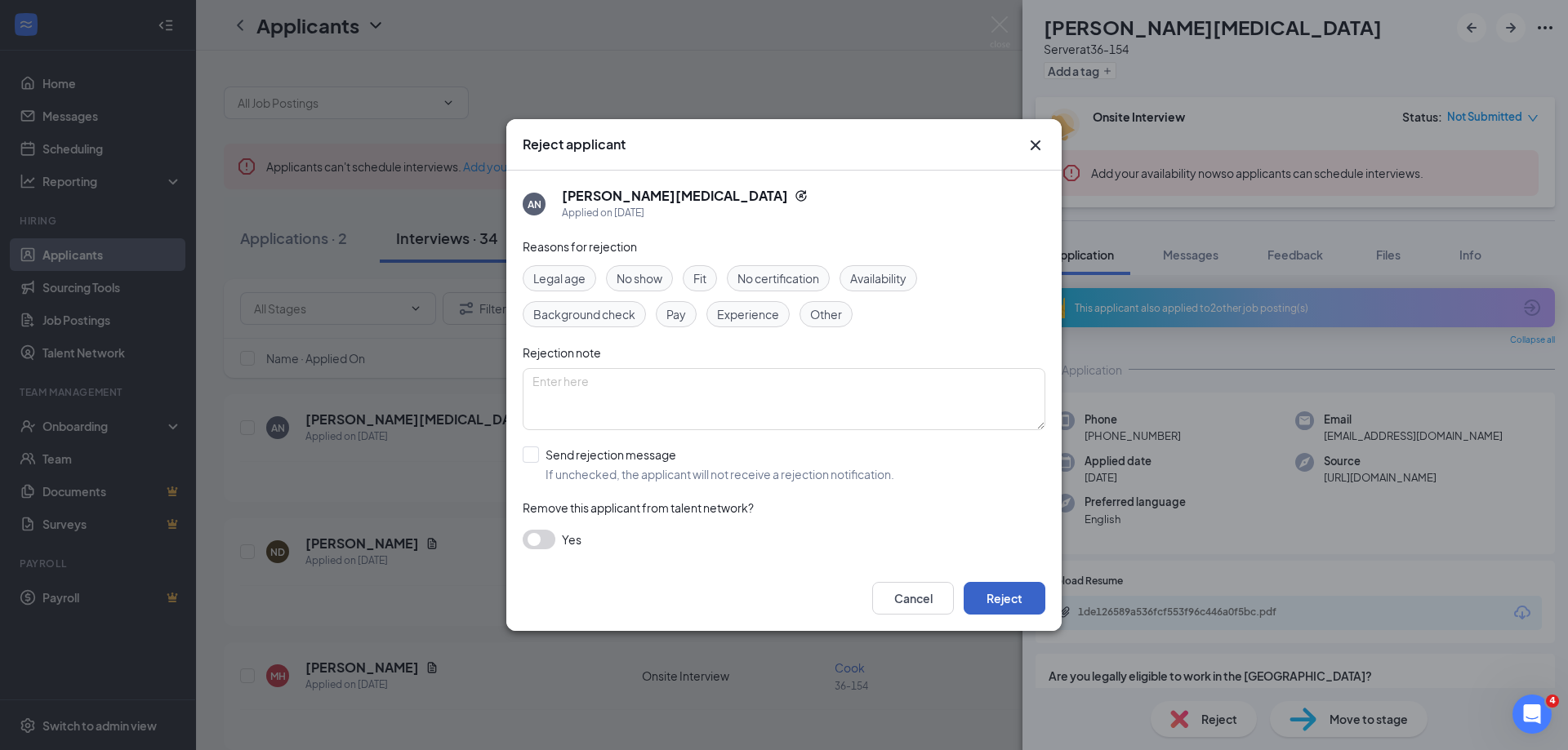
click at [1006, 593] on button "Reject" at bounding box center [1004, 598] width 82 height 33
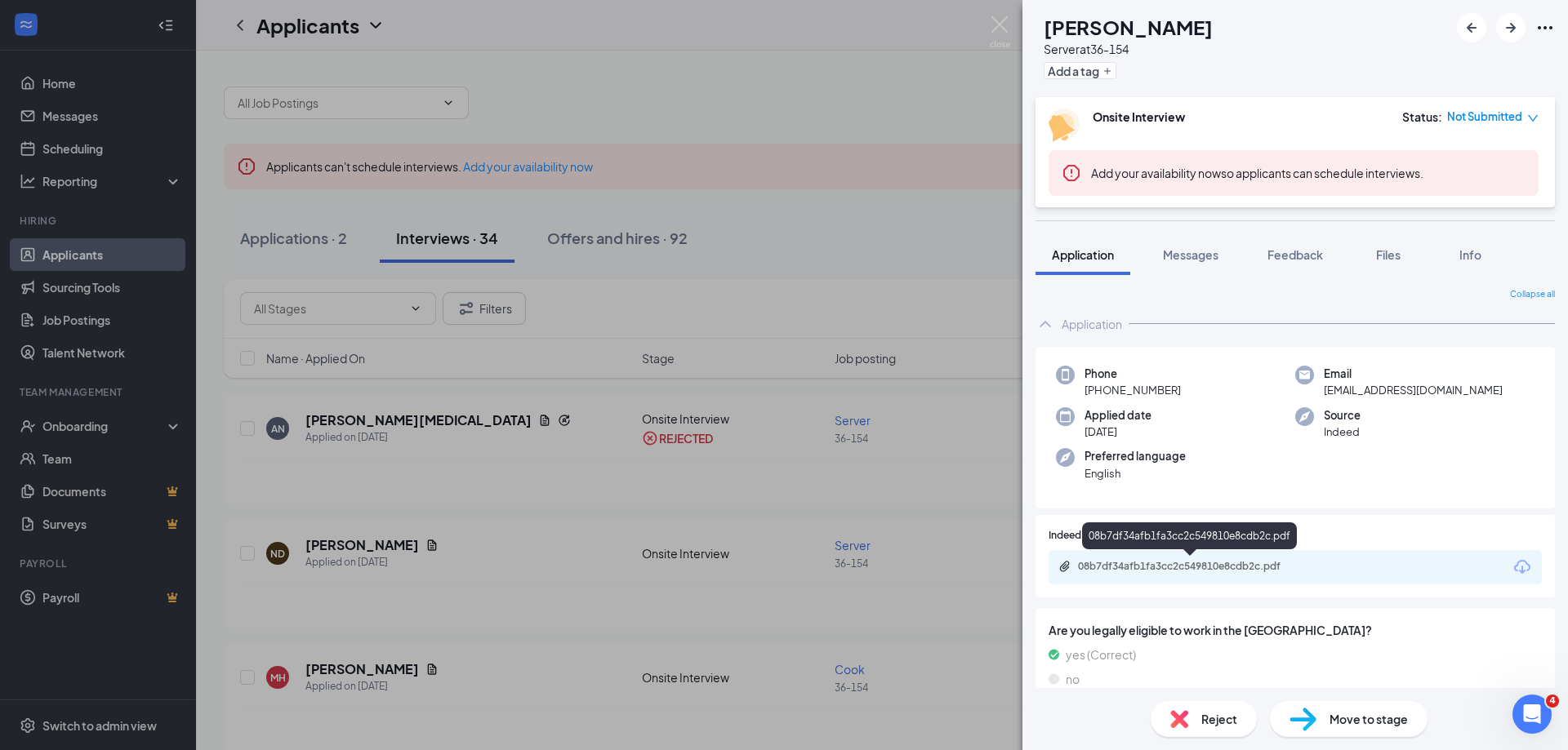
click at [1208, 571] on div "08b7df34afb1fa3cc2c549810e8cdb2c.pdf" at bounding box center [1192, 567] width 229 height 13
click at [1195, 718] on div "Reject" at bounding box center [1203, 719] width 106 height 36
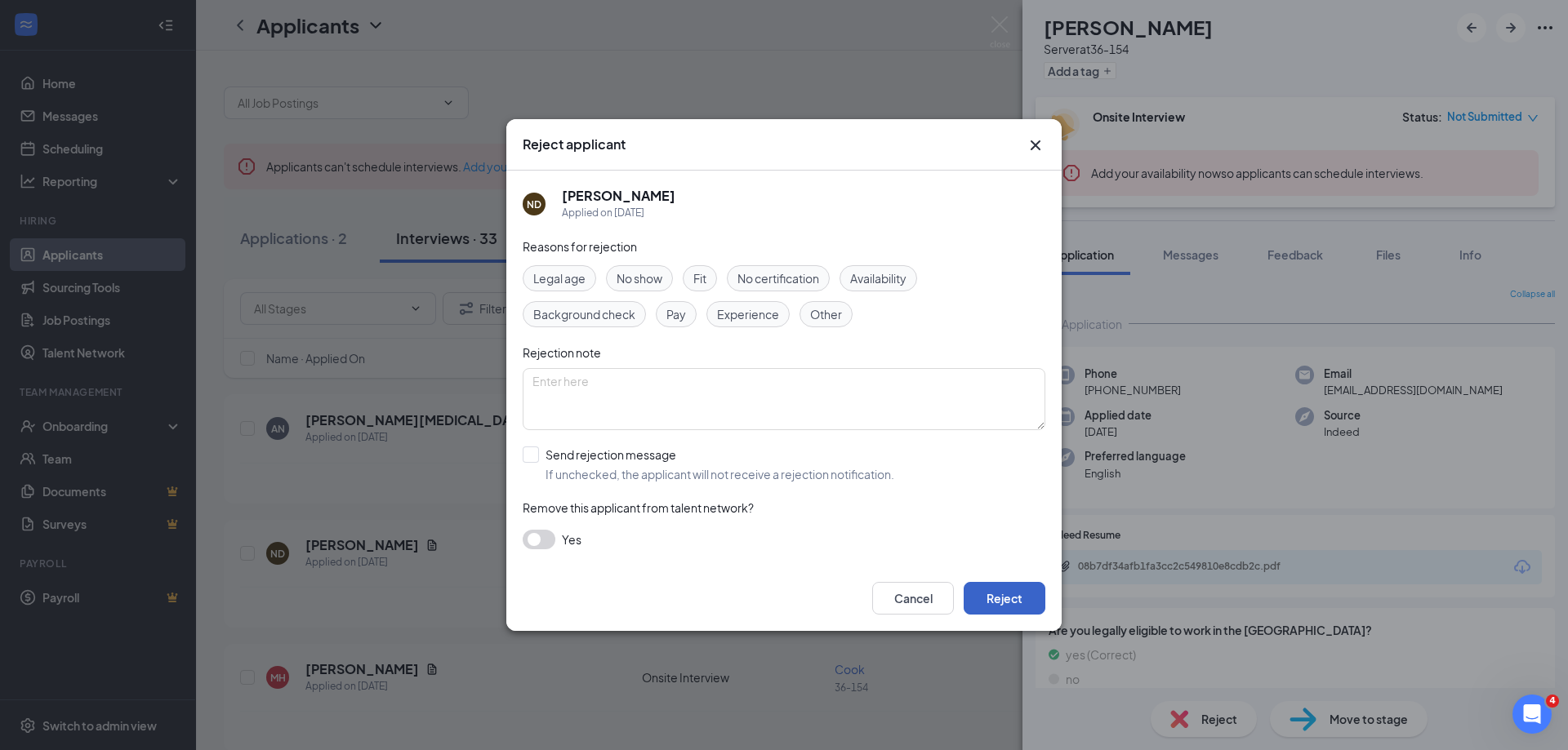
click at [1029, 601] on button "Reject" at bounding box center [1004, 598] width 82 height 33
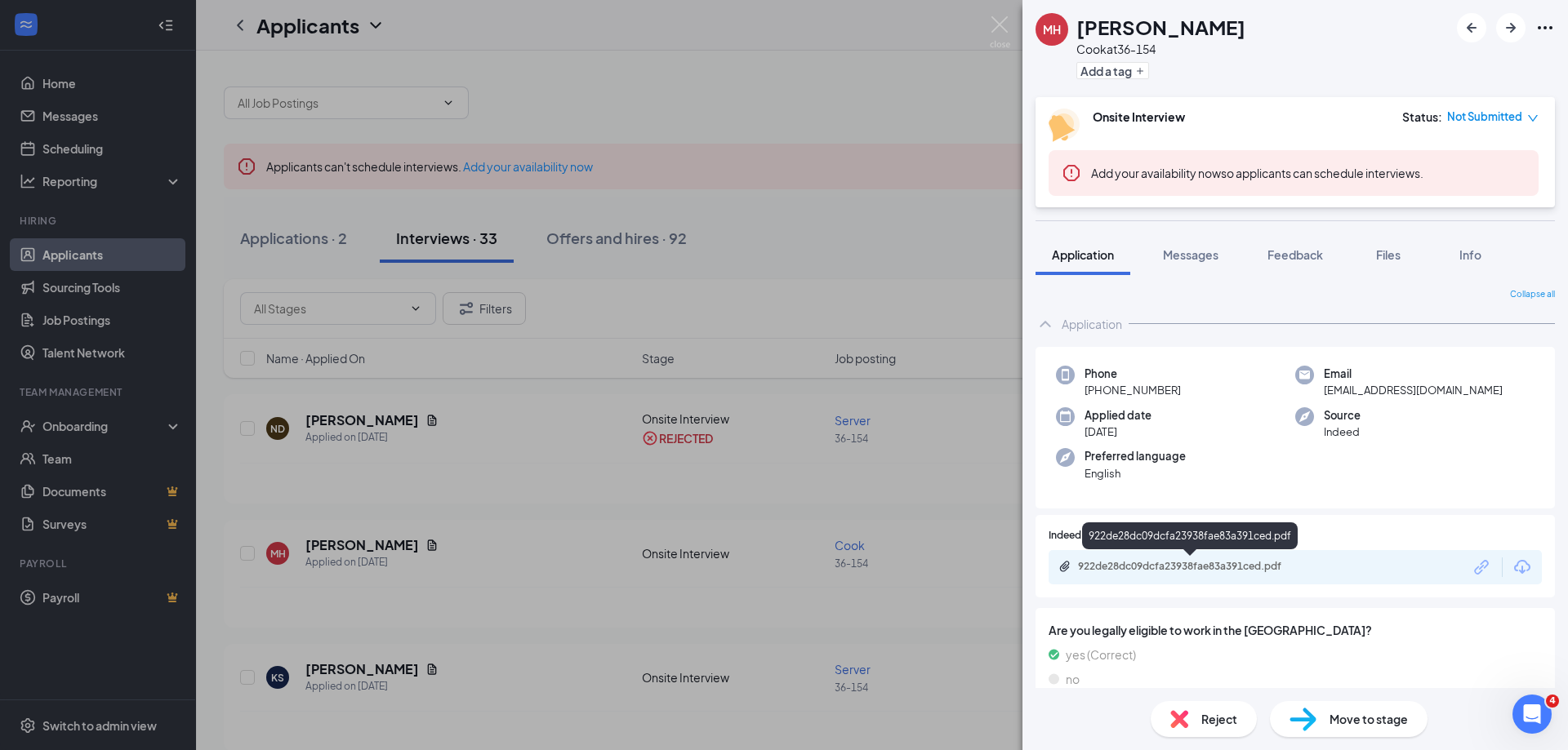
click at [1203, 567] on div "922de28dc09dcfa23938fae83a391ced.pdf" at bounding box center [1192, 567] width 229 height 13
click at [1203, 721] on span "Reject" at bounding box center [1219, 718] width 36 height 18
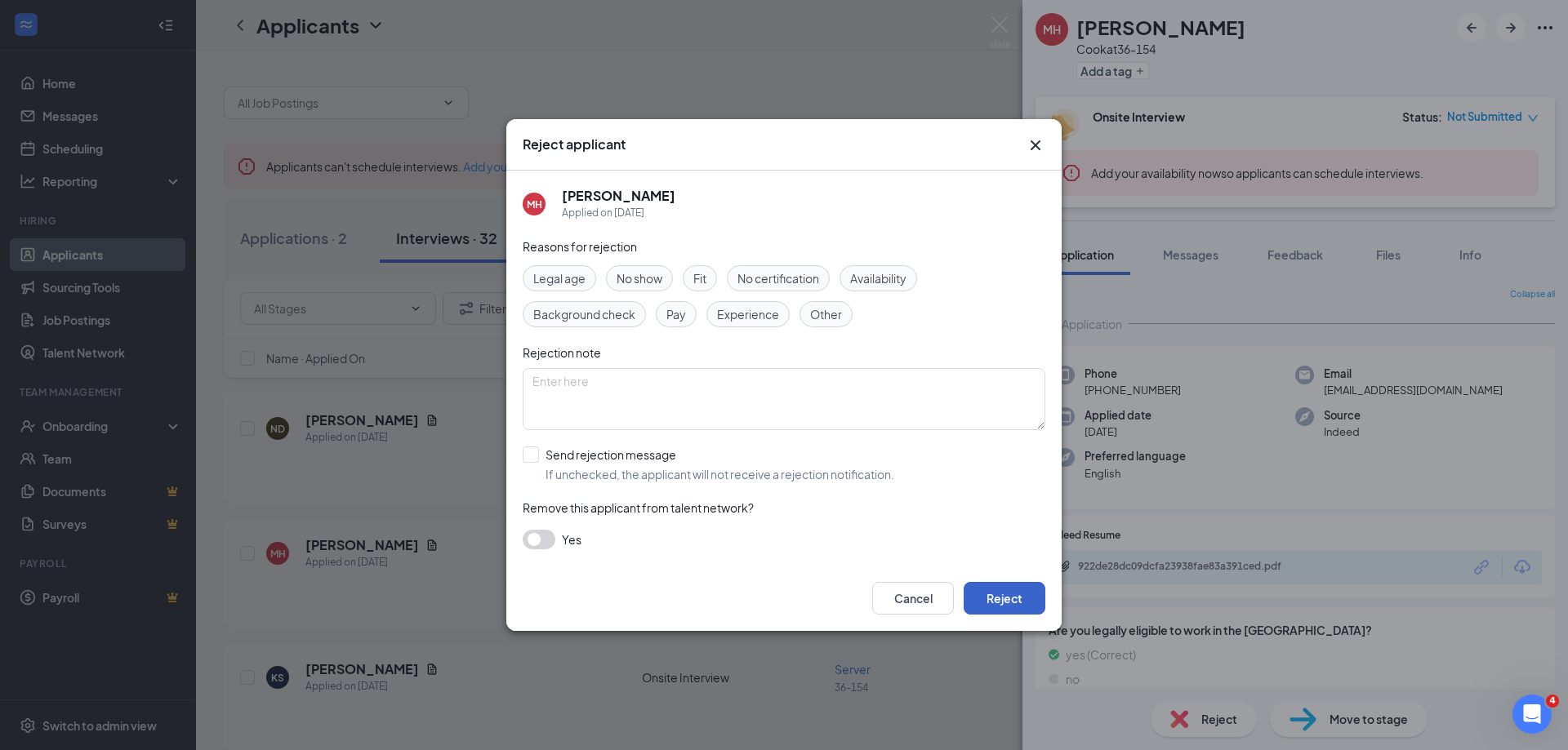
click at [991, 595] on button "Reject" at bounding box center [1004, 598] width 82 height 33
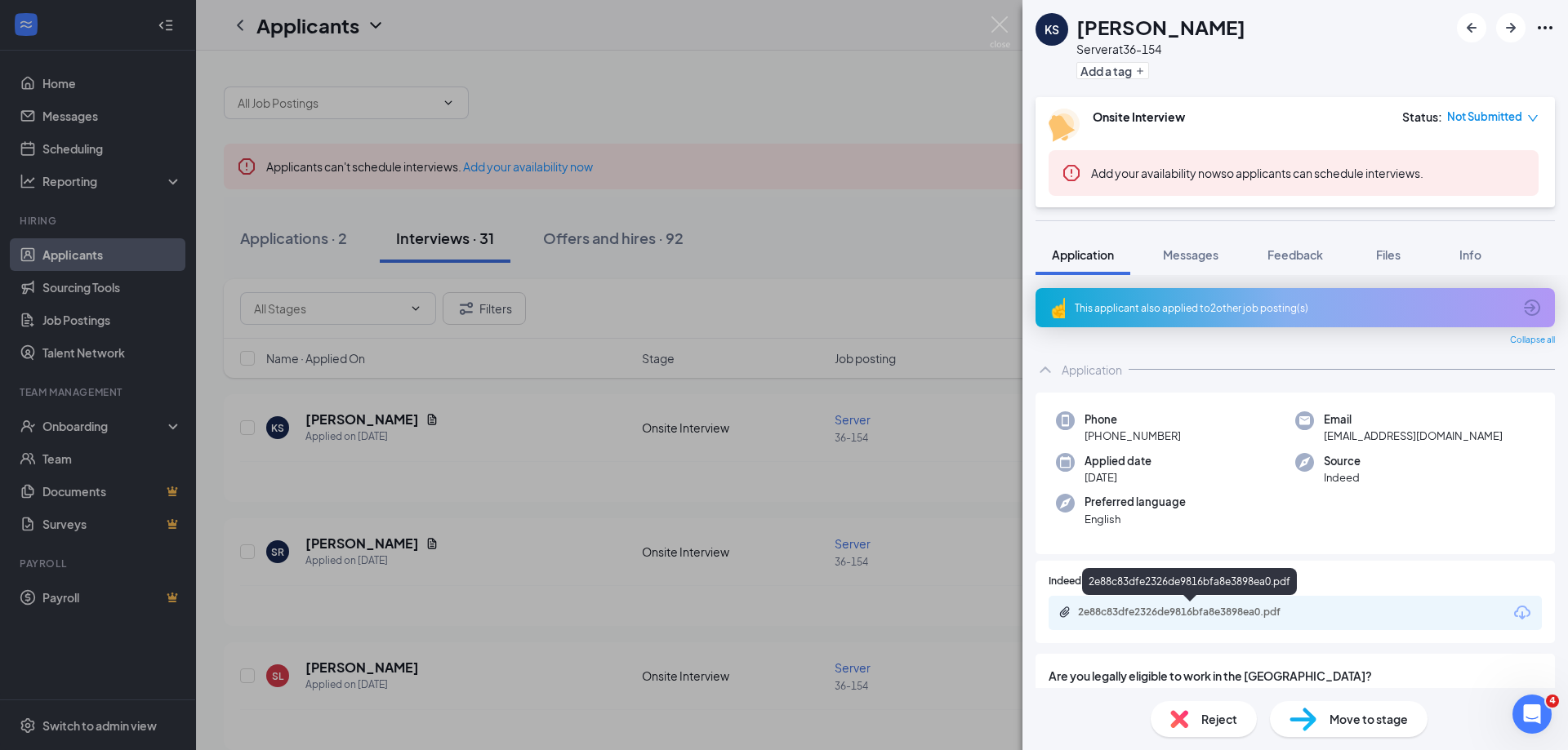
click at [1178, 607] on div "2e88c83dfe2326de9816bfa8e3898ea0.pdf" at bounding box center [1192, 612] width 229 height 13
click at [373, 536] on div "KS [PERSON_NAME] Server at 36-154 Add a tag Onsite Interview Status : Not Submi…" at bounding box center [784, 375] width 1568 height 750
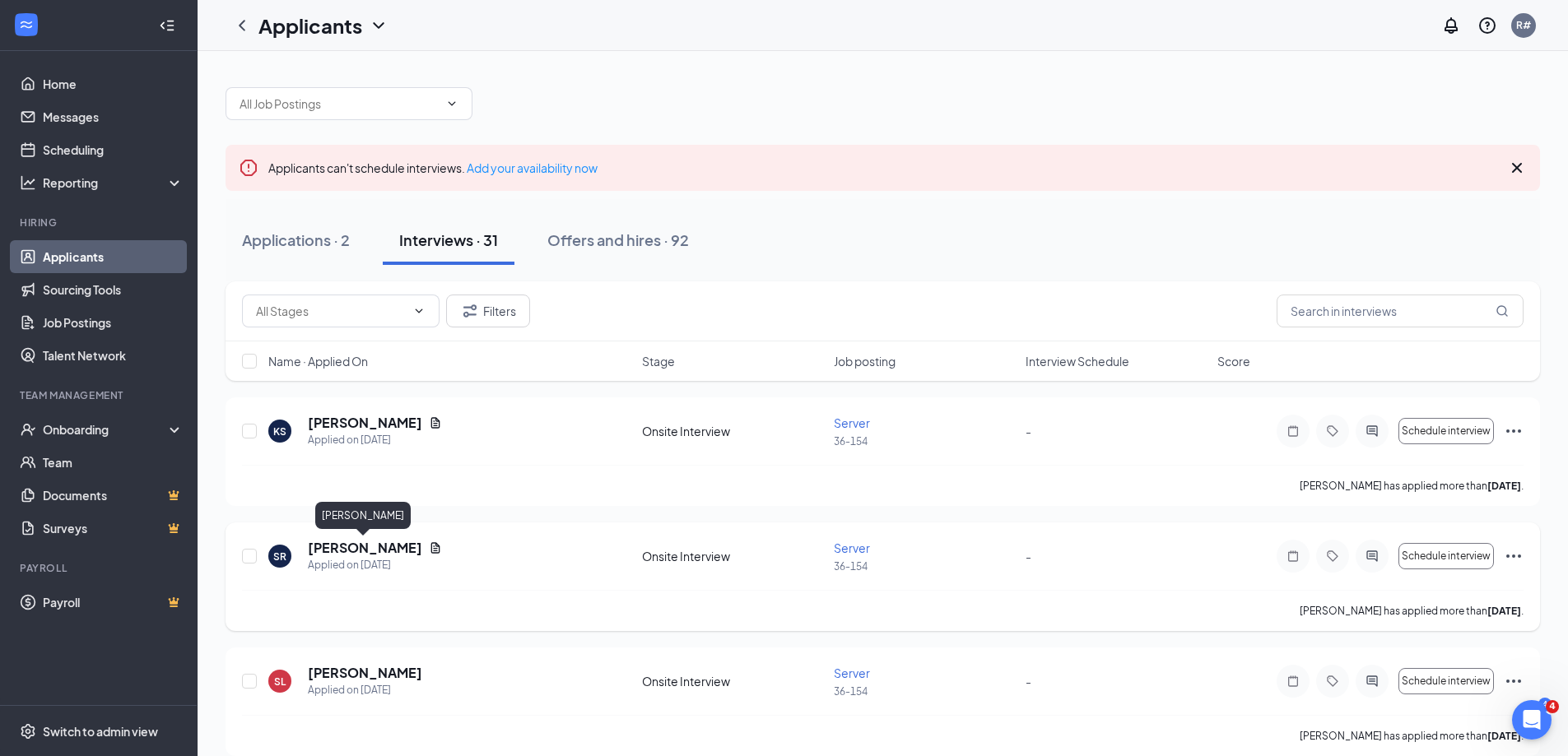
click at [374, 553] on h5 "[PERSON_NAME]" at bounding box center [364, 548] width 114 height 18
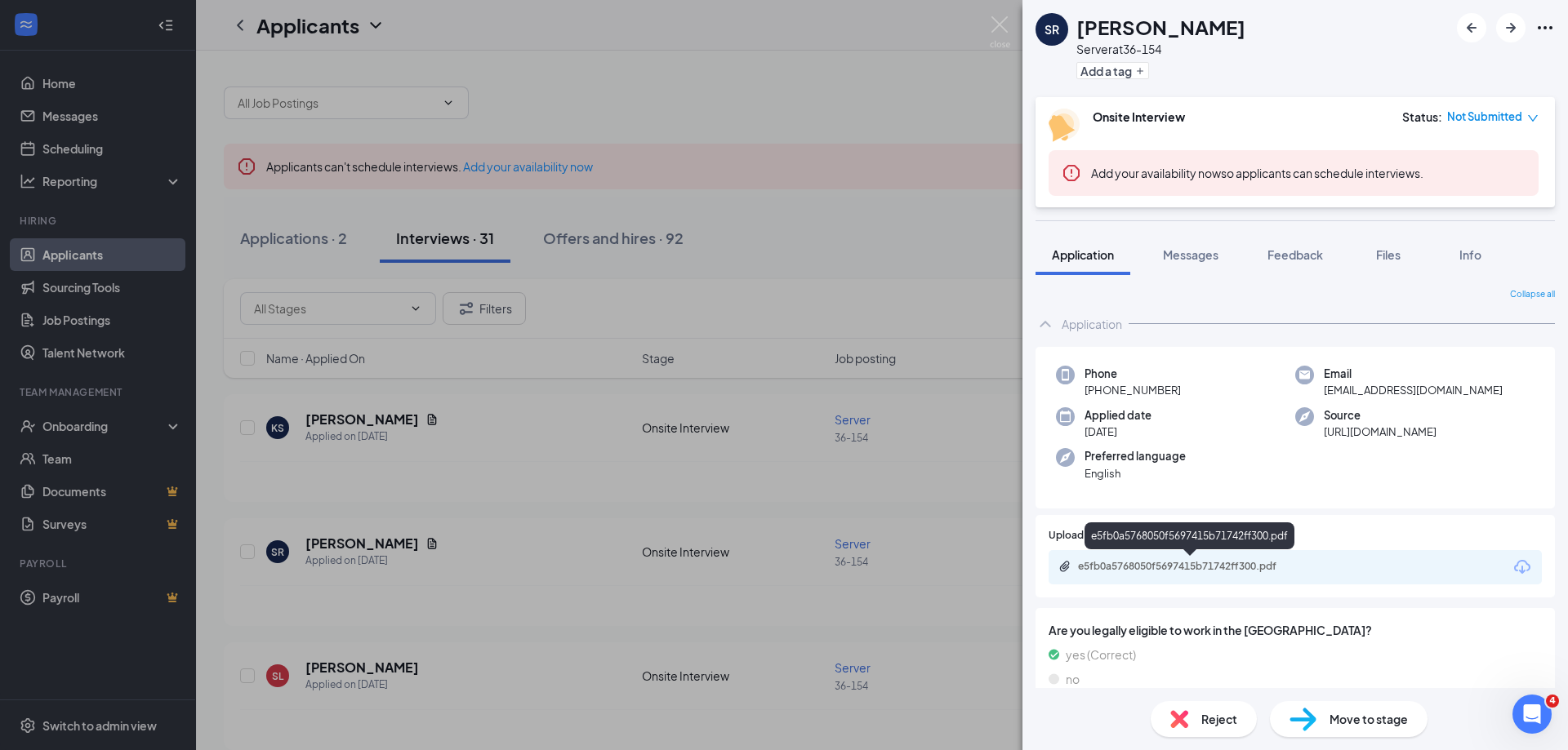
click at [1166, 572] on div "e5fb0a5768050f5697415b71742ff300.pdf" at bounding box center [1192, 567] width 229 height 13
click at [1214, 726] on span "Reject" at bounding box center [1219, 718] width 36 height 18
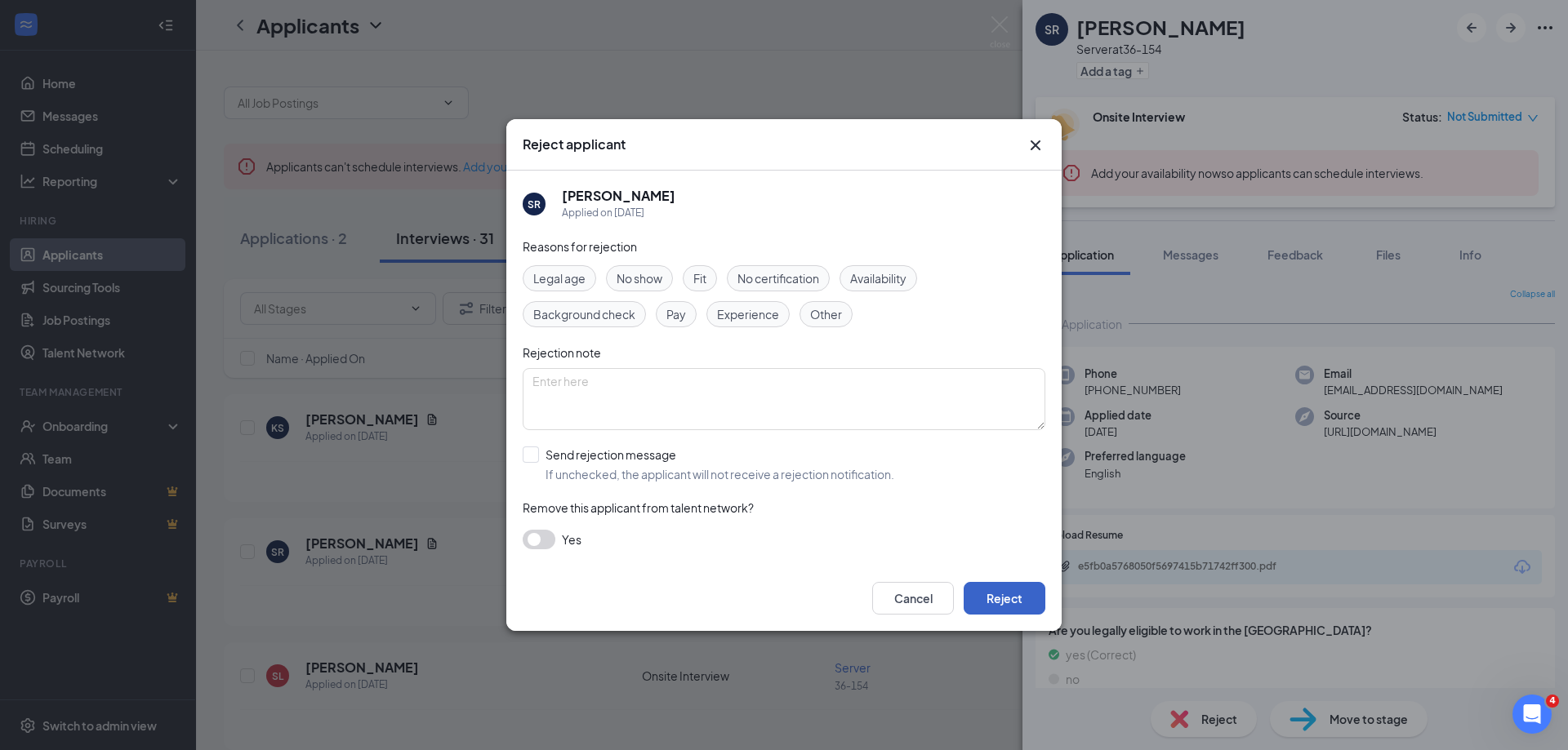
click at [984, 597] on button "Reject" at bounding box center [1004, 598] width 82 height 33
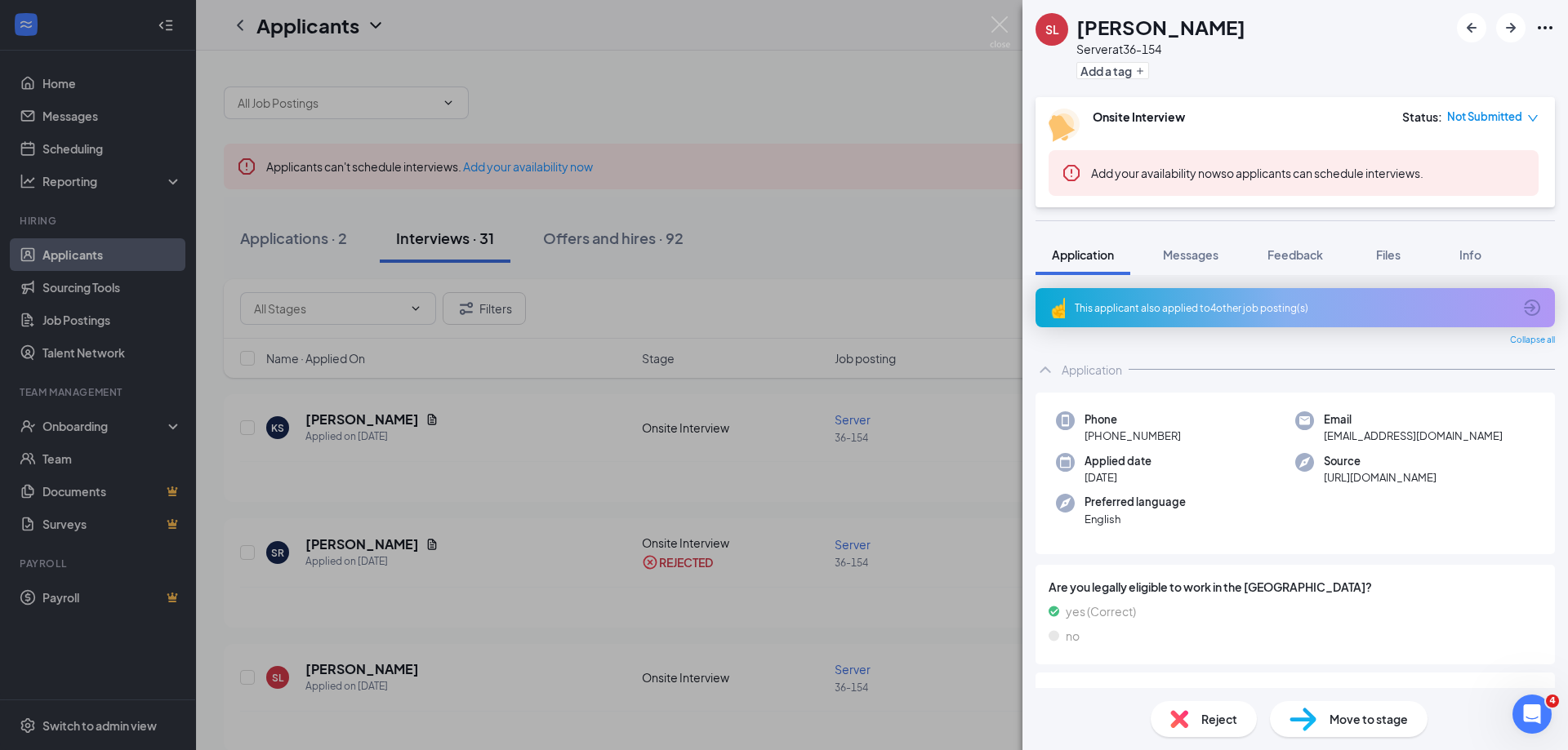
click at [1186, 716] on img at bounding box center [1179, 718] width 18 height 18
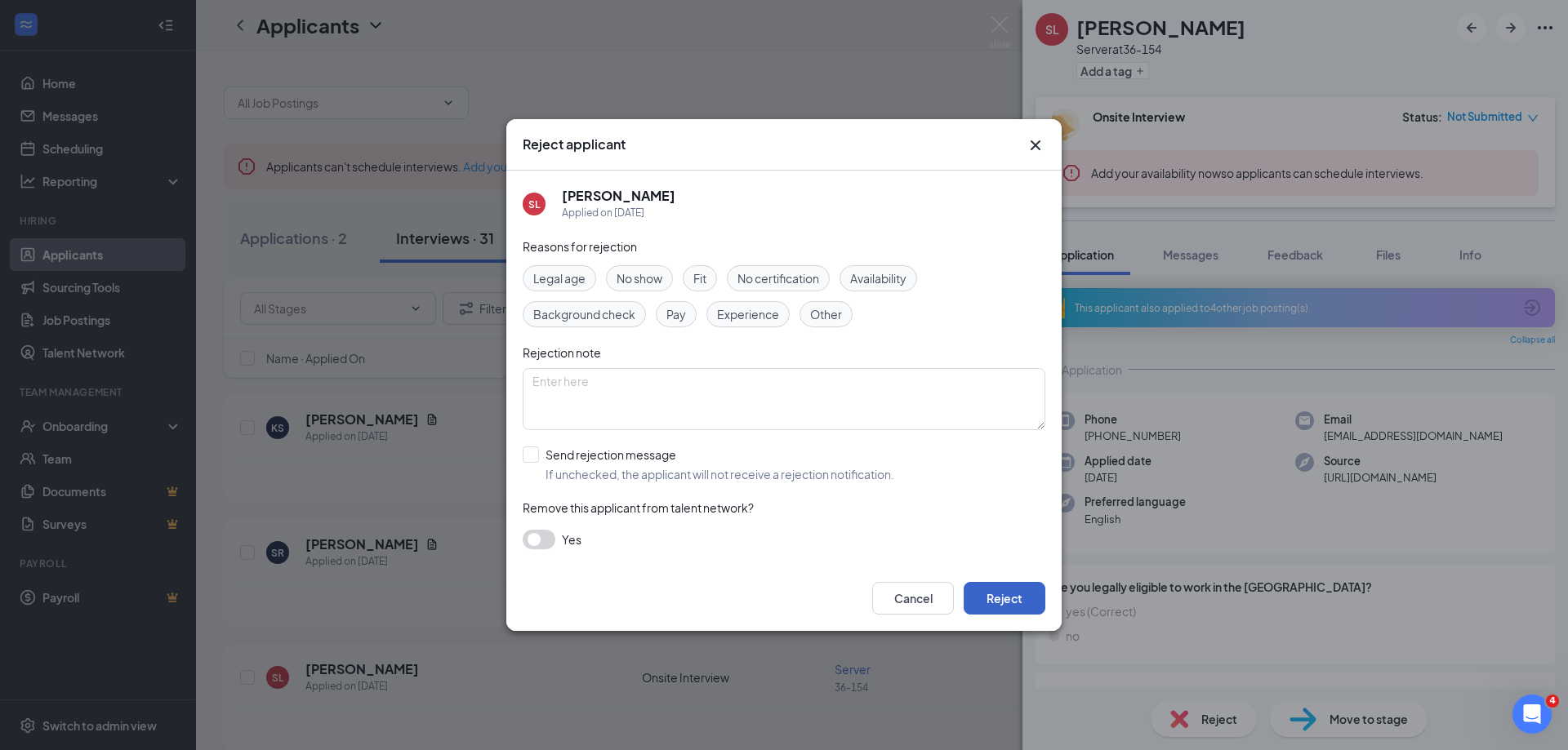
click at [1005, 606] on button "Reject" at bounding box center [1004, 598] width 82 height 33
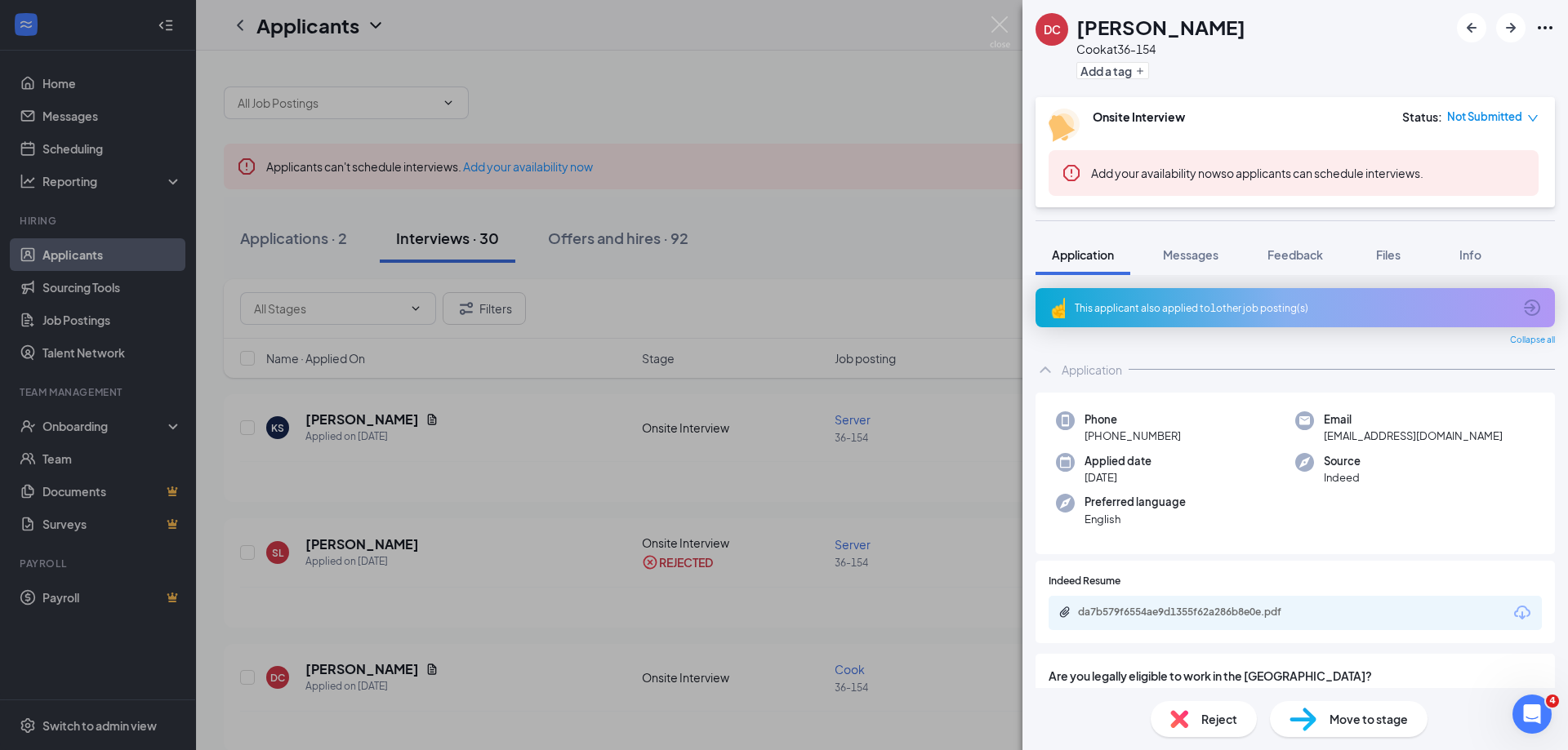
click at [1193, 716] on div "Reject" at bounding box center [1203, 719] width 106 height 36
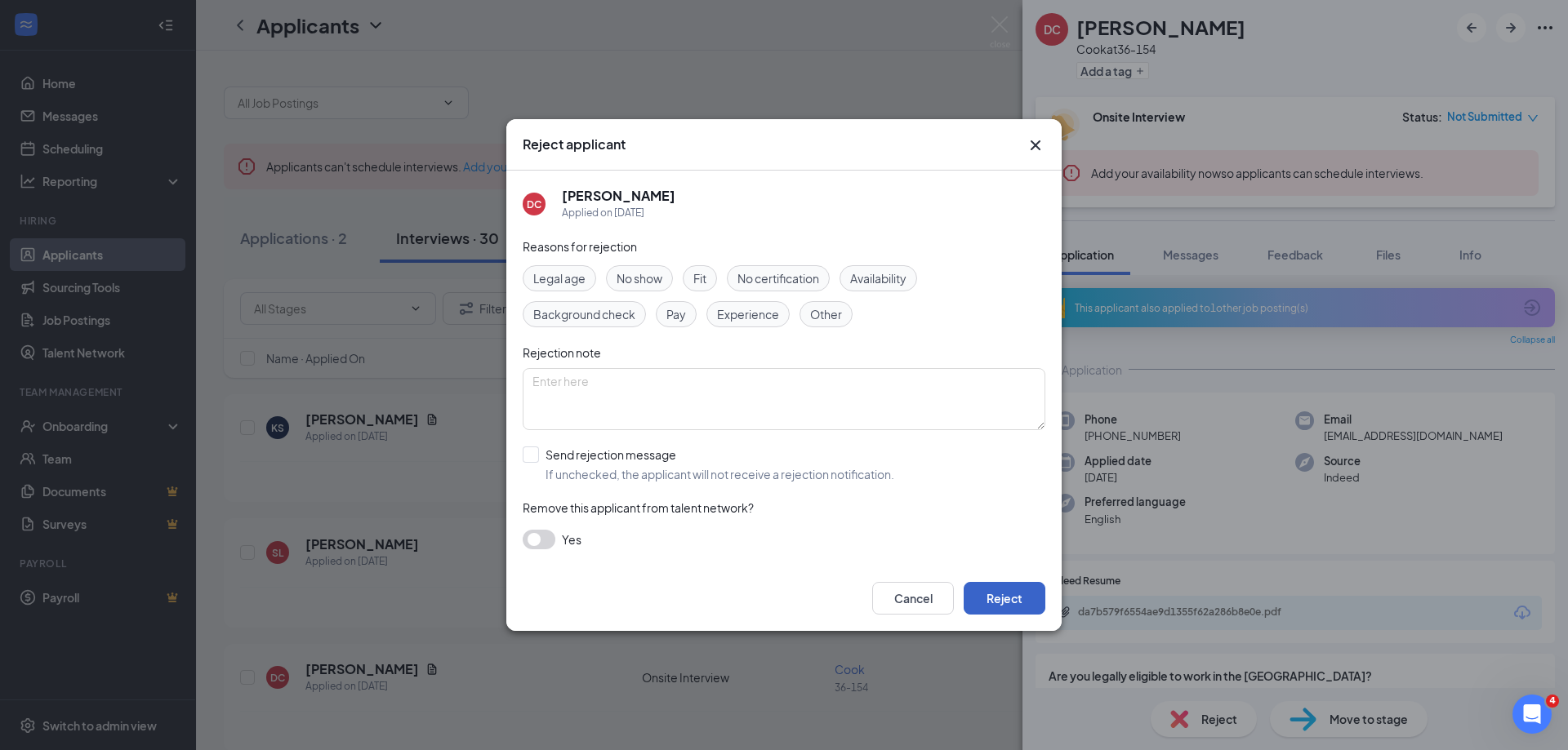
click at [983, 597] on button "Reject" at bounding box center [1004, 598] width 82 height 33
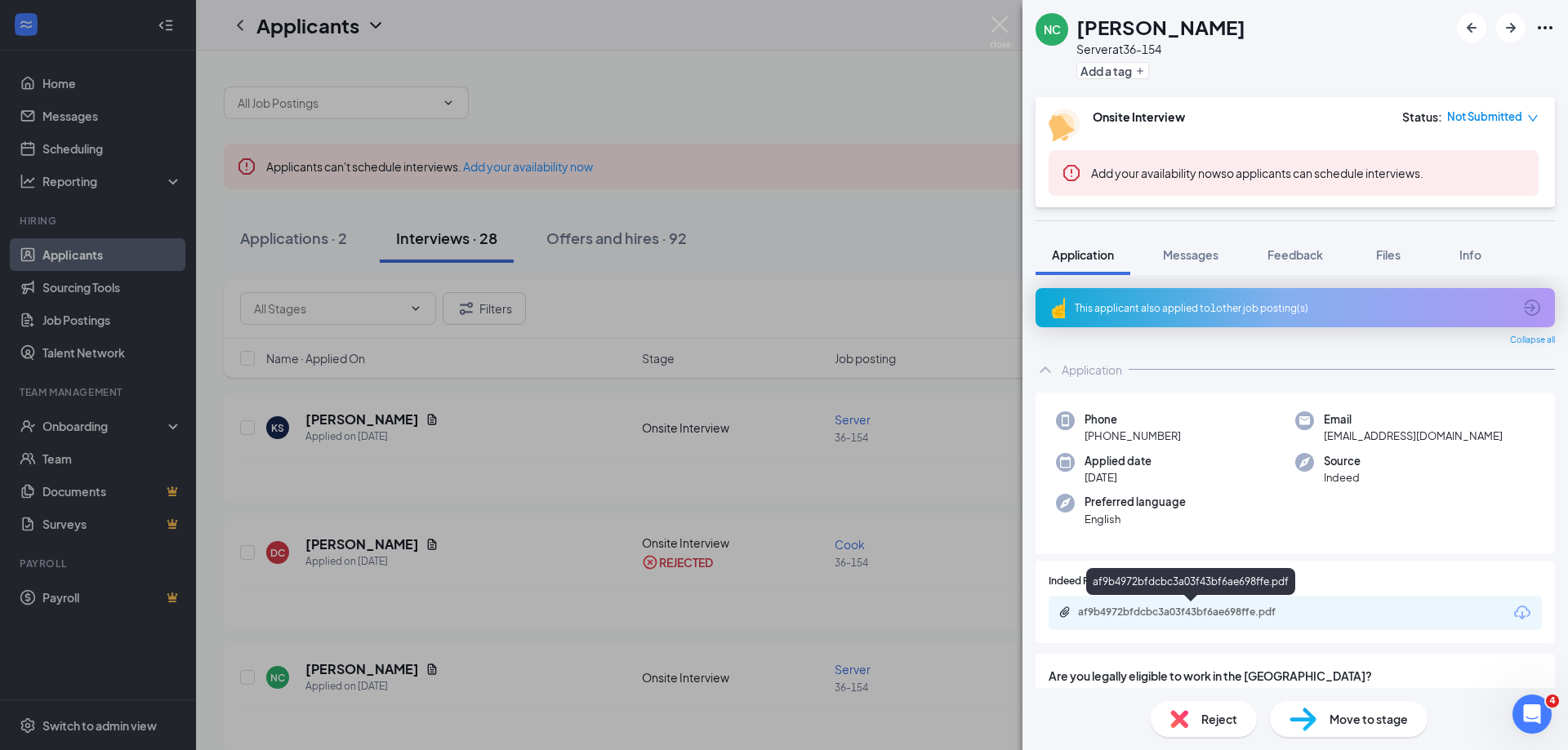
click at [1225, 607] on div "af9b4972bfdcbc3a03f43bf6ae698ffe.pdf" at bounding box center [1192, 612] width 229 height 13
click at [1203, 726] on span "Reject" at bounding box center [1219, 718] width 36 height 18
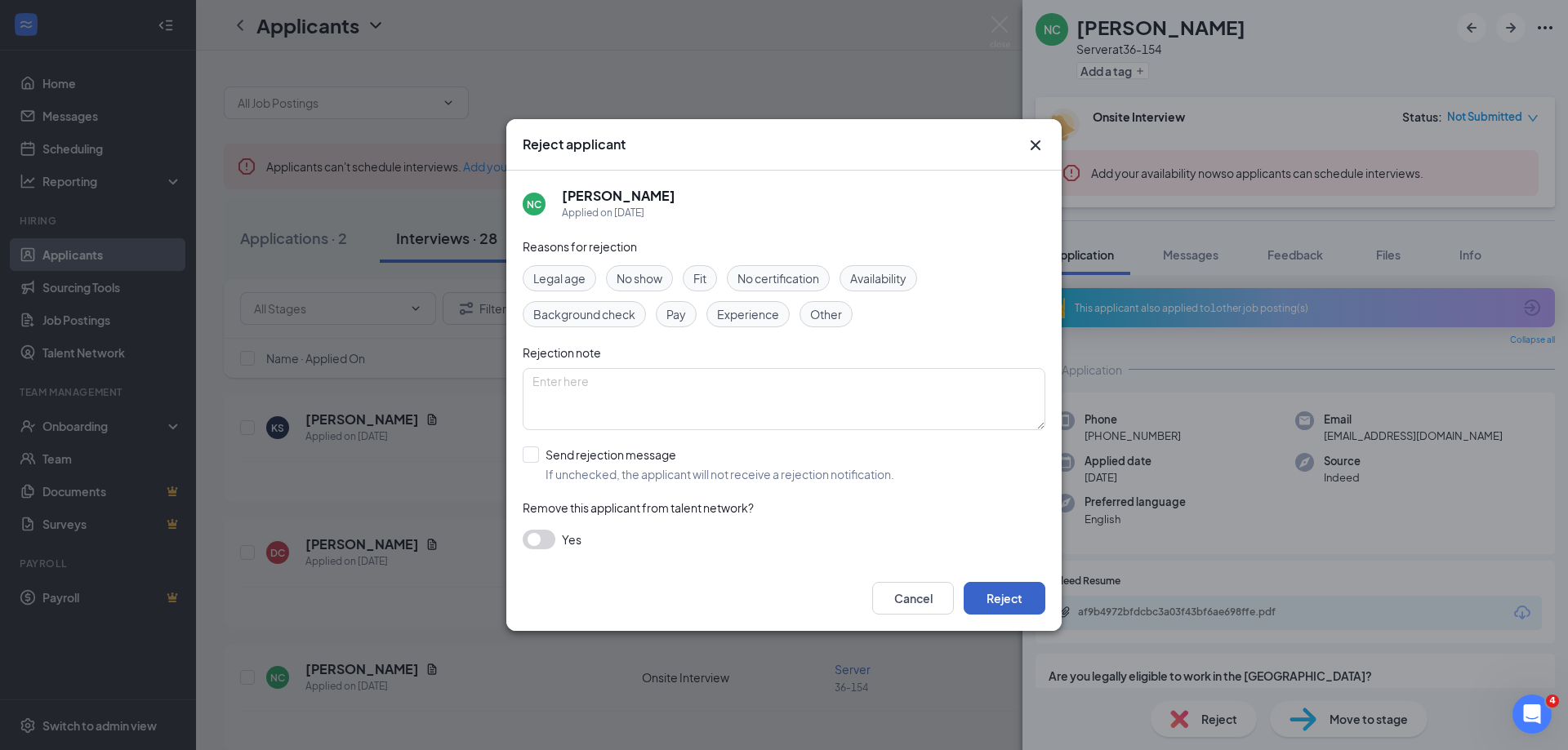
click at [985, 599] on button "Reject" at bounding box center [1004, 598] width 82 height 33
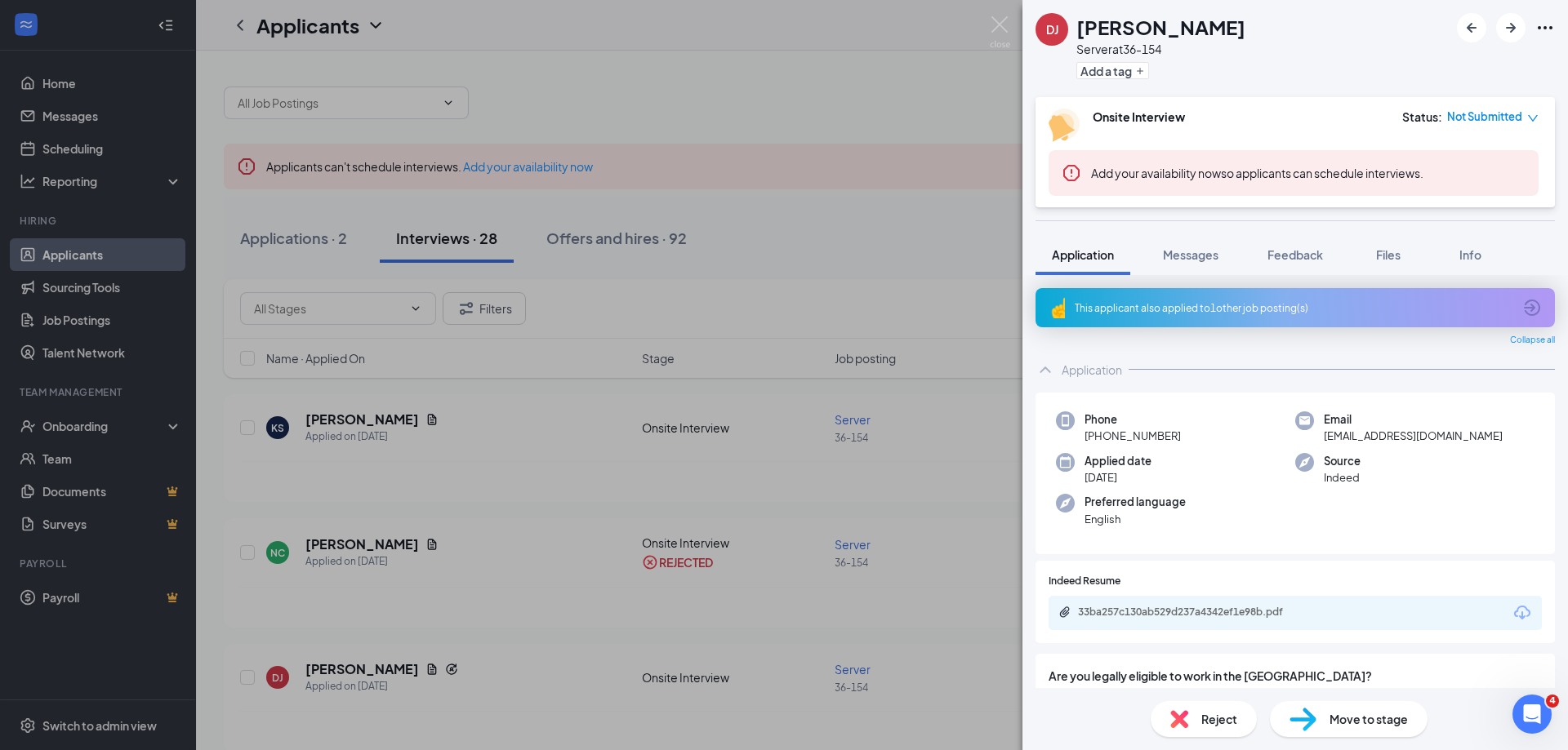
click at [1197, 720] on div "Reject" at bounding box center [1203, 719] width 106 height 36
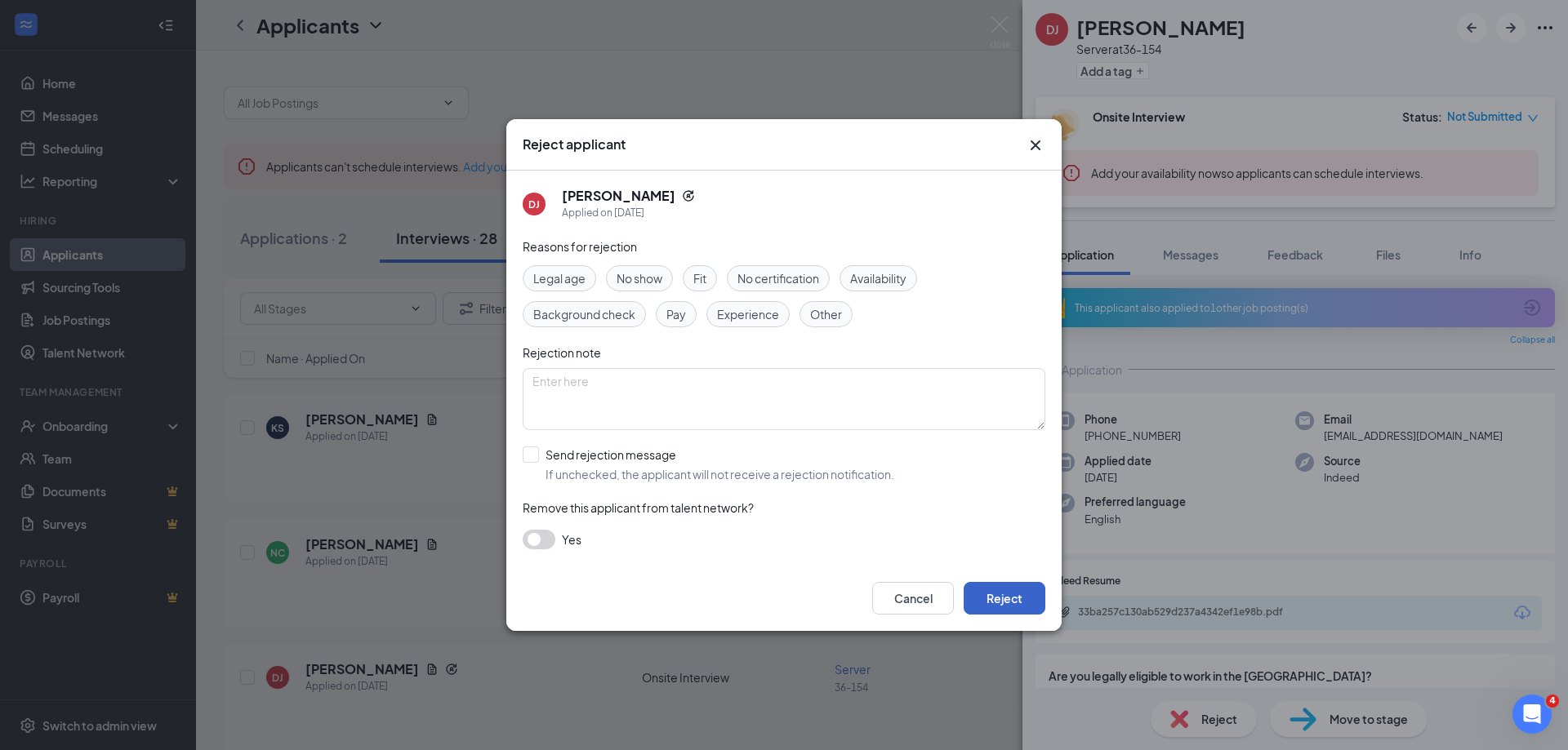
click at [1021, 603] on button "Reject" at bounding box center [1004, 598] width 82 height 33
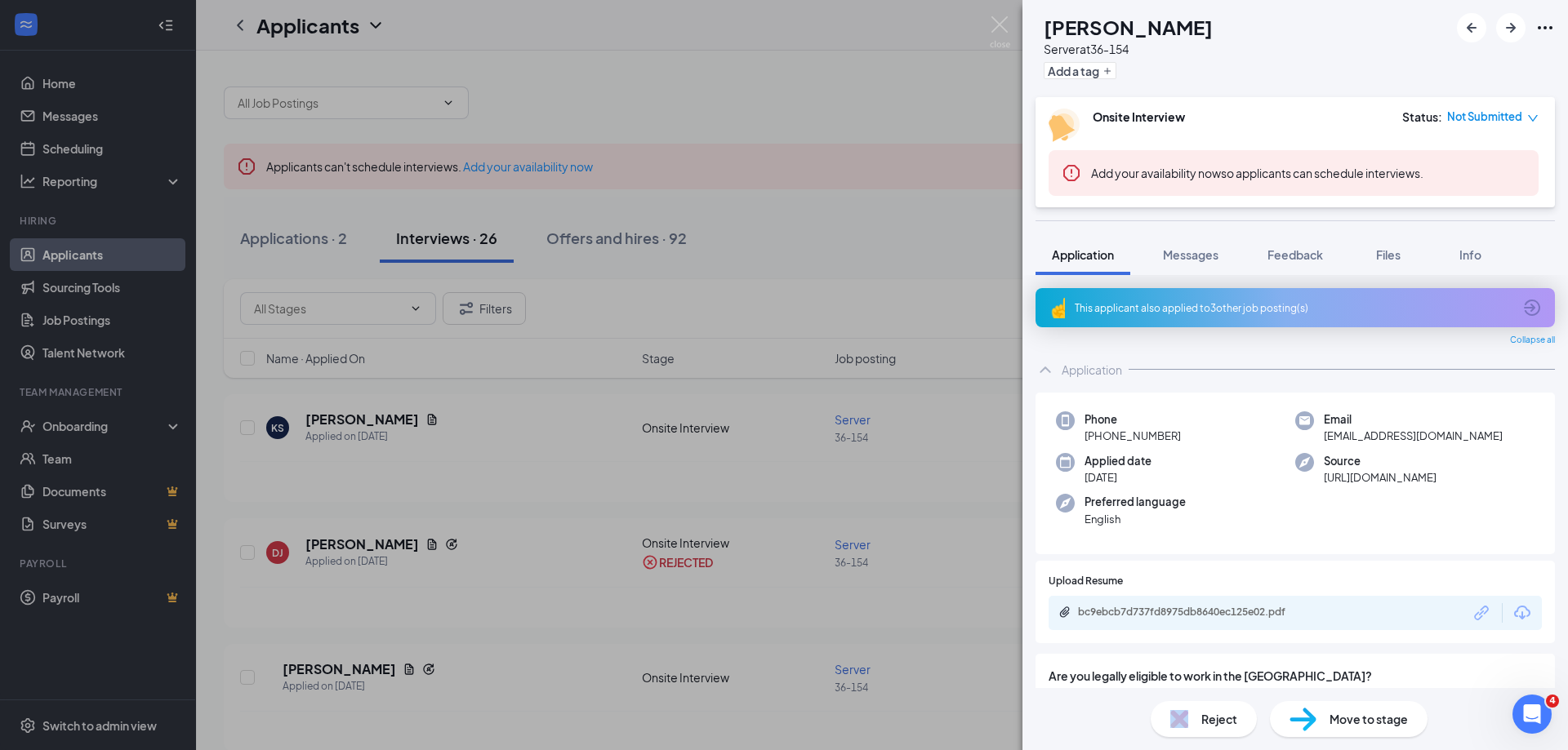
click at [1192, 713] on div "Reject" at bounding box center [1203, 719] width 106 height 36
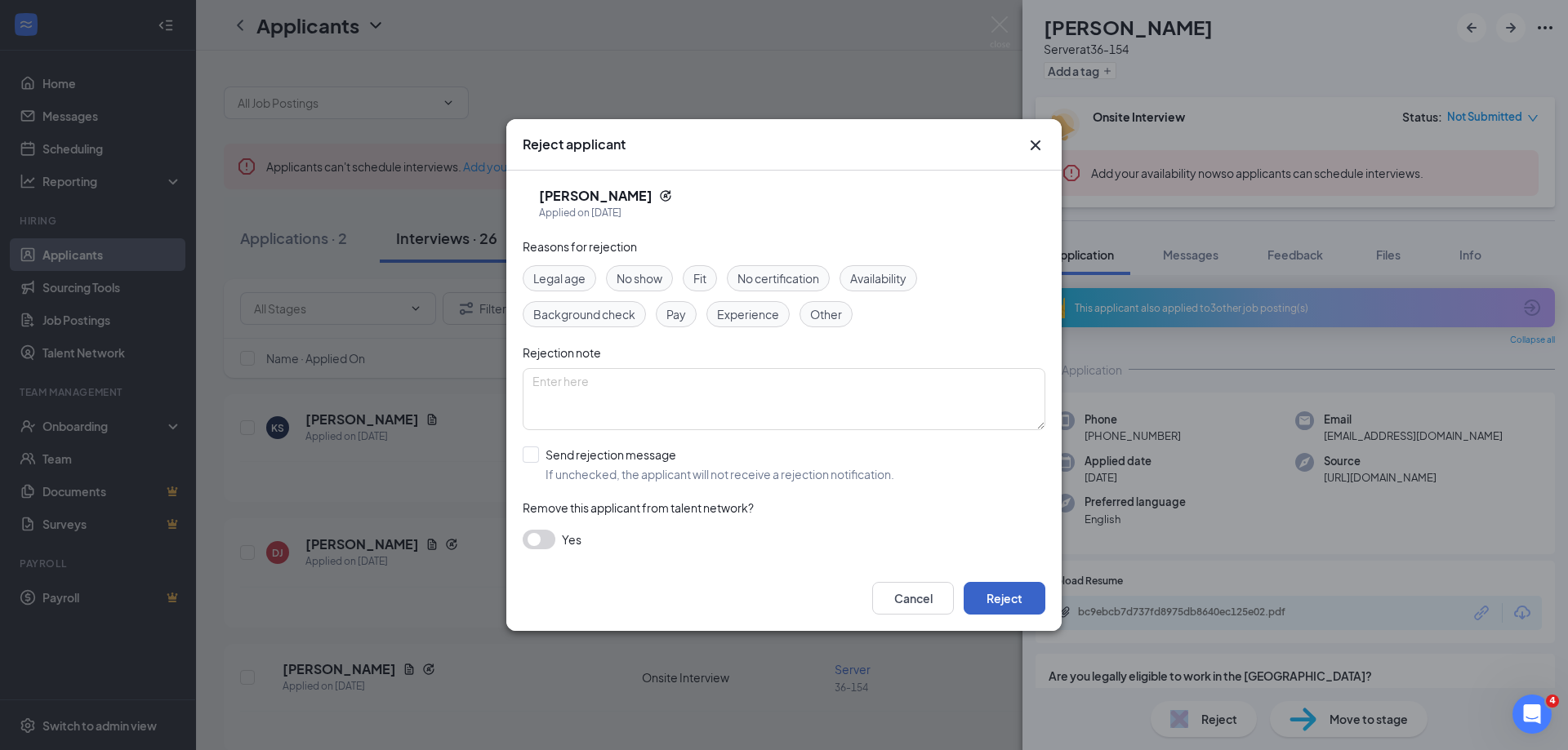
click at [1006, 599] on button "Reject" at bounding box center [1004, 598] width 82 height 33
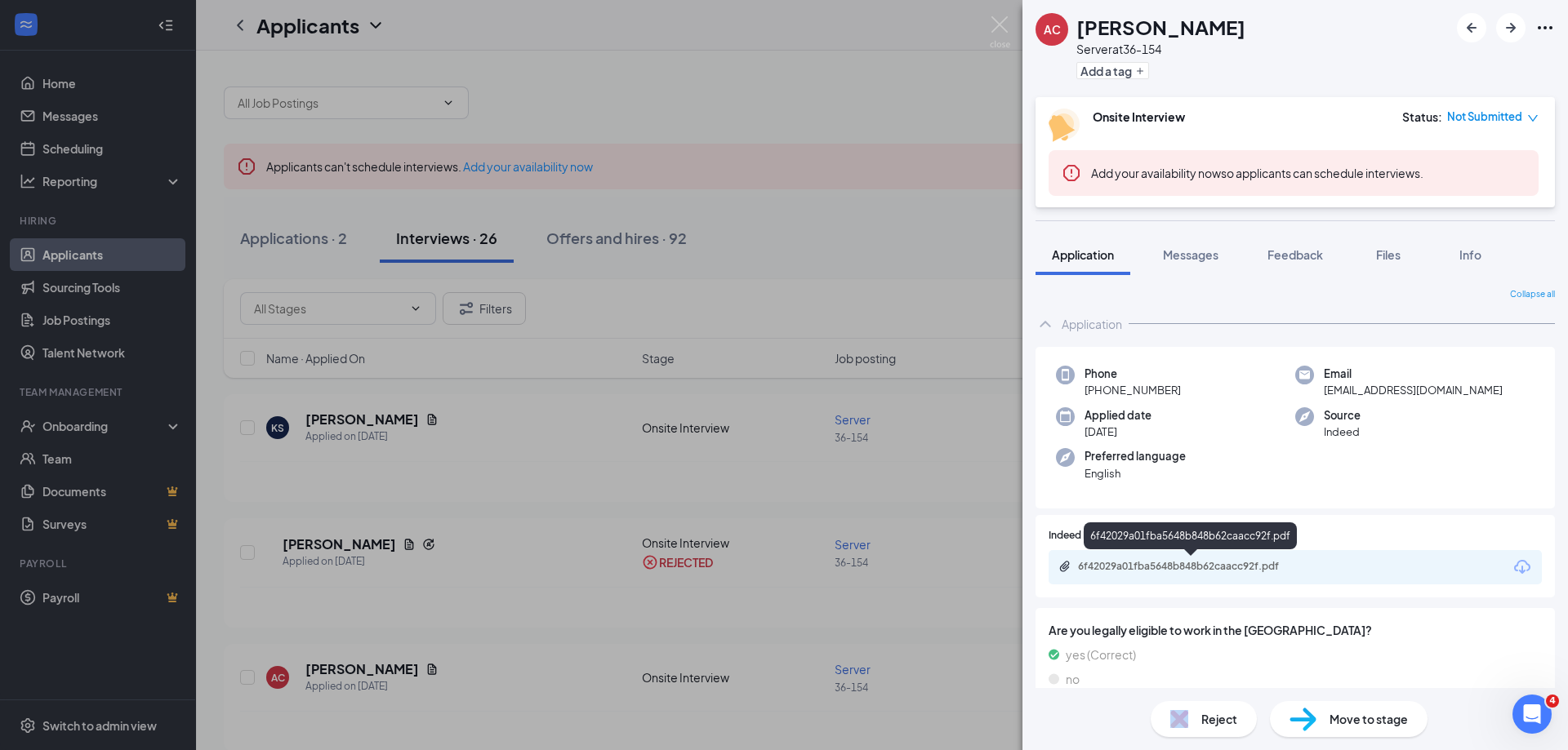
click at [1268, 571] on div "6f42029a01fba5648b848b62caacc92f.pdf" at bounding box center [1192, 567] width 229 height 13
click at [1191, 722] on div "Reject" at bounding box center [1203, 719] width 106 height 36
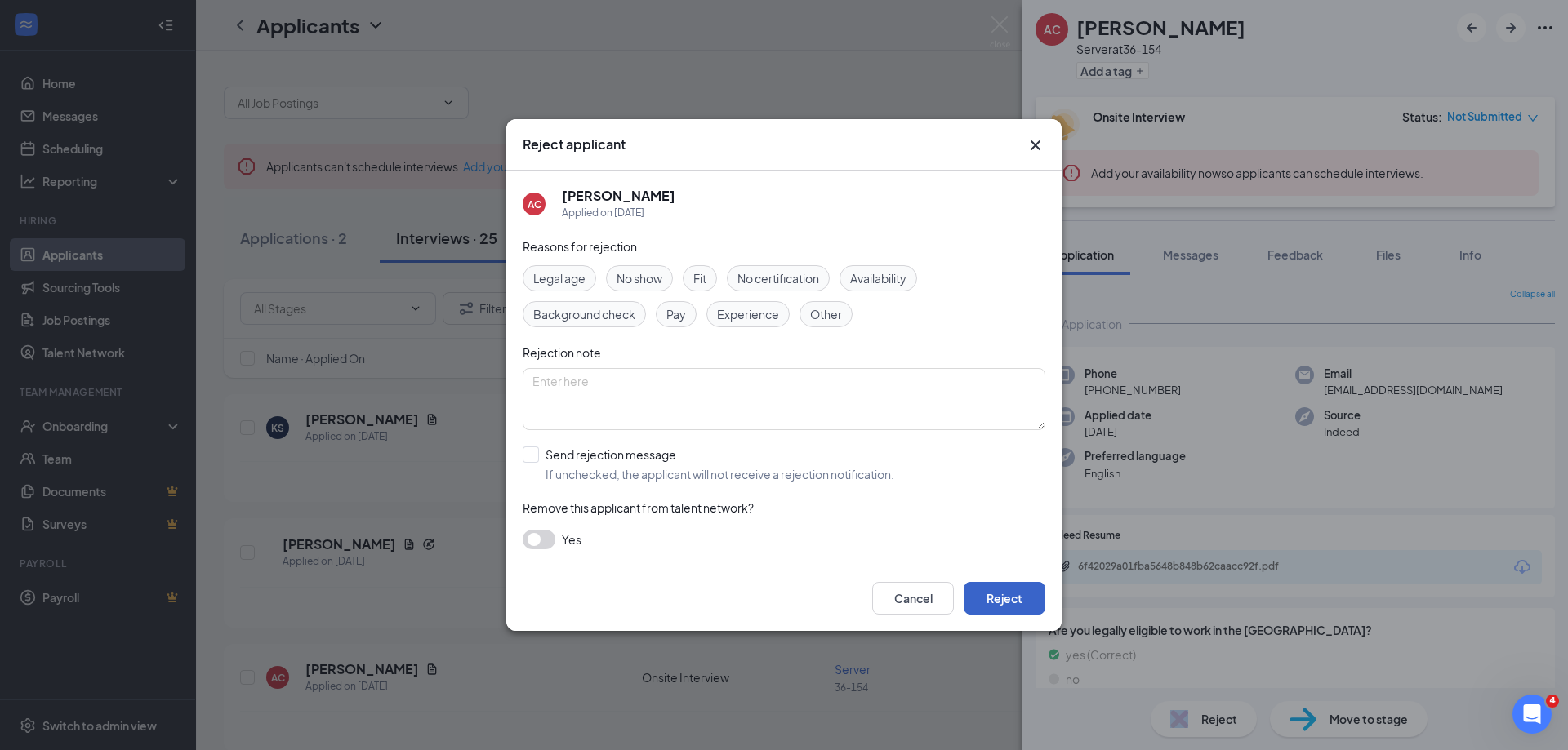
click at [1011, 594] on button "Reject" at bounding box center [1004, 598] width 82 height 33
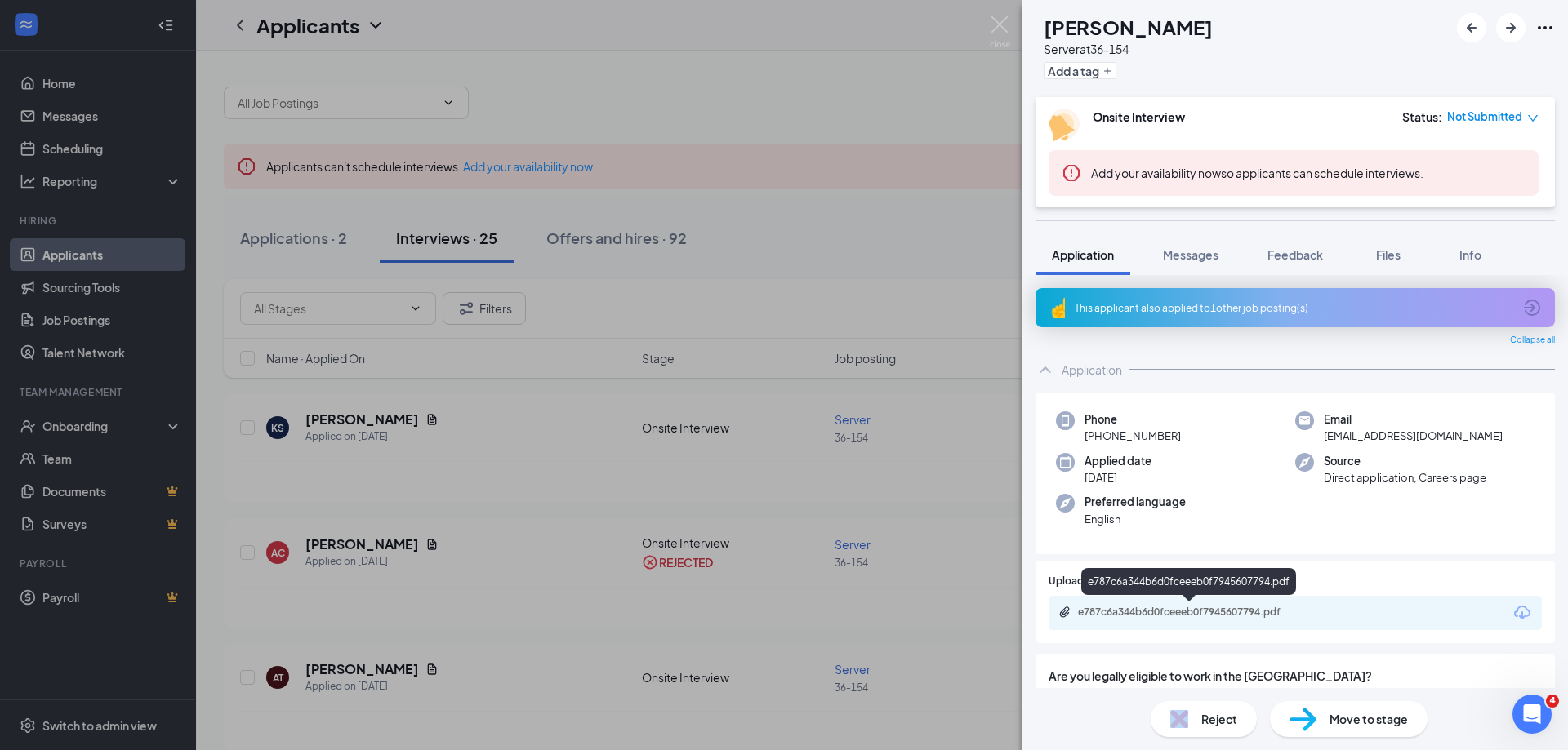
click at [1173, 607] on div "e787c6a344b6d0fceeeb0f7945607794.pdf" at bounding box center [1192, 612] width 229 height 13
click at [1208, 716] on span "Reject" at bounding box center [1219, 718] width 36 height 18
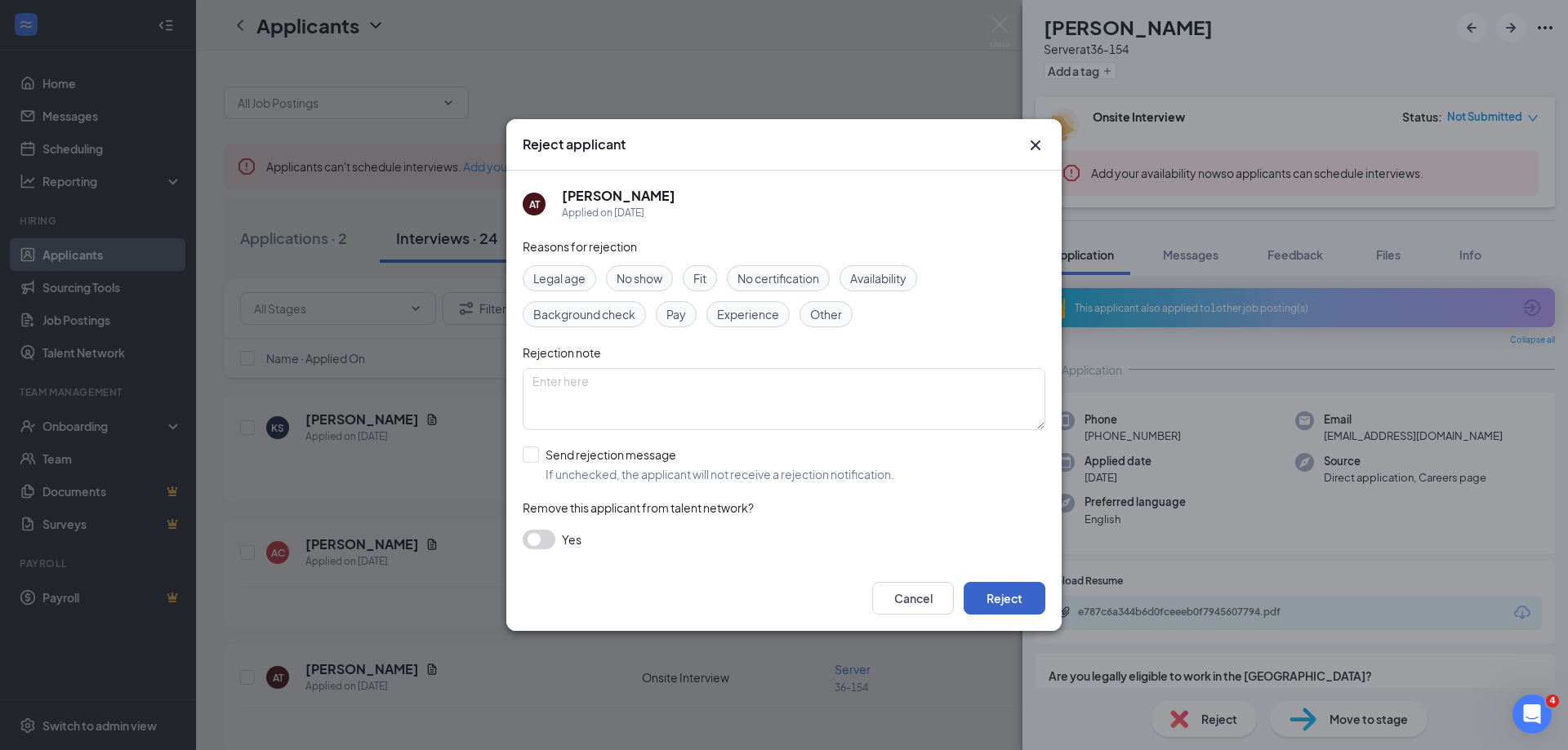
click at [1015, 595] on button "Reject" at bounding box center [1004, 598] width 82 height 33
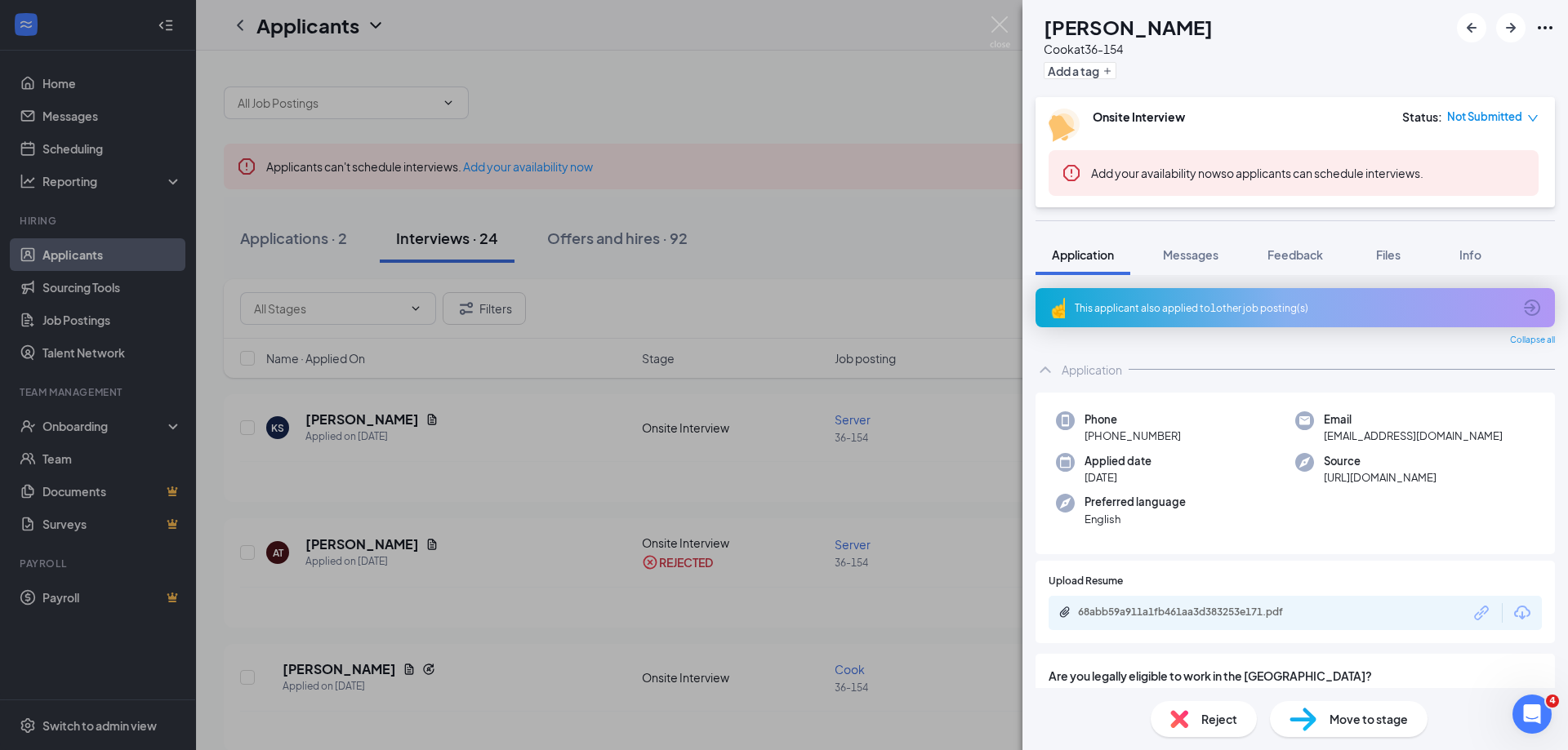
click at [1192, 730] on div "Reject" at bounding box center [1203, 719] width 106 height 36
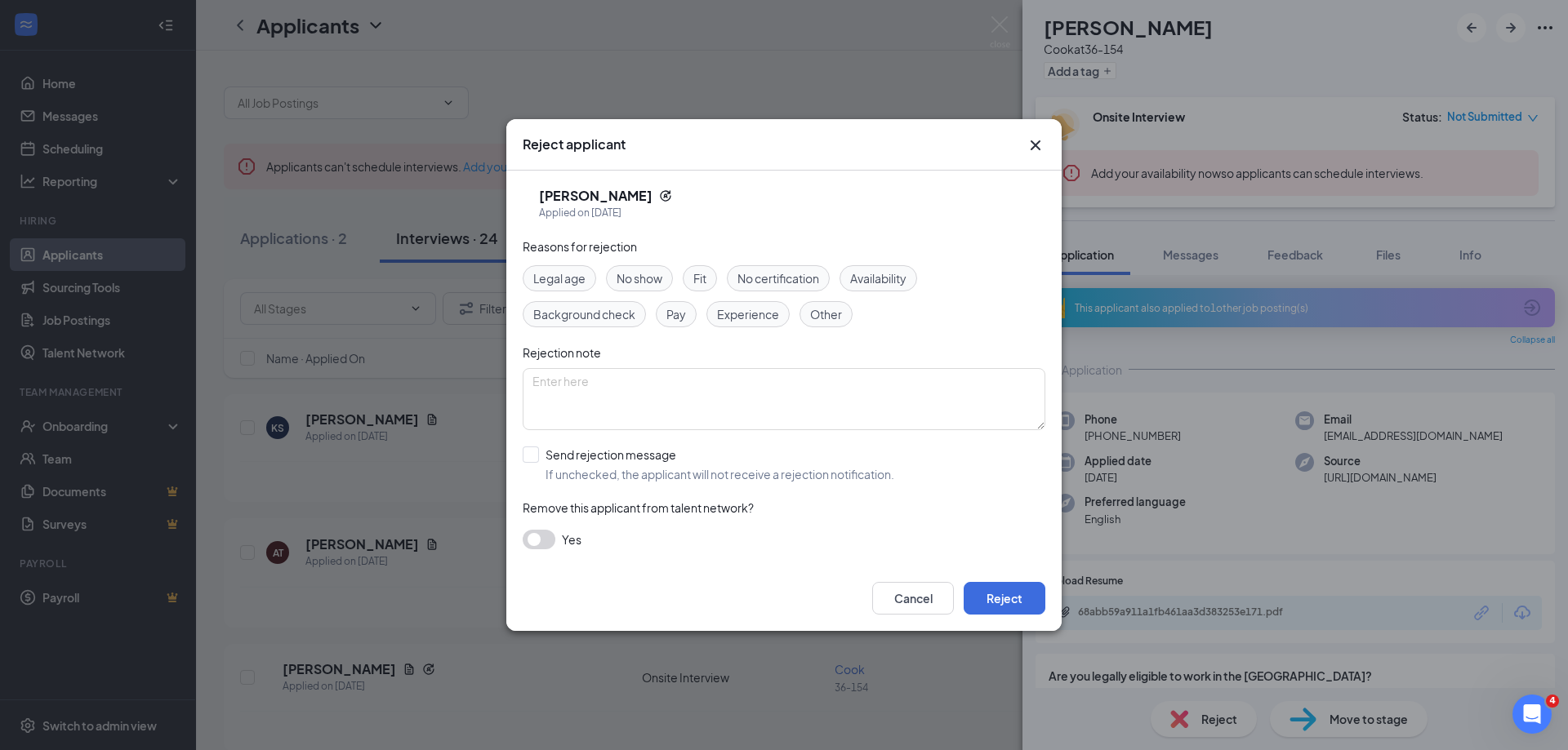
click at [963, 595] on div "Cancel Reject" at bounding box center [959, 598] width 173 height 33
click at [995, 609] on button "Reject" at bounding box center [1004, 598] width 82 height 33
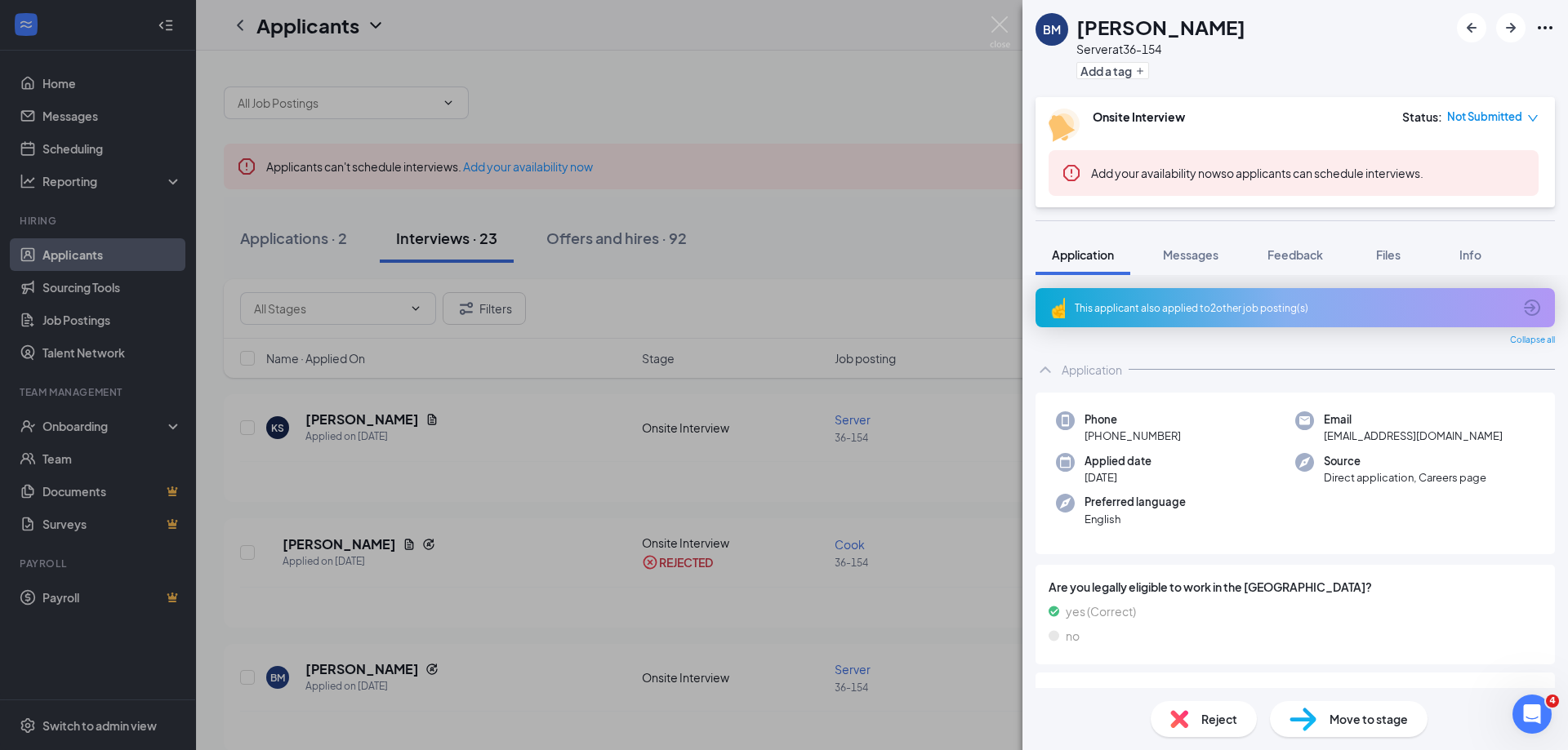
click at [1235, 713] on span "Reject" at bounding box center [1219, 718] width 36 height 18
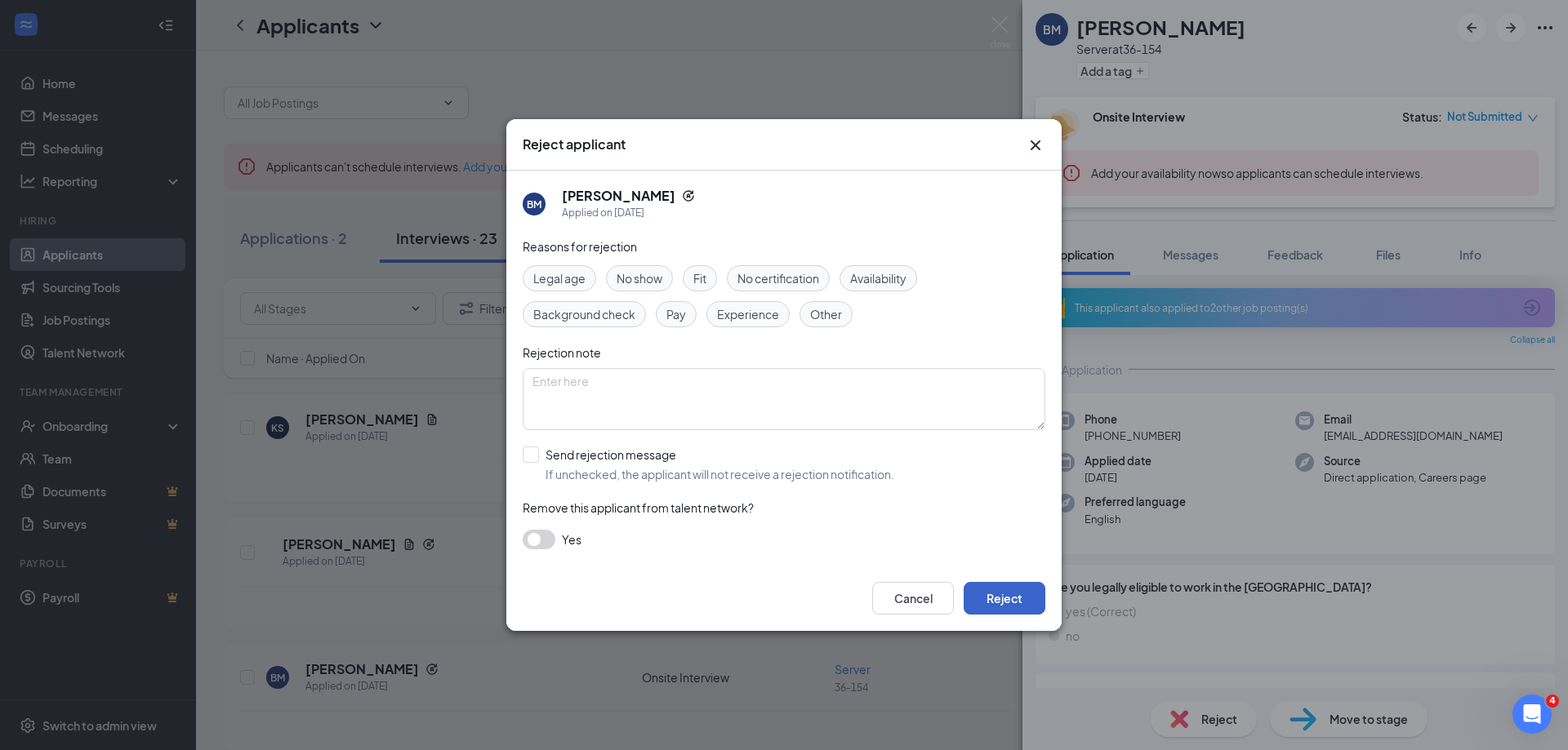
click at [985, 604] on button "Reject" at bounding box center [1004, 598] width 82 height 33
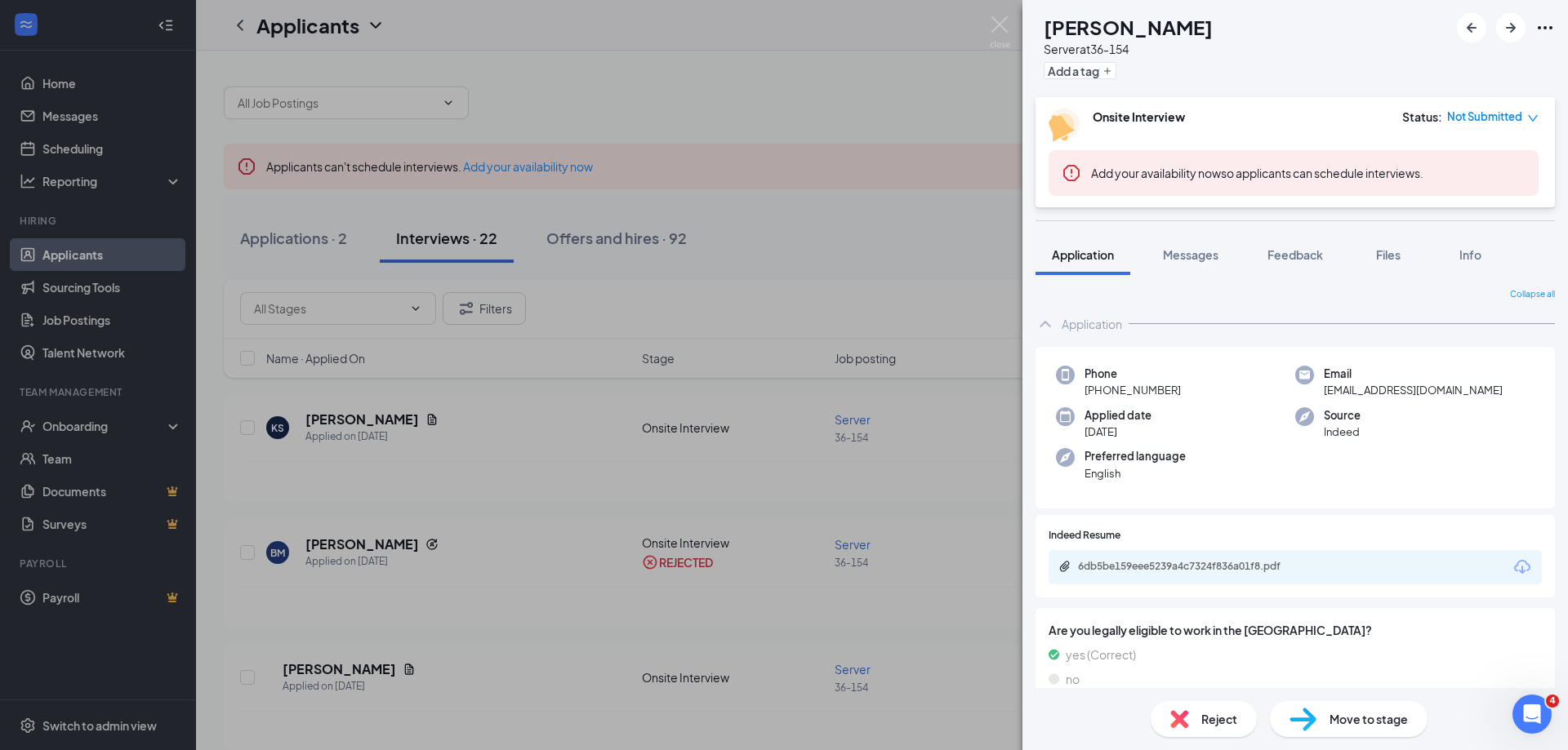
click at [1212, 725] on span "Reject" at bounding box center [1219, 718] width 36 height 18
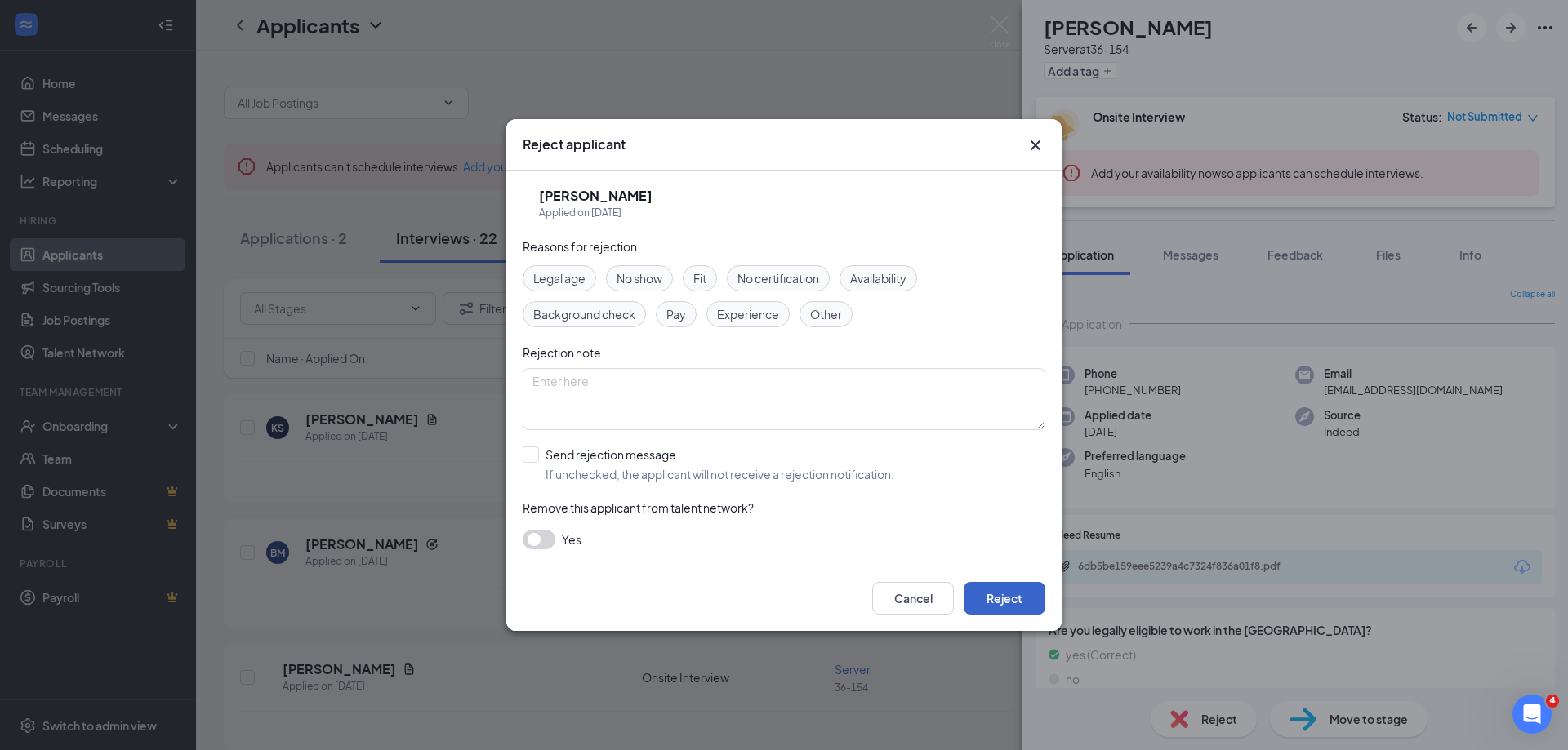
click at [1015, 593] on button "Reject" at bounding box center [1004, 598] width 82 height 33
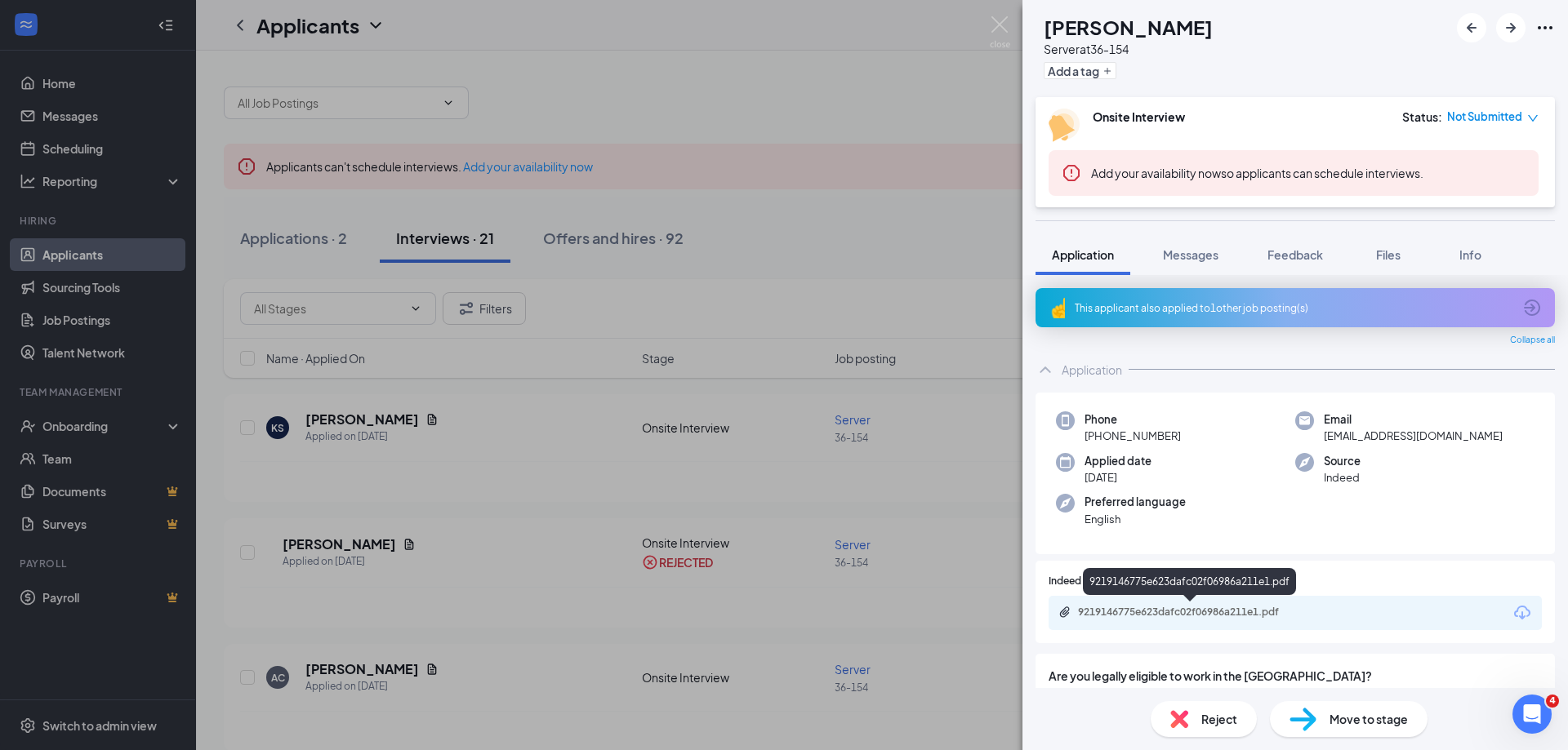
click at [1220, 611] on div "9219146775e623dafc02f06986a211e1.pdf" at bounding box center [1192, 612] width 229 height 13
click at [1205, 722] on span "Reject" at bounding box center [1219, 718] width 36 height 18
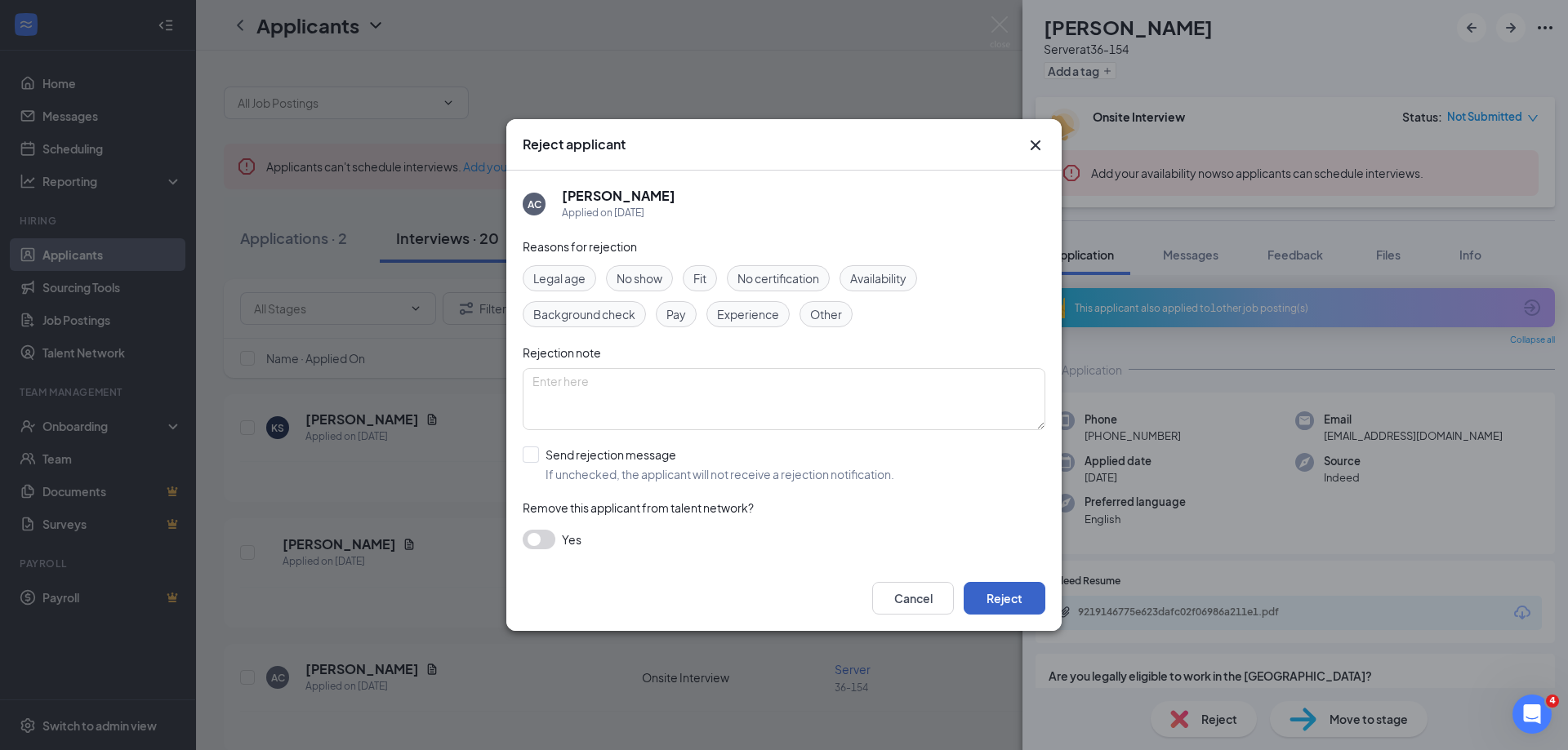
click at [997, 591] on button "Reject" at bounding box center [1004, 598] width 82 height 33
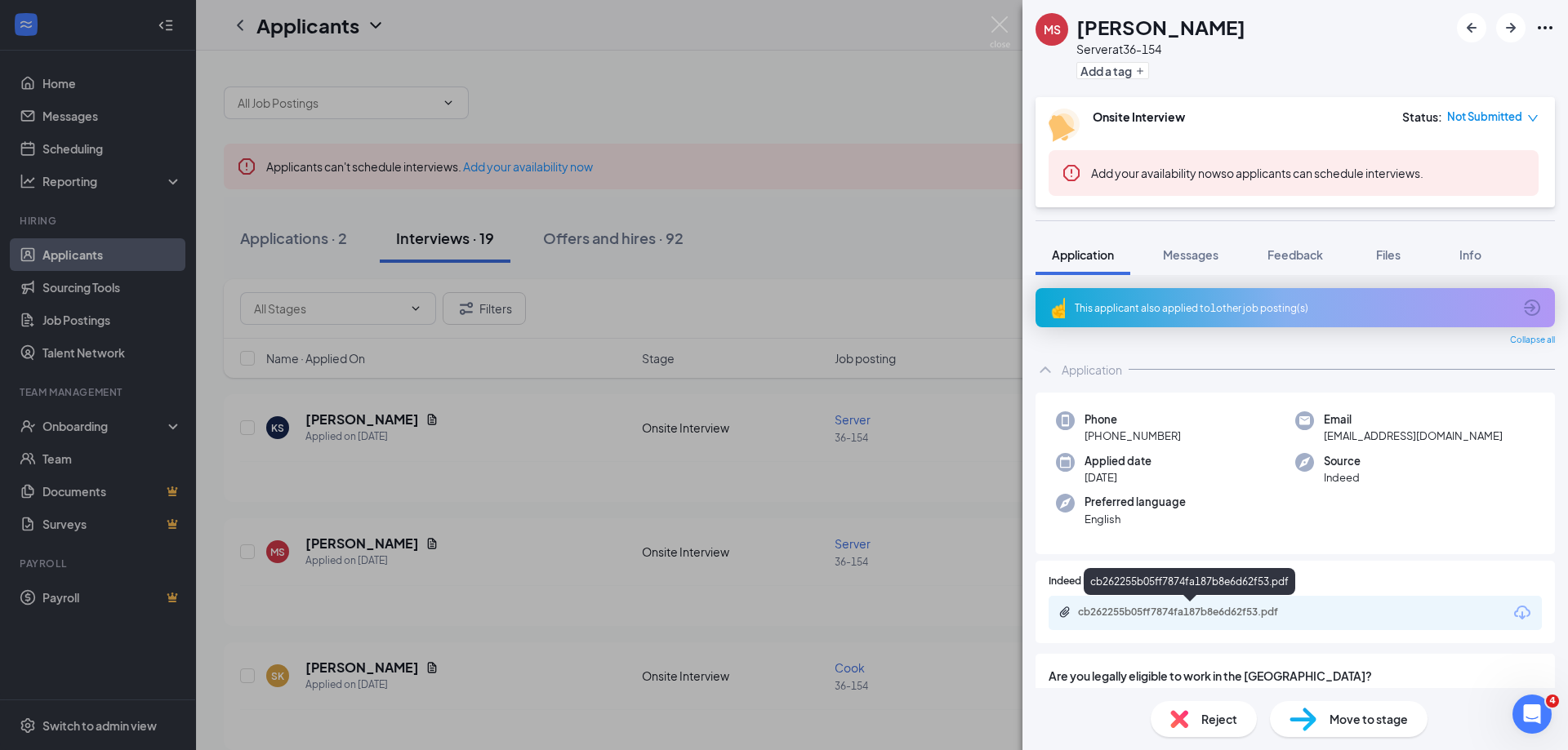
click at [1205, 615] on div "cb262255b05ff7874fa187b8e6d62f53.pdf" at bounding box center [1192, 612] width 229 height 13
click at [1199, 726] on div "Reject" at bounding box center [1203, 719] width 106 height 36
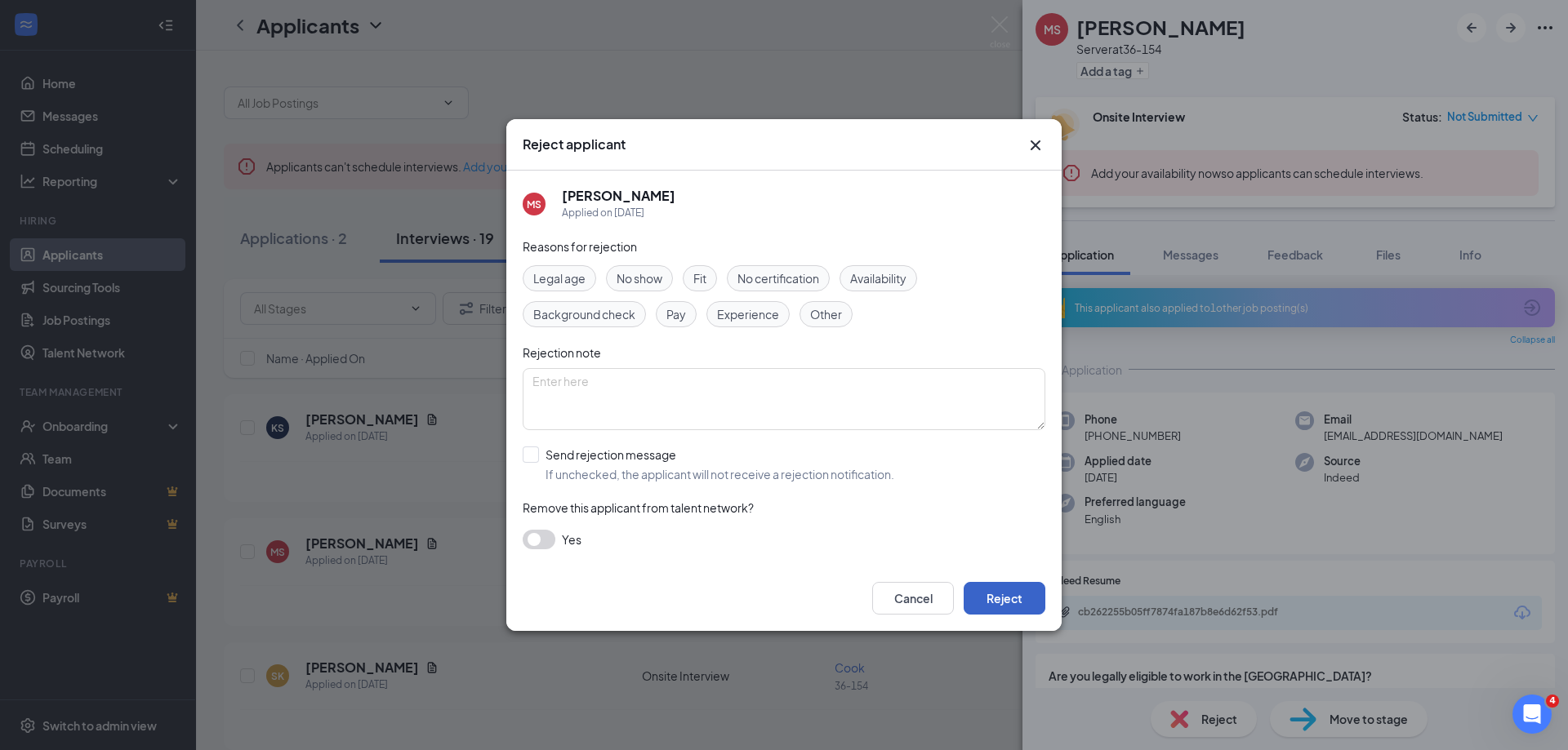
click at [1009, 587] on button "Reject" at bounding box center [1004, 598] width 82 height 33
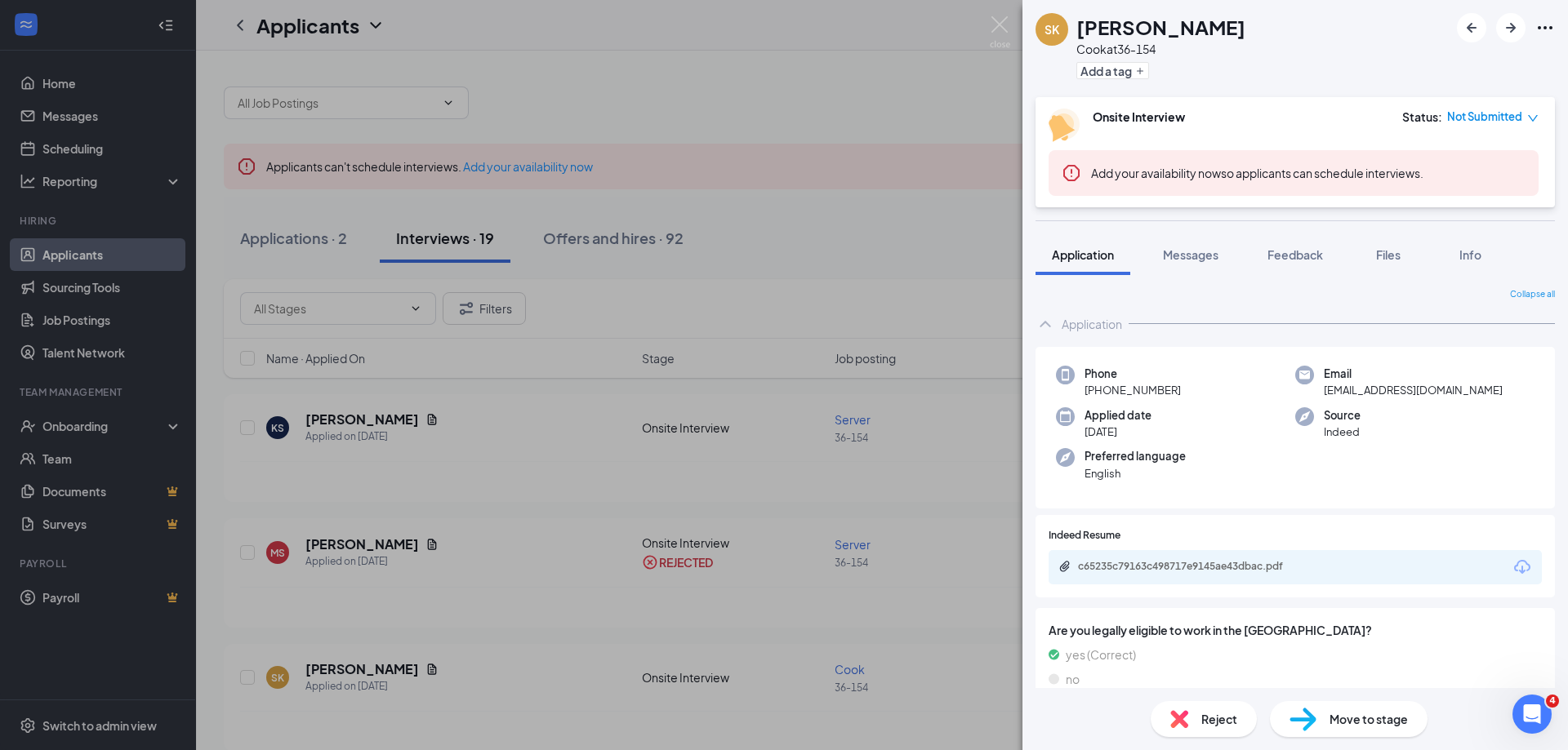
click at [1231, 712] on span "Reject" at bounding box center [1219, 718] width 36 height 18
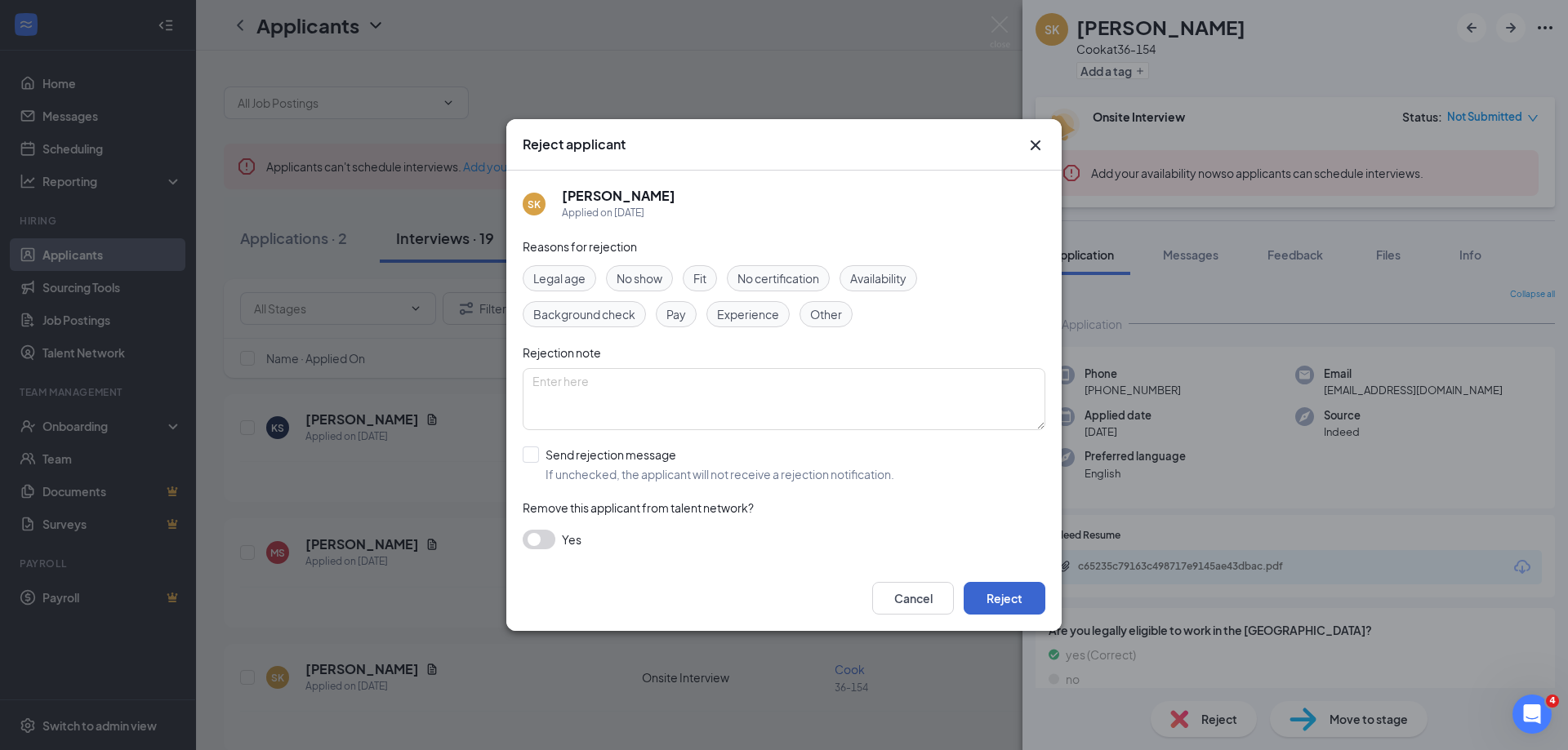
drag, startPoint x: 1004, startPoint y: 581, endPoint x: 999, endPoint y: 601, distance: 20.6
click at [1004, 582] on div "Cancel Reject" at bounding box center [784, 598] width 555 height 66
click at [1001, 595] on button "Reject" at bounding box center [1004, 598] width 82 height 33
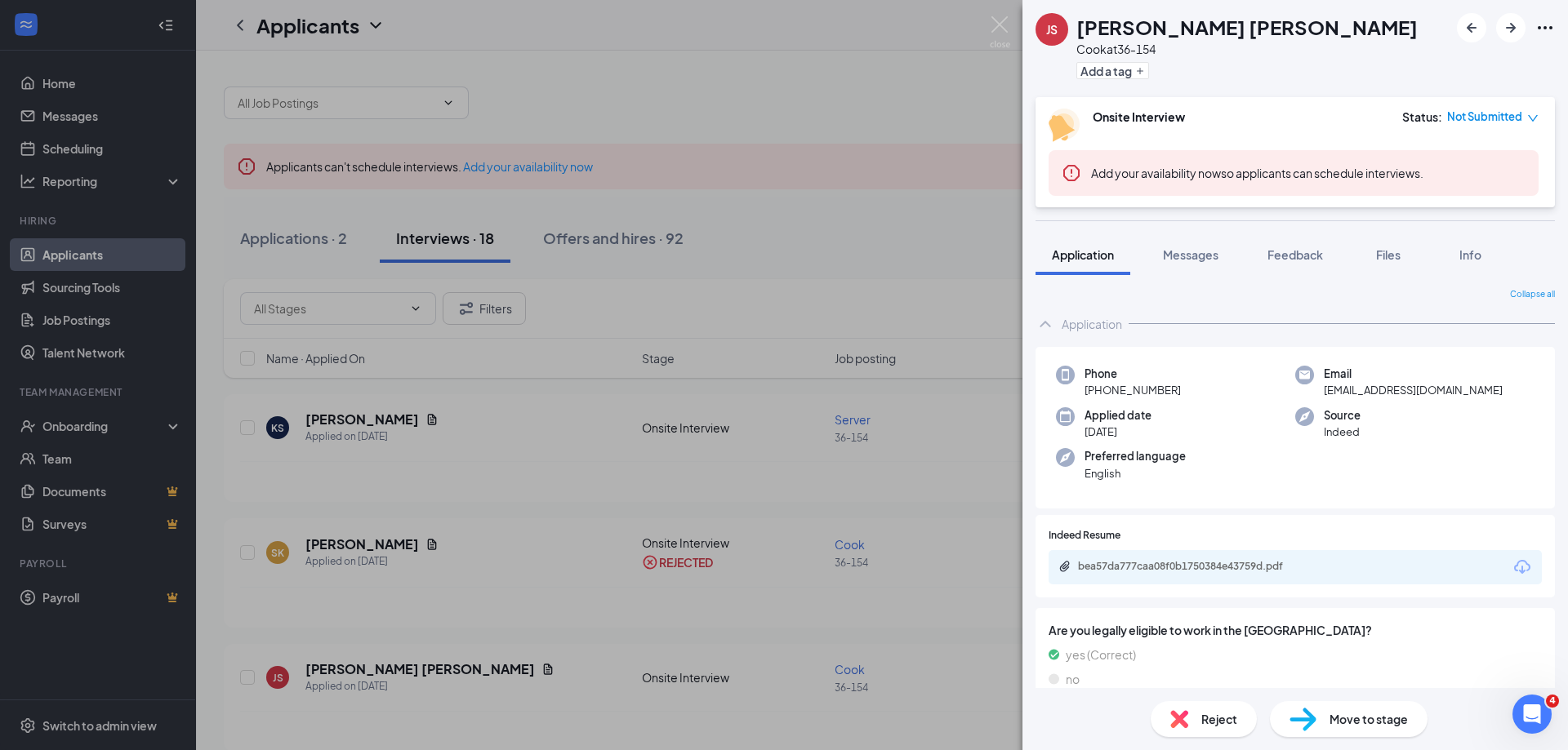
click at [1199, 726] on div "Reject" at bounding box center [1203, 719] width 106 height 36
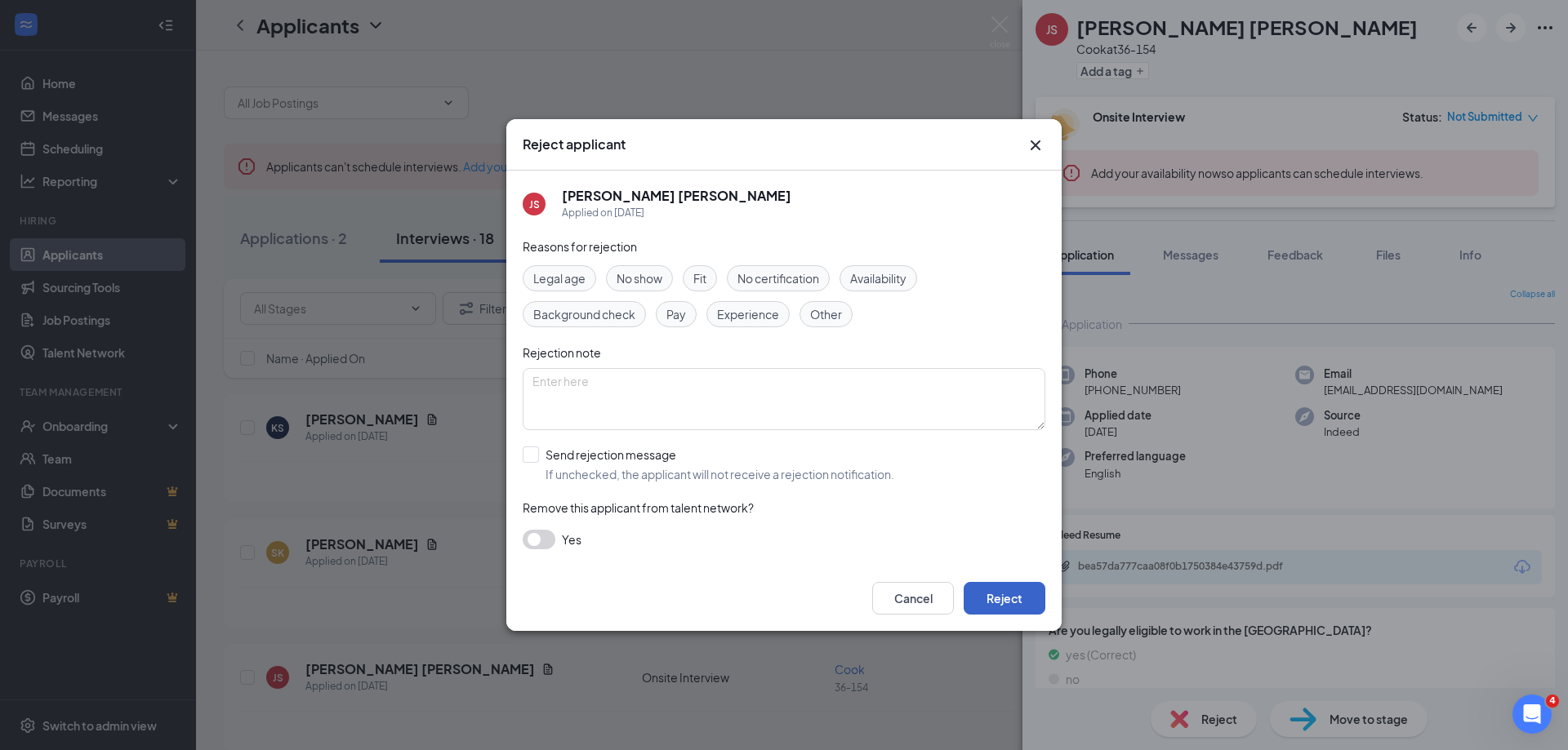
click at [1002, 600] on button "Reject" at bounding box center [1004, 598] width 82 height 33
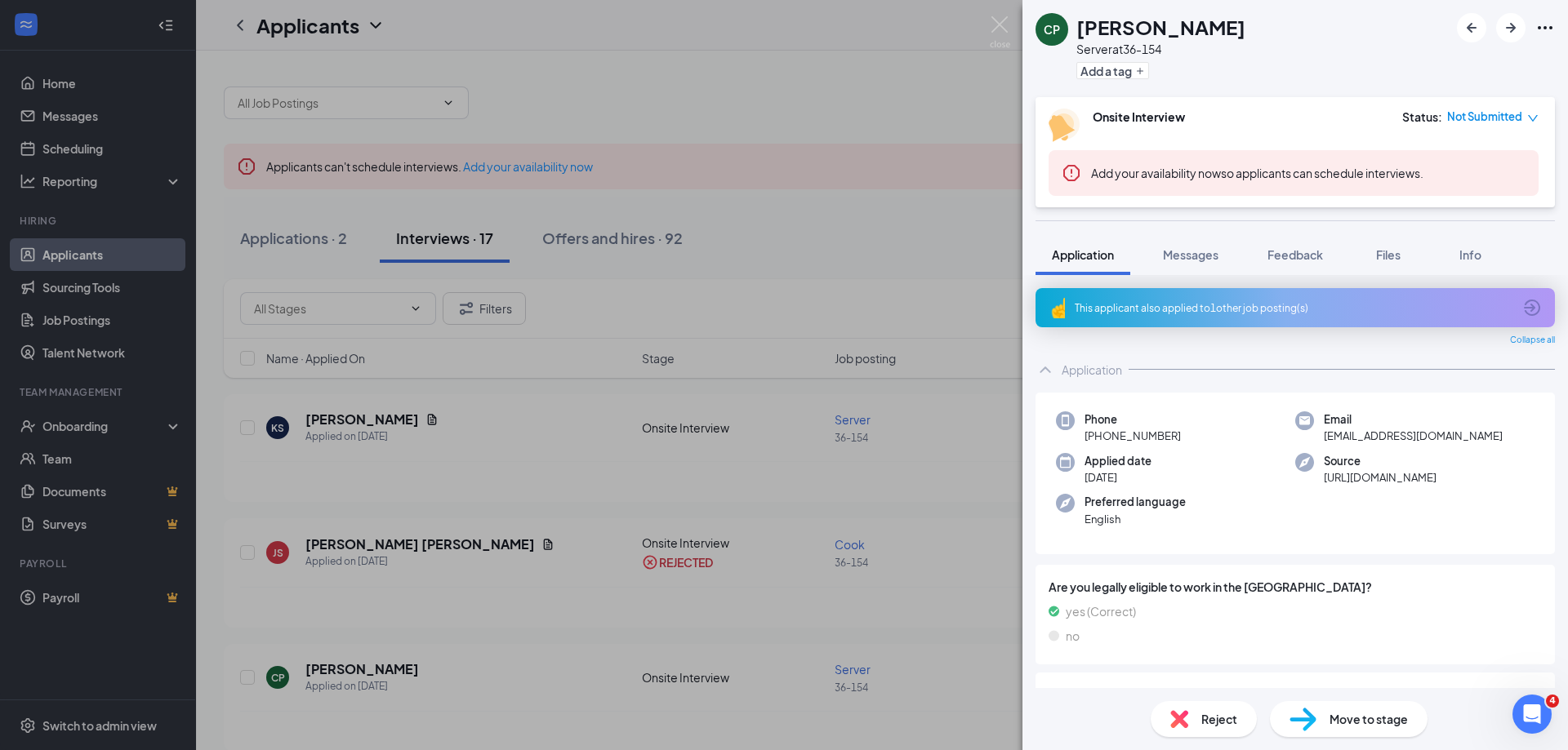
click at [1189, 711] on div "Reject" at bounding box center [1203, 719] width 106 height 36
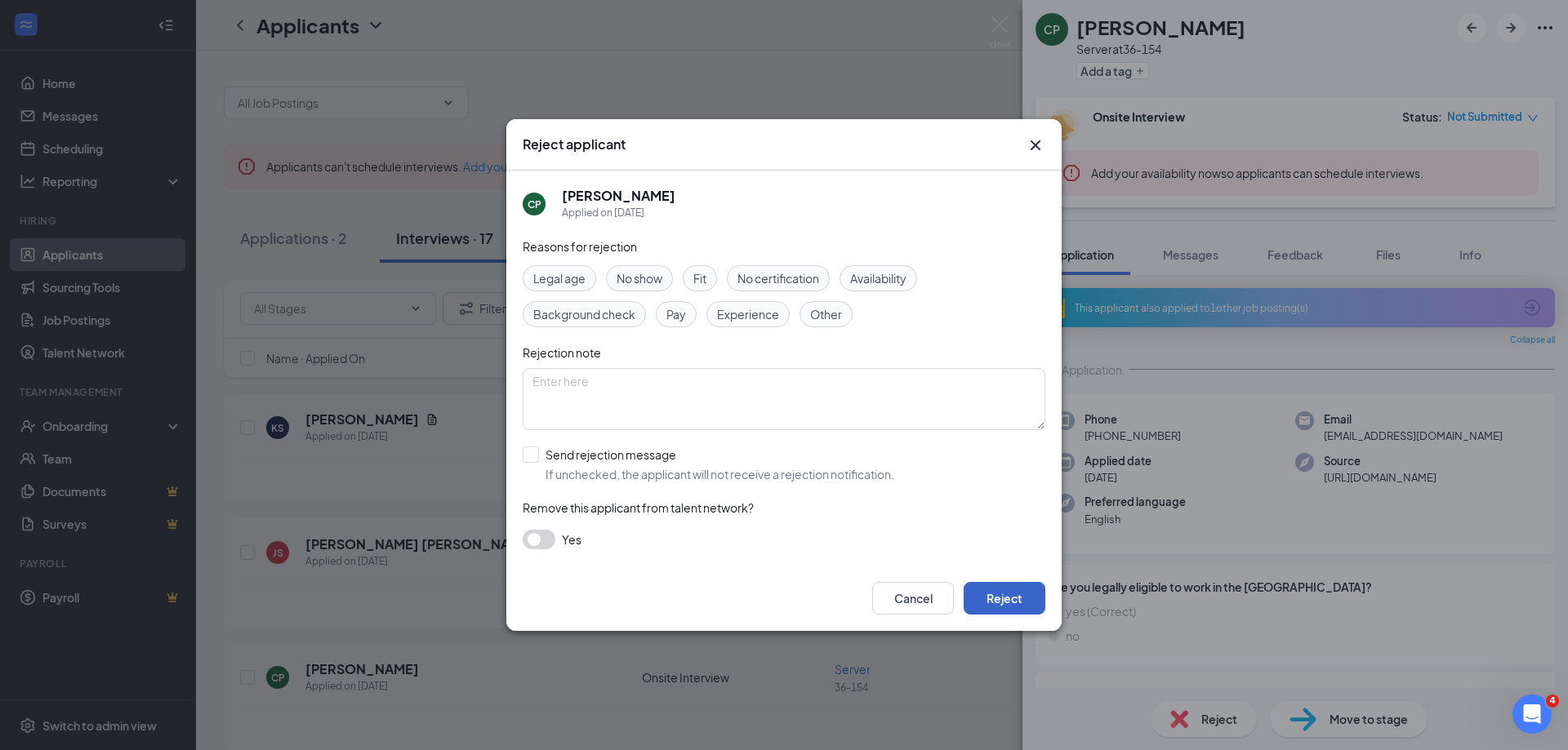
click at [1032, 600] on button "Reject" at bounding box center [1004, 598] width 82 height 33
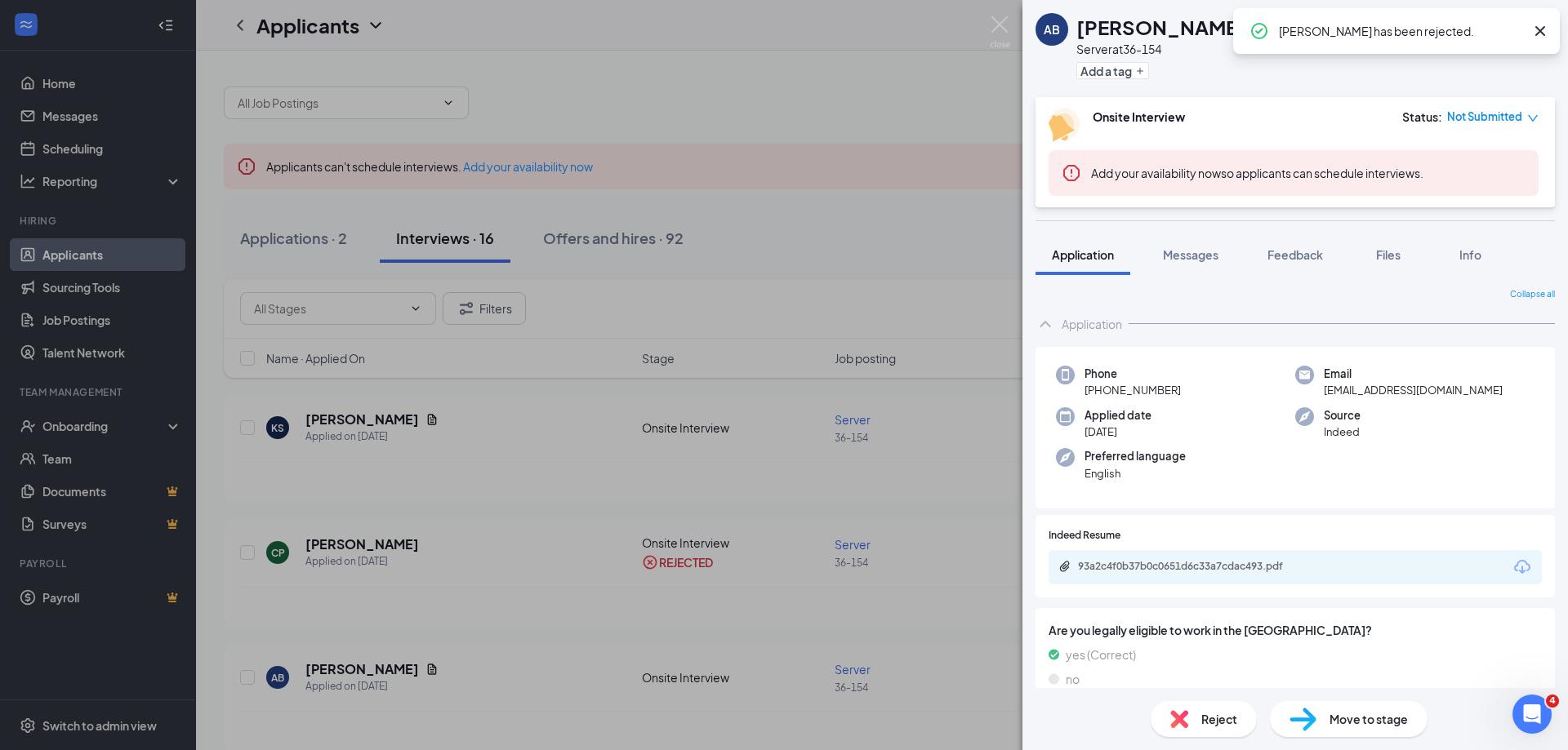
click at [1192, 732] on div "Reject" at bounding box center [1203, 719] width 106 height 36
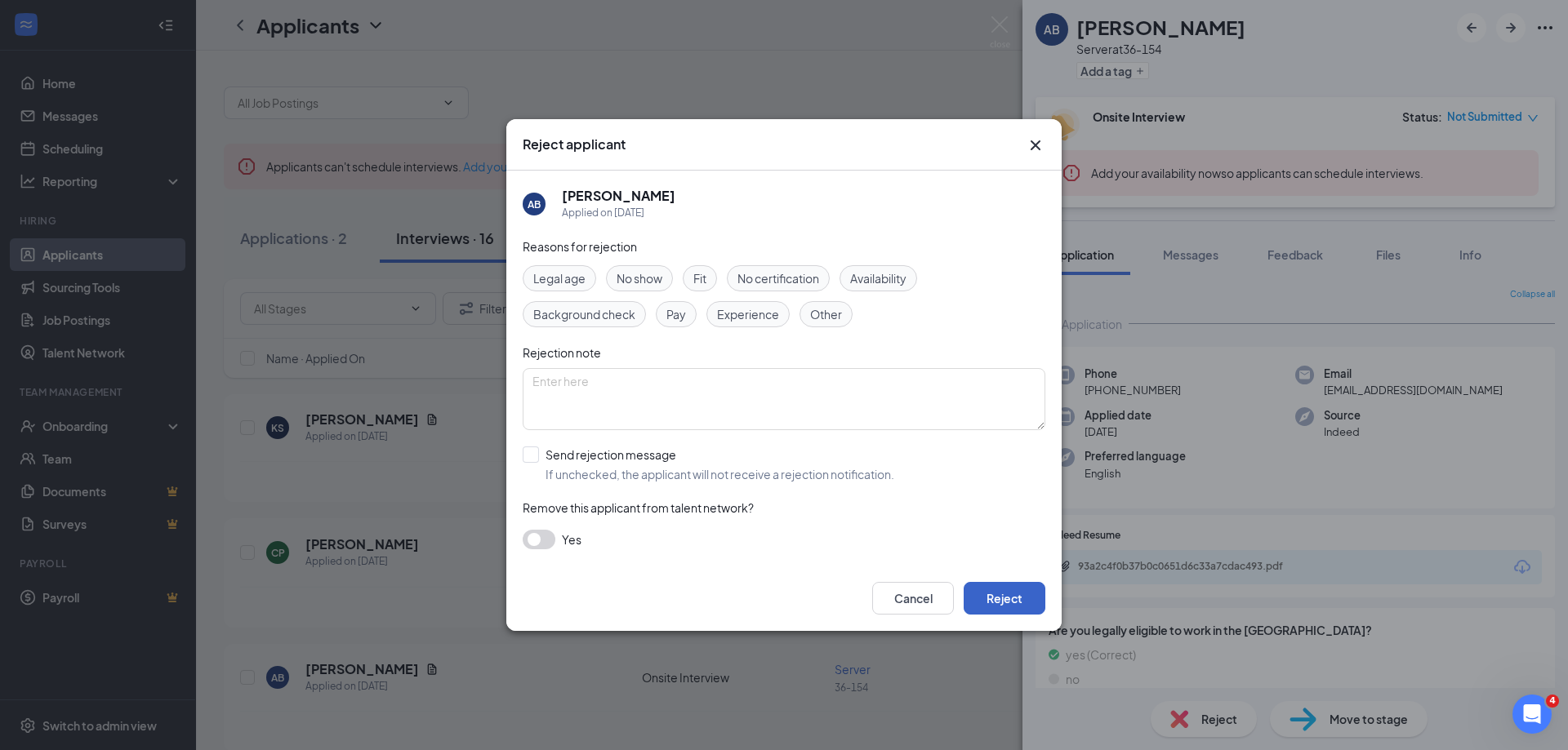
click at [1013, 597] on button "Reject" at bounding box center [1004, 598] width 82 height 33
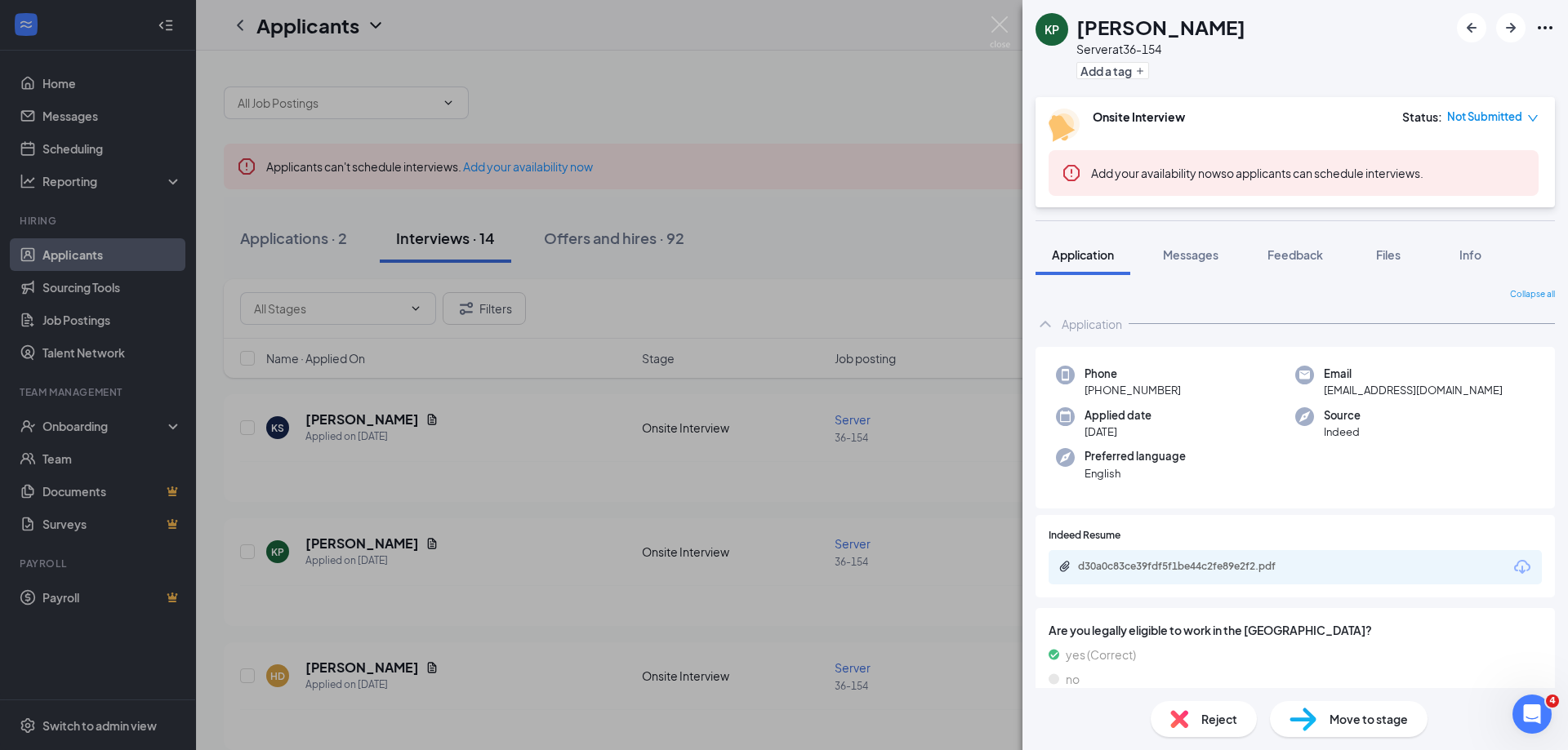
click at [1208, 719] on span "Reject" at bounding box center [1219, 718] width 36 height 18
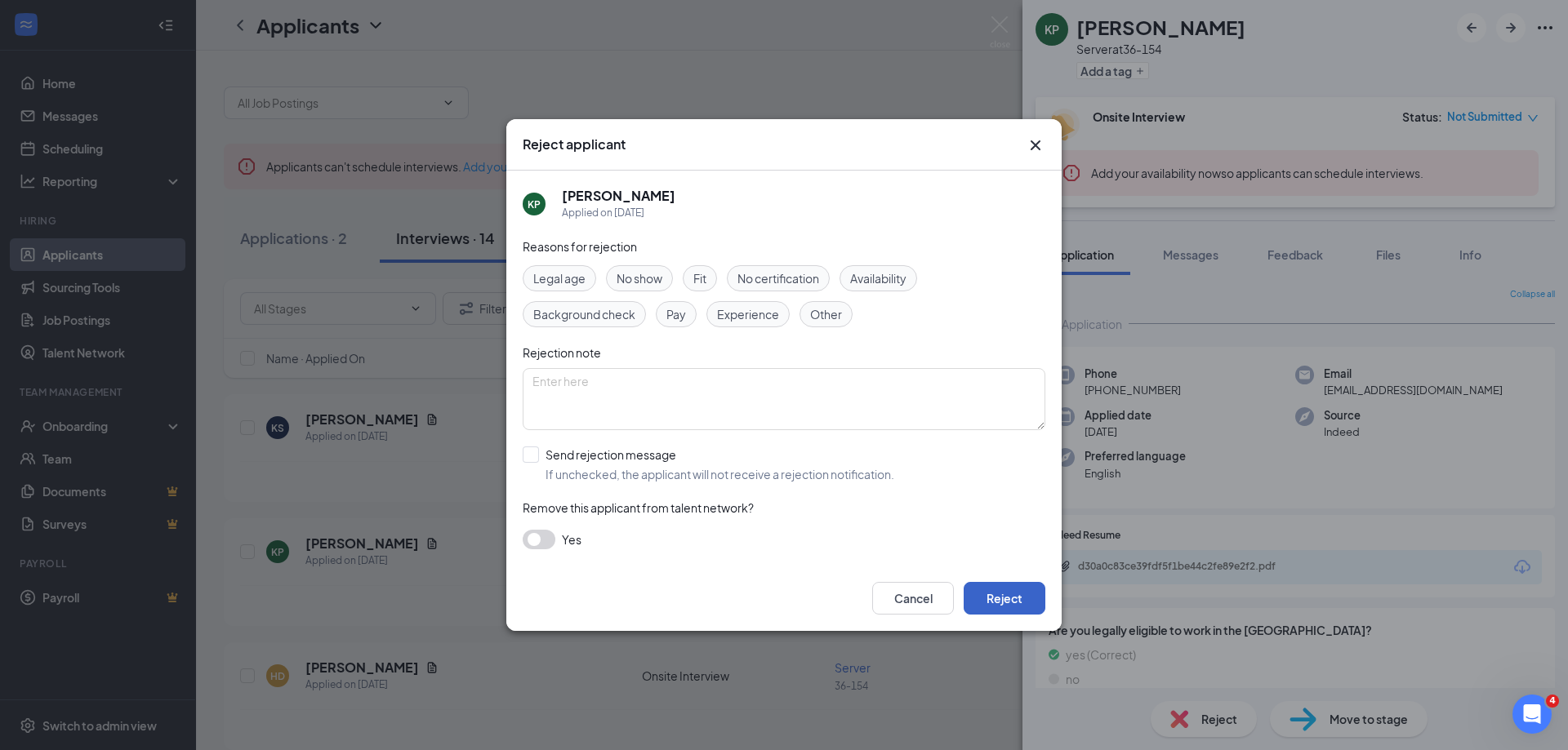
click at [1026, 596] on button "Reject" at bounding box center [1004, 598] width 82 height 33
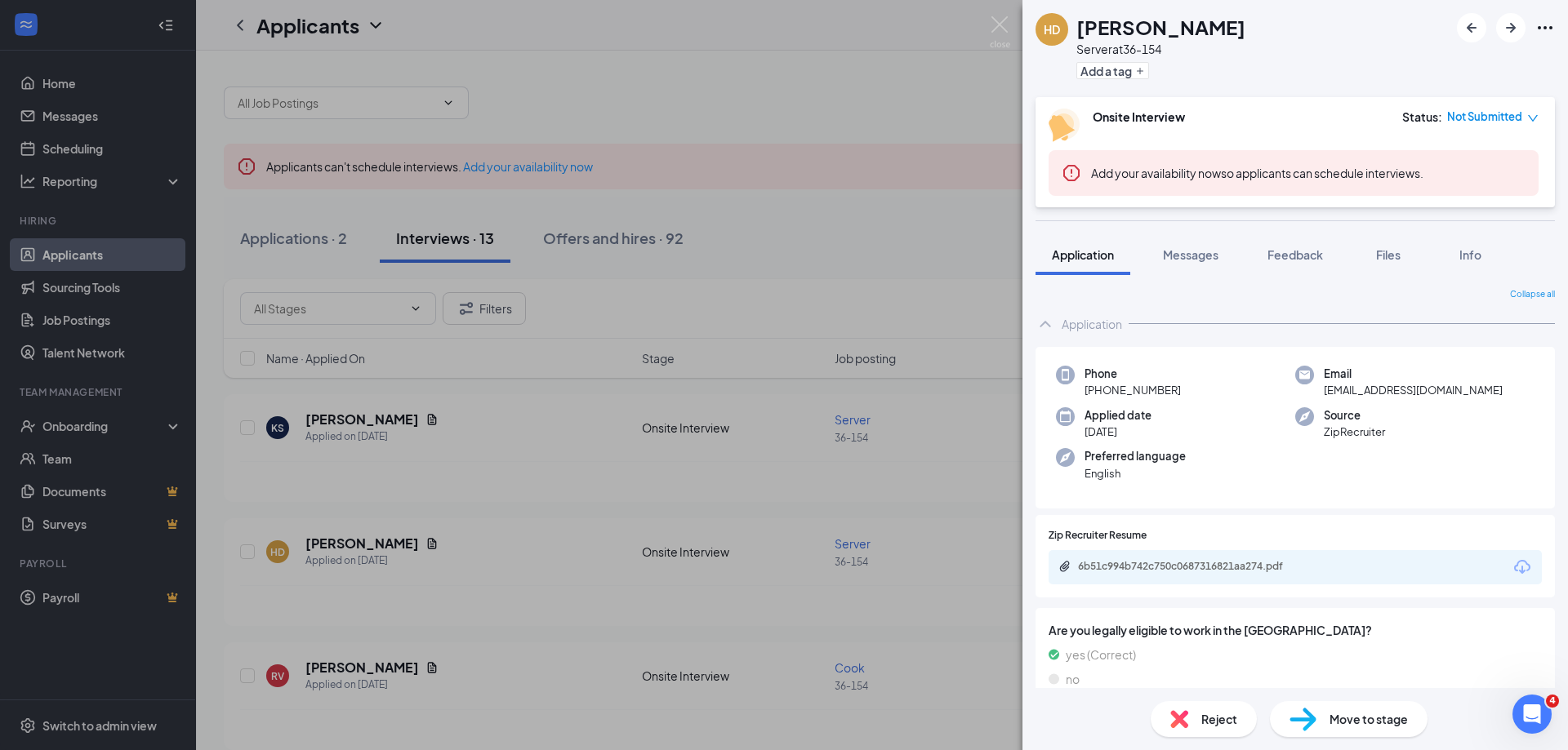
click at [1203, 719] on span "Reject" at bounding box center [1219, 718] width 36 height 18
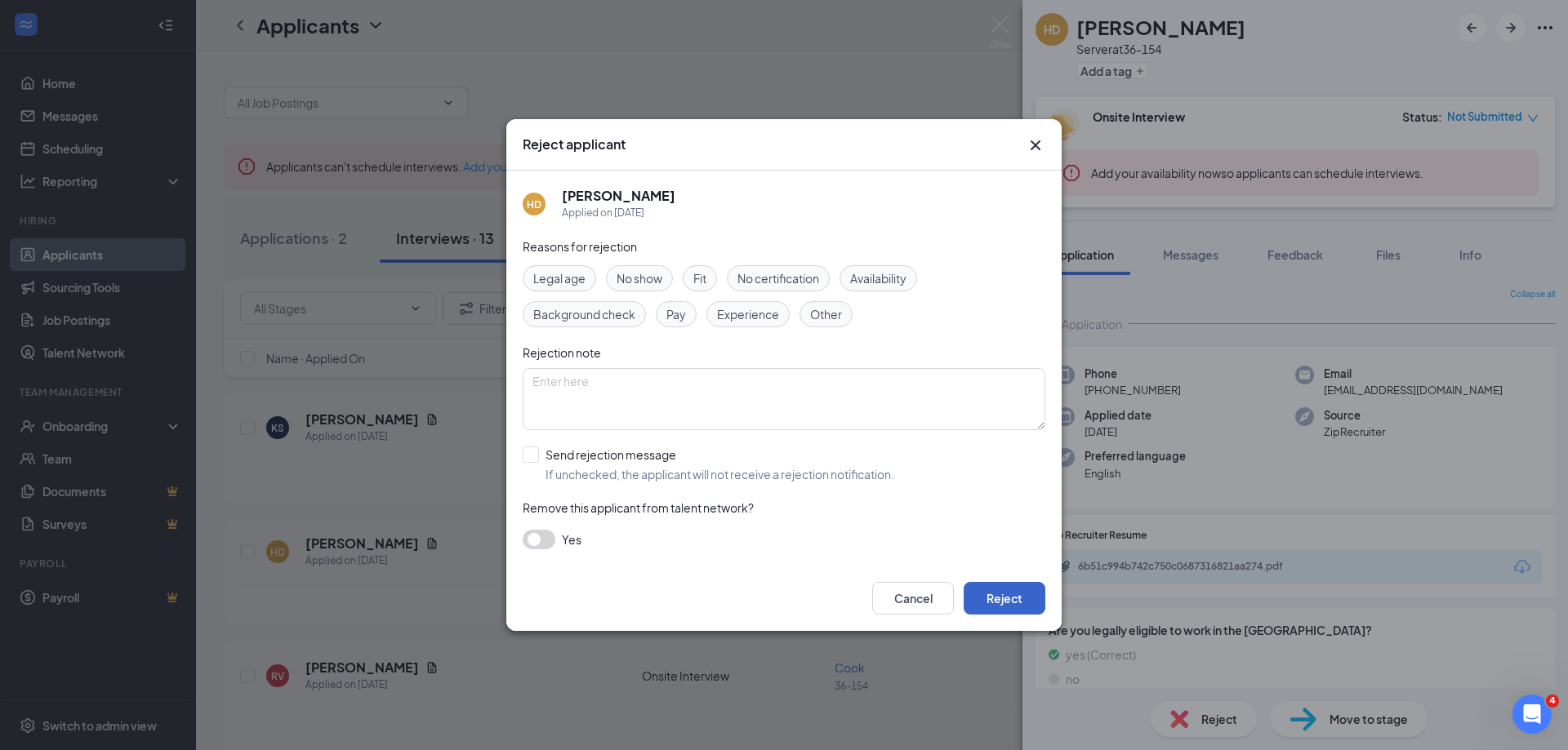
click at [1002, 596] on button "Reject" at bounding box center [1004, 598] width 82 height 33
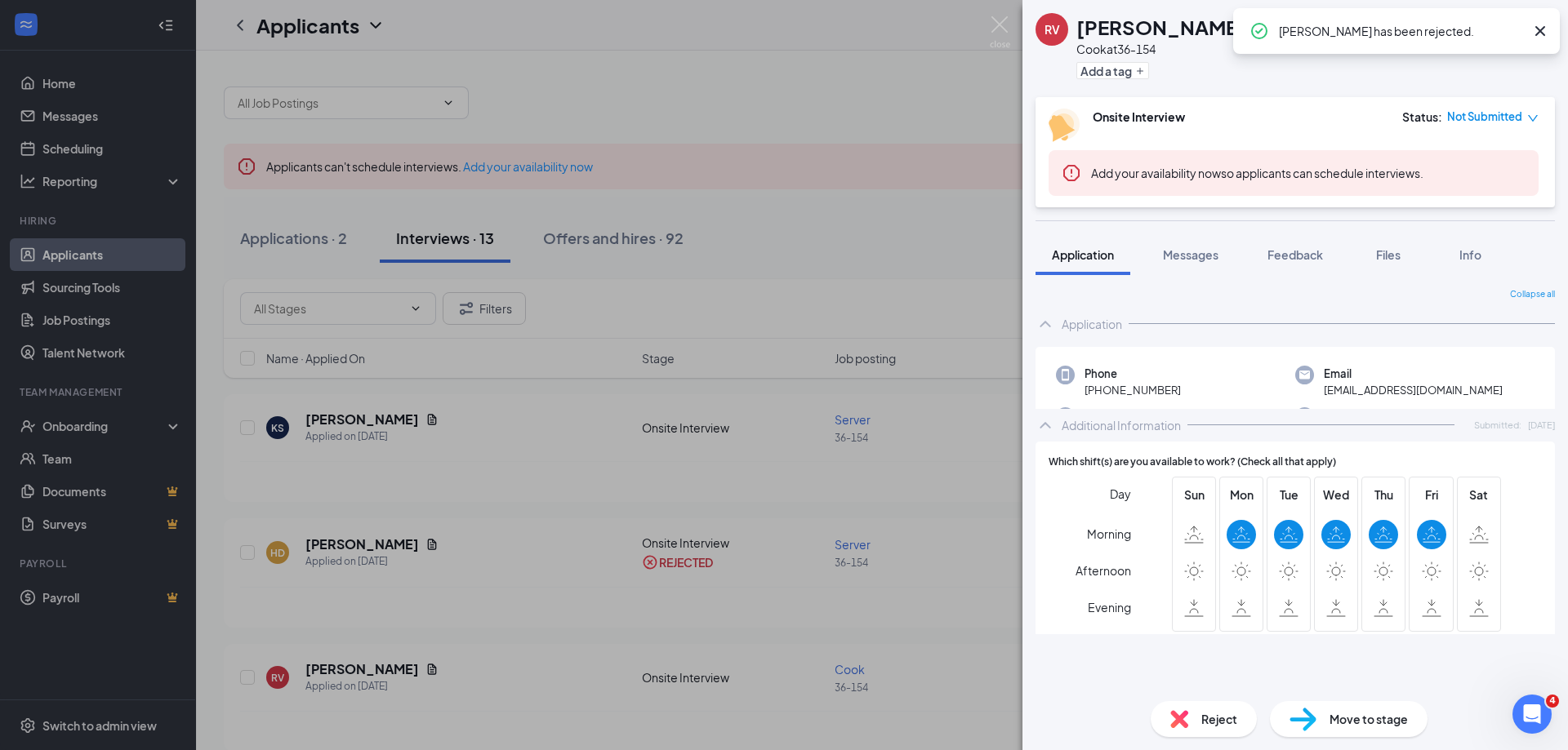
click at [1228, 726] on span "Reject" at bounding box center [1219, 718] width 36 height 18
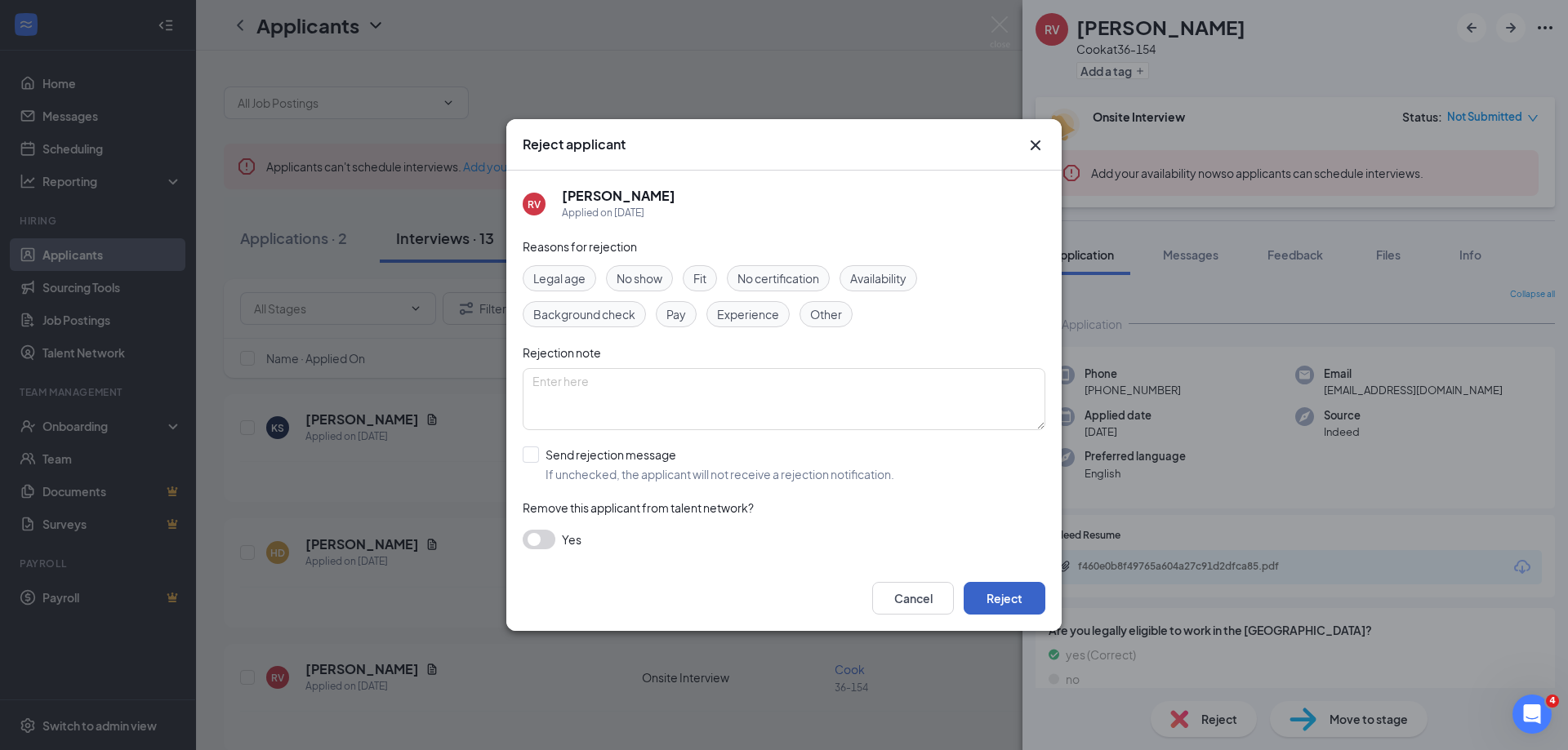
click at [1029, 591] on button "Reject" at bounding box center [1004, 598] width 82 height 33
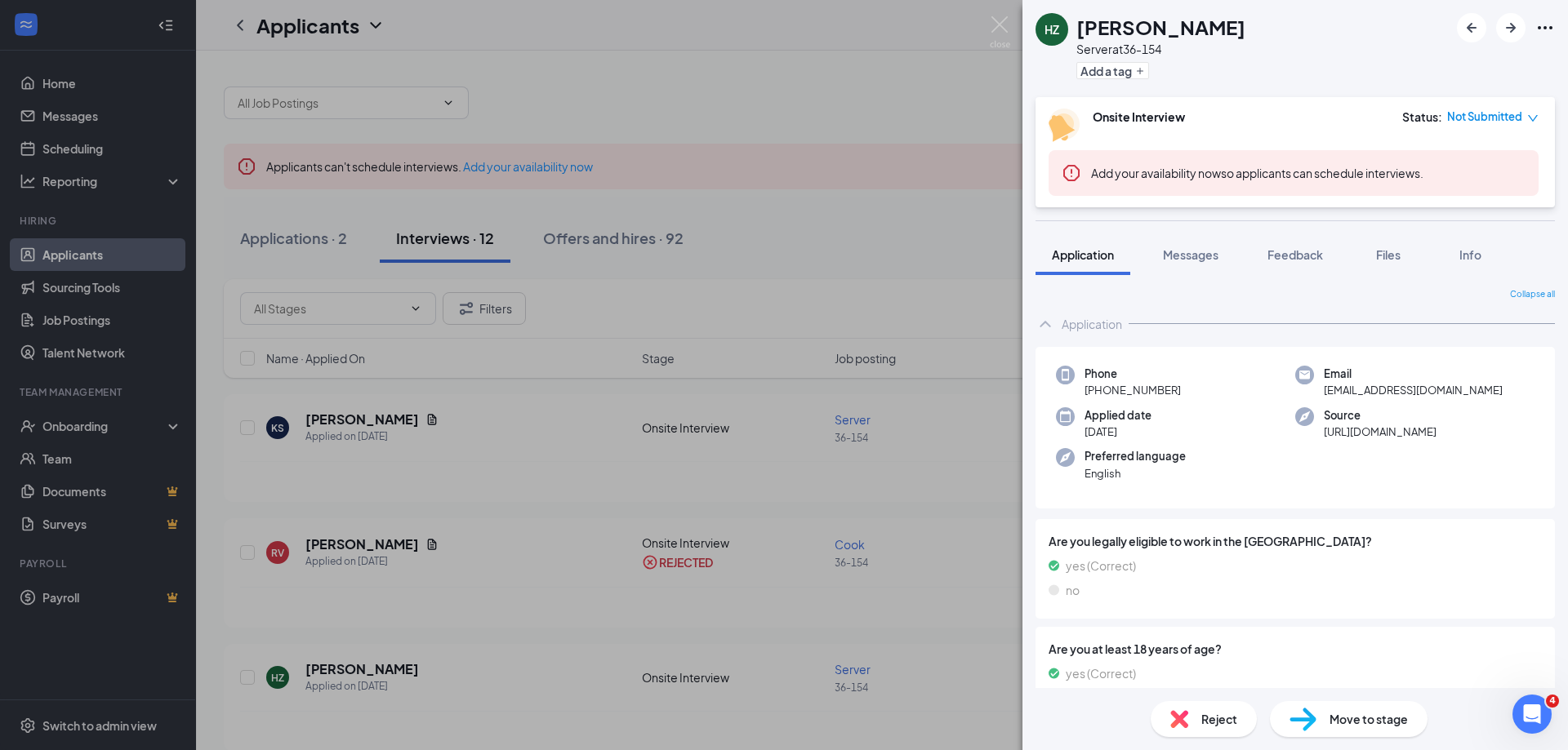
click at [1210, 723] on span "Reject" at bounding box center [1219, 718] width 36 height 18
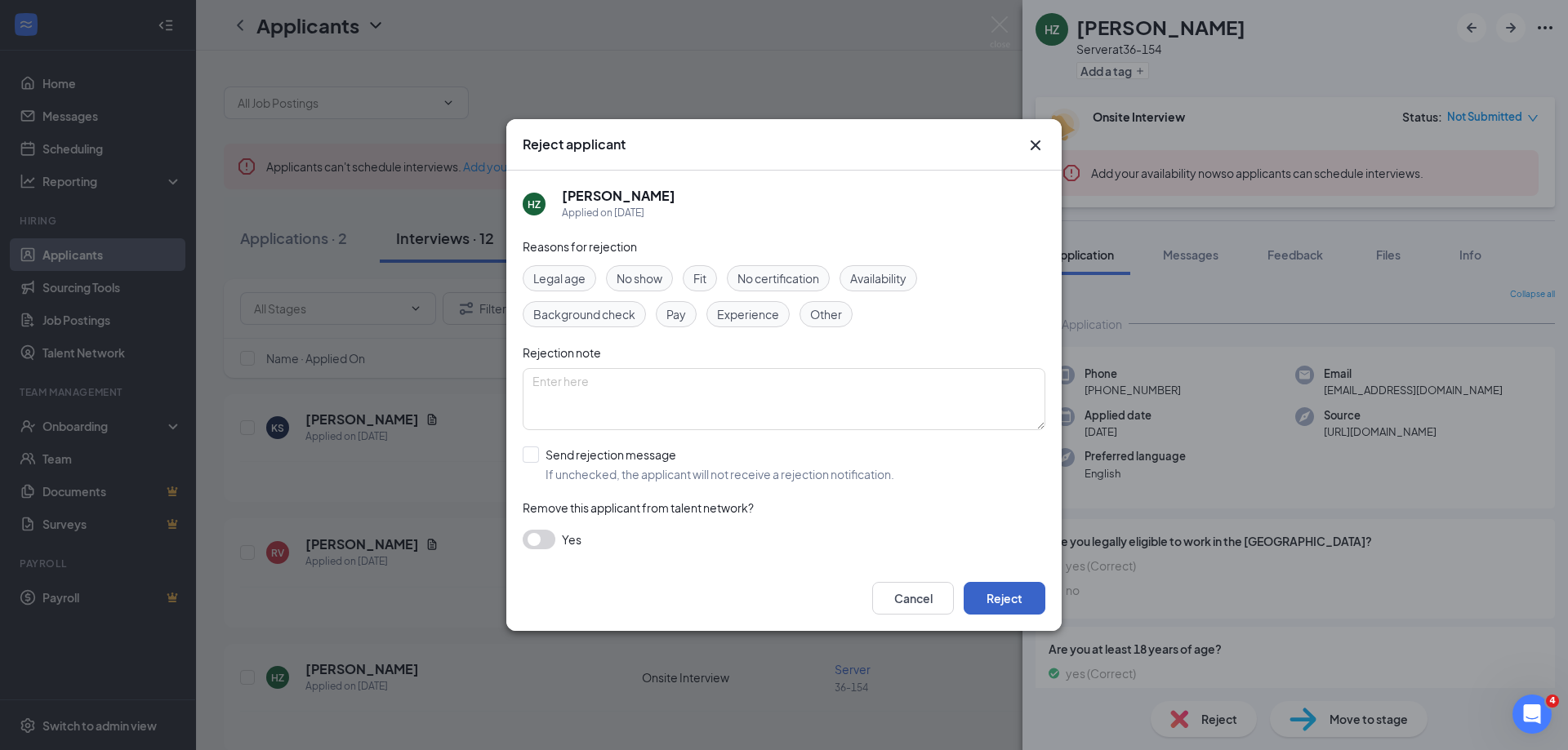
click at [994, 590] on button "Reject" at bounding box center [1004, 598] width 82 height 33
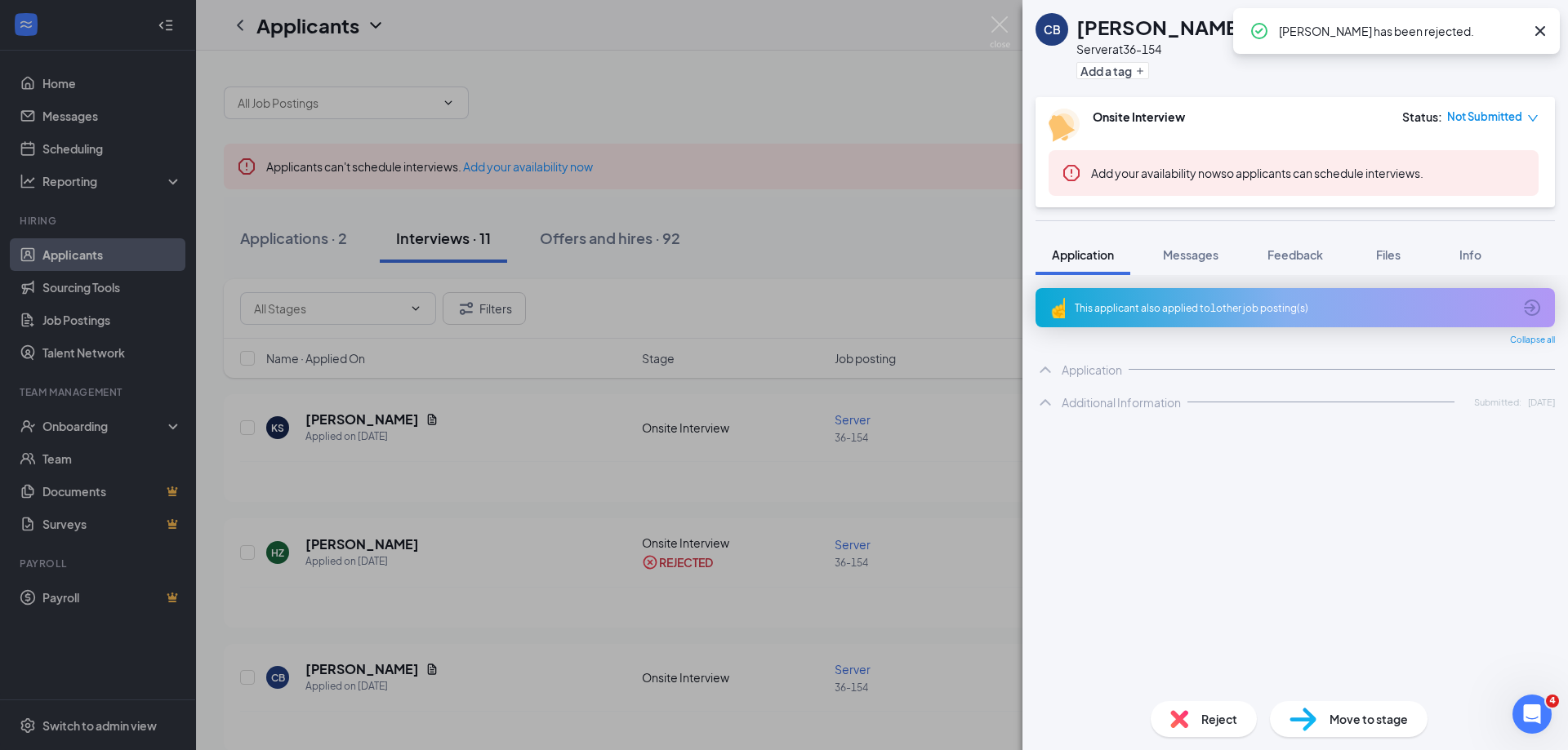
click at [1217, 716] on span "Reject" at bounding box center [1219, 718] width 36 height 18
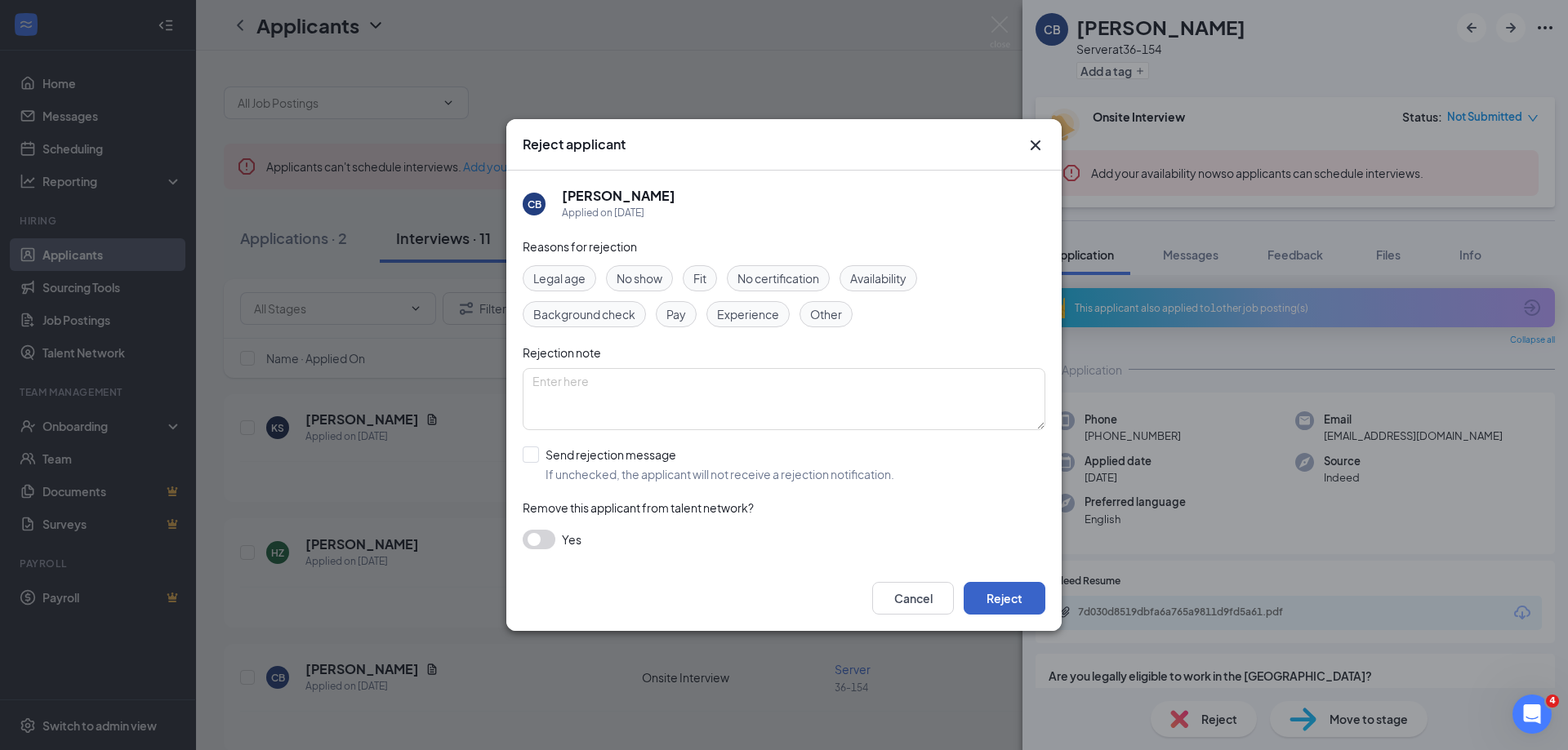
click at [1011, 590] on button "Reject" at bounding box center [1004, 598] width 82 height 33
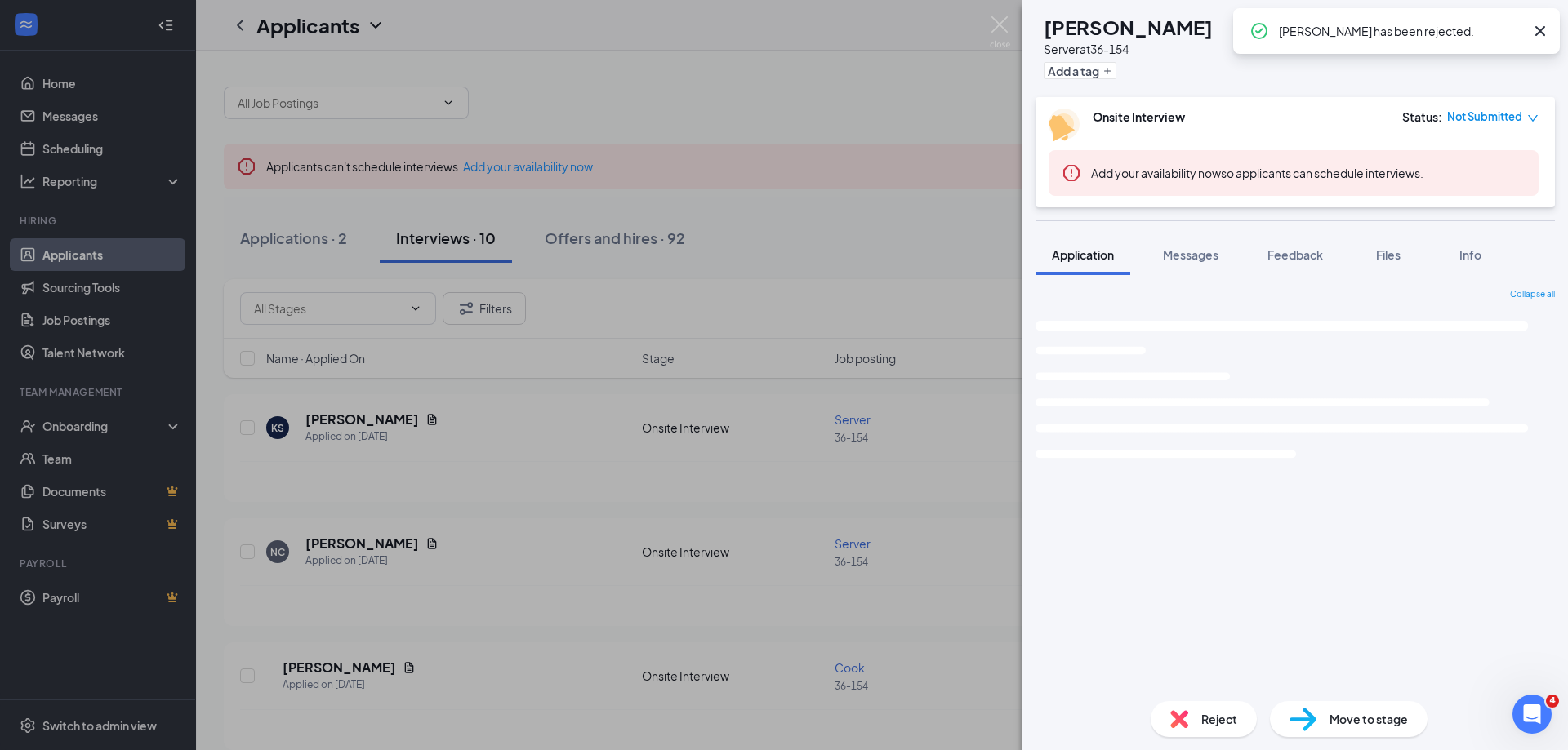
click at [1223, 723] on span "Reject" at bounding box center [1219, 718] width 36 height 18
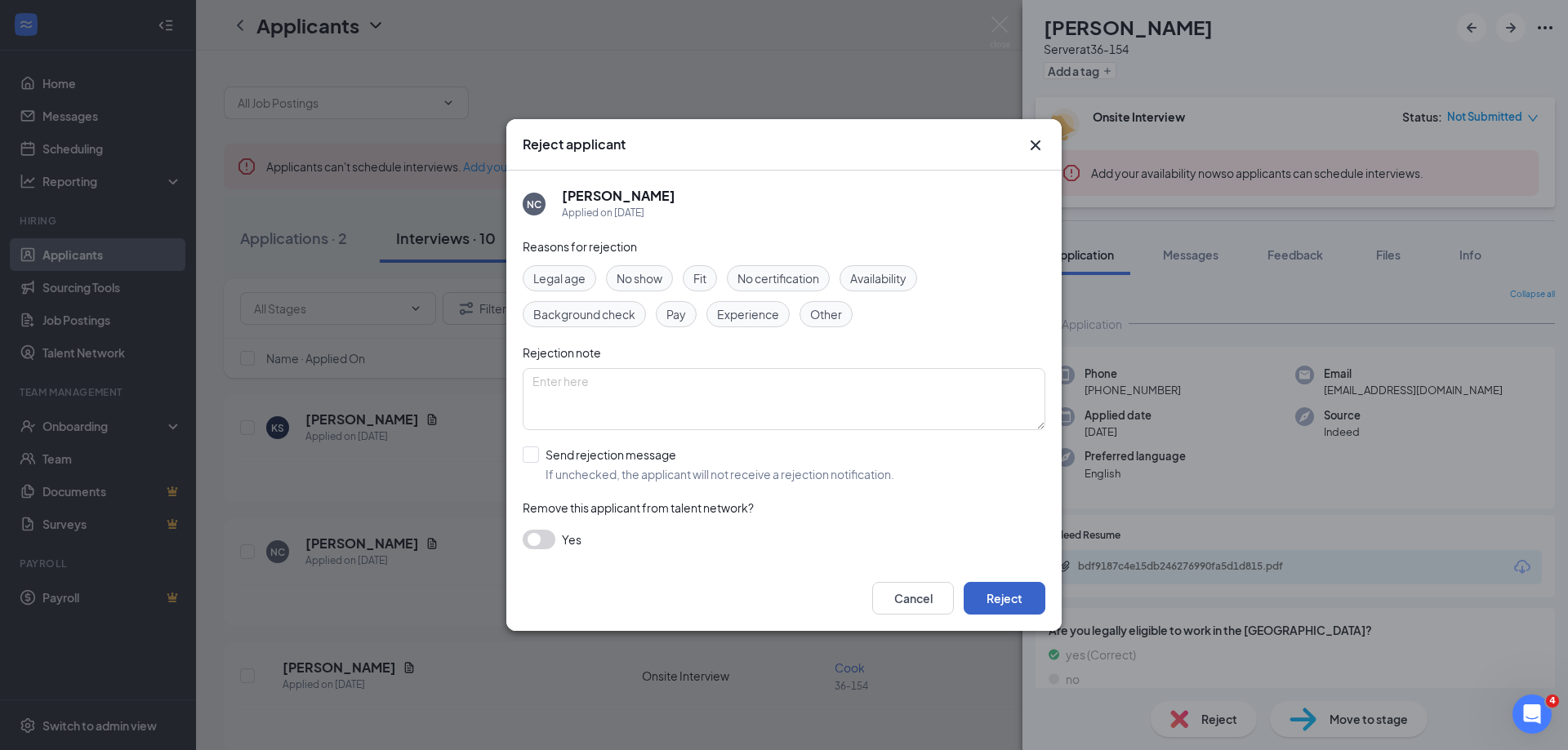
click at [1000, 591] on button "Reject" at bounding box center [1004, 598] width 82 height 33
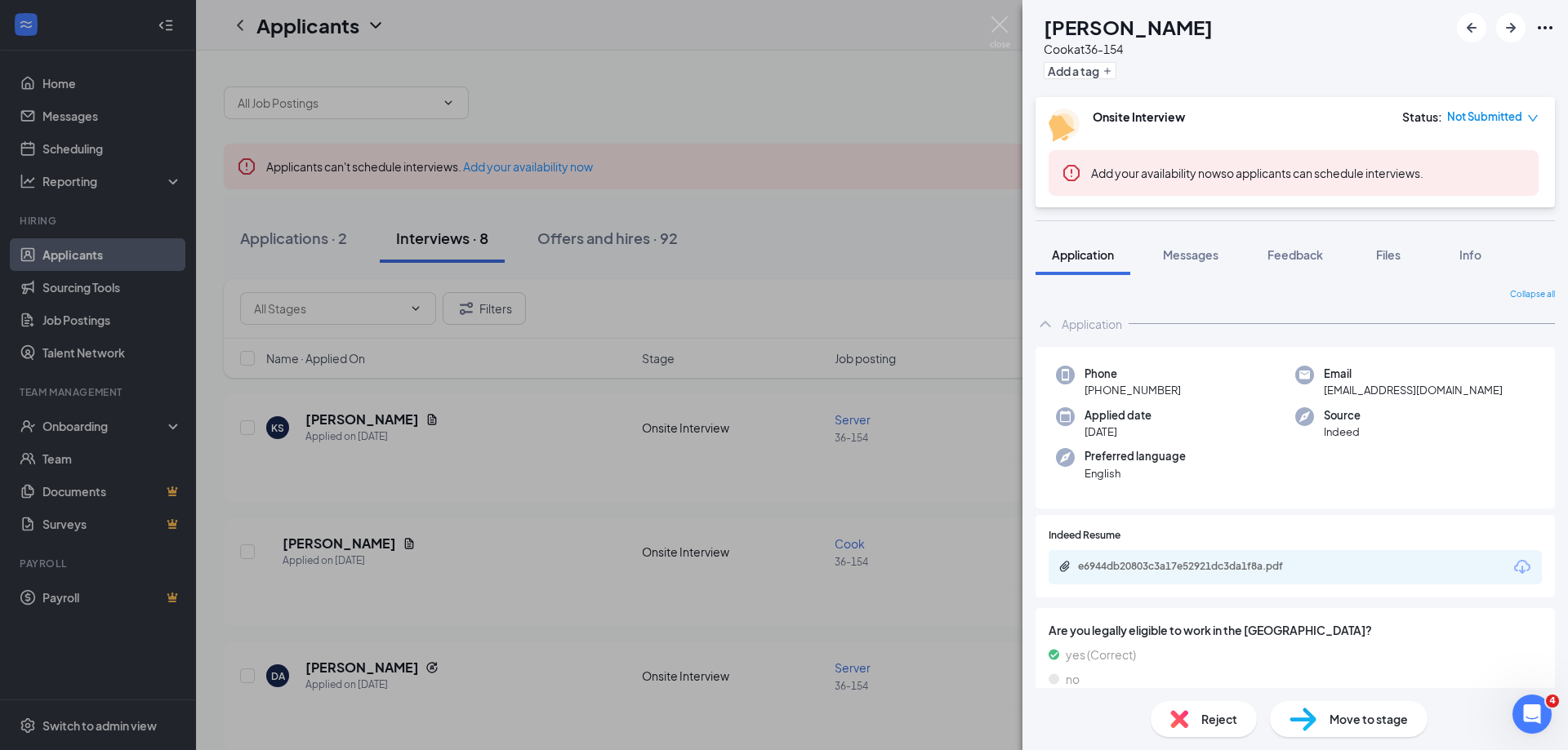
click at [1202, 726] on span "Reject" at bounding box center [1219, 718] width 36 height 18
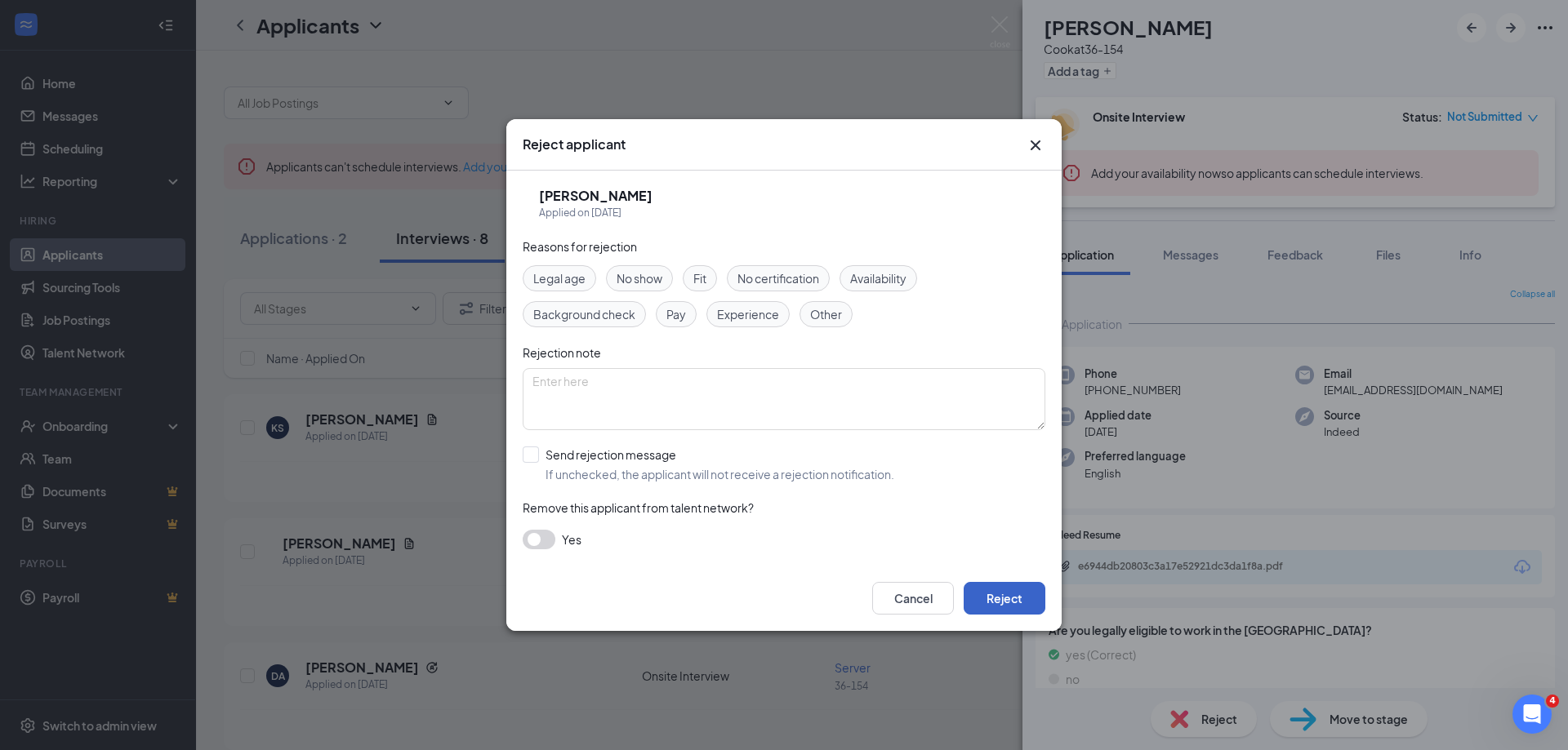
click at [998, 596] on button "Reject" at bounding box center [1004, 598] width 82 height 33
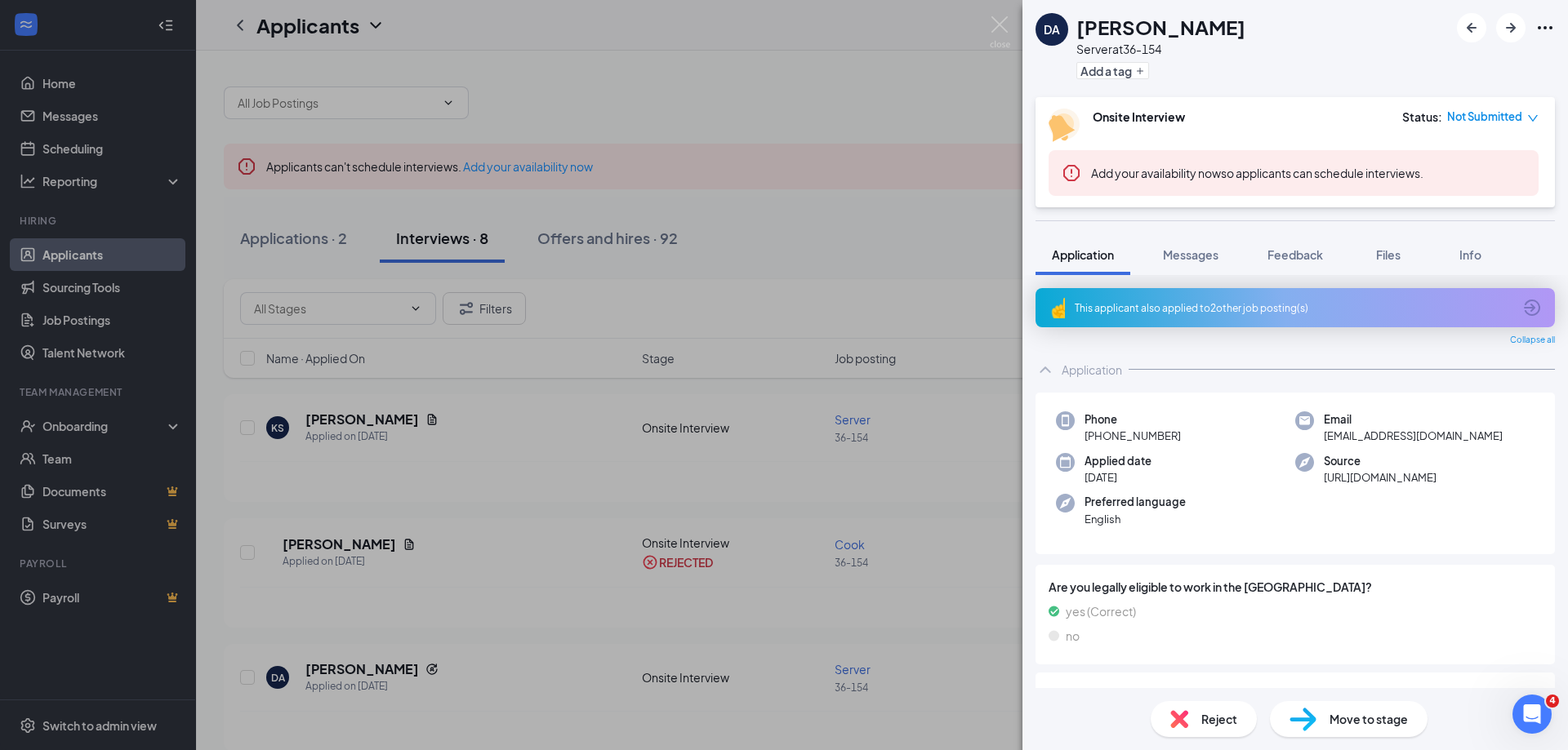
click at [1213, 720] on span "Reject" at bounding box center [1219, 718] width 36 height 18
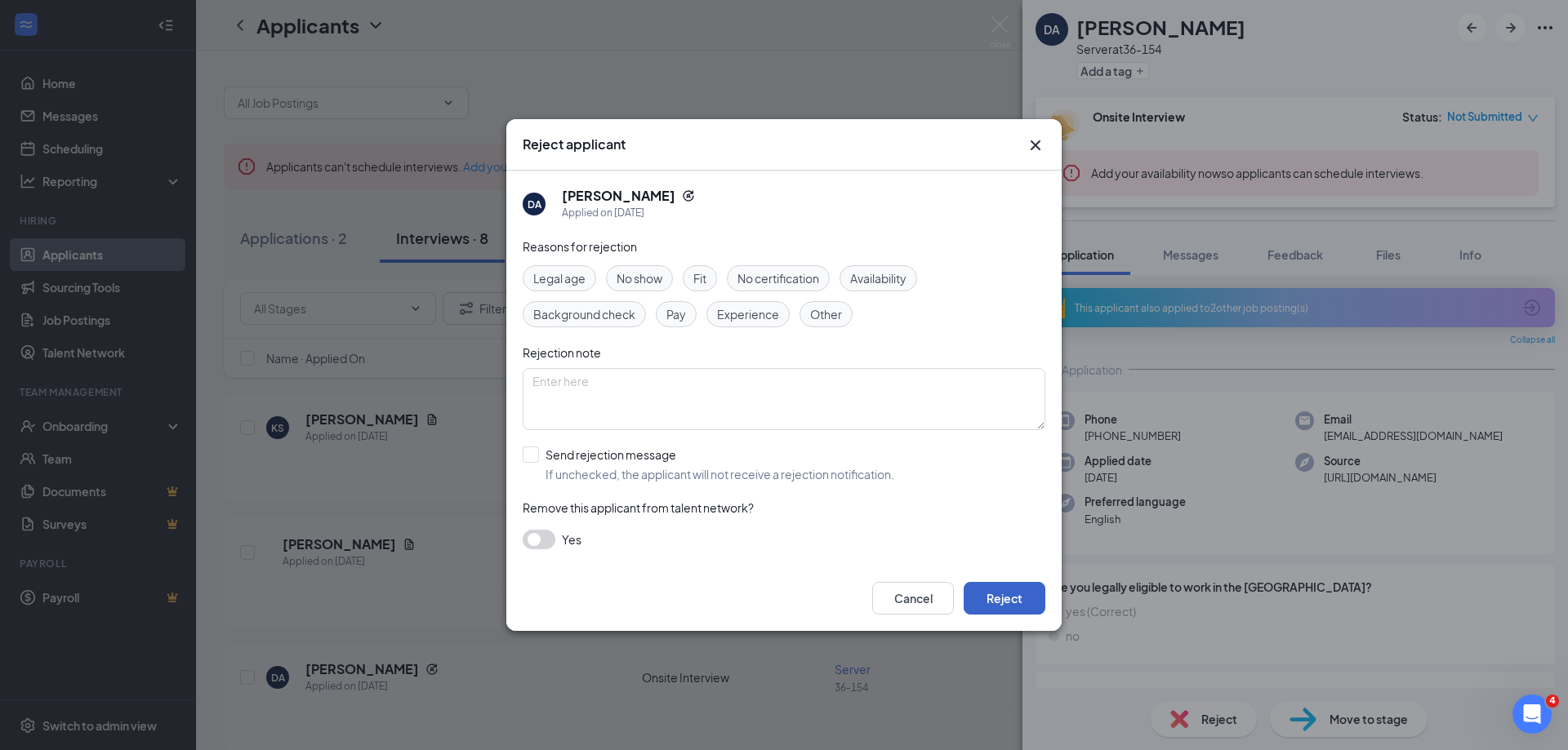
click at [1018, 595] on button "Reject" at bounding box center [1004, 598] width 82 height 33
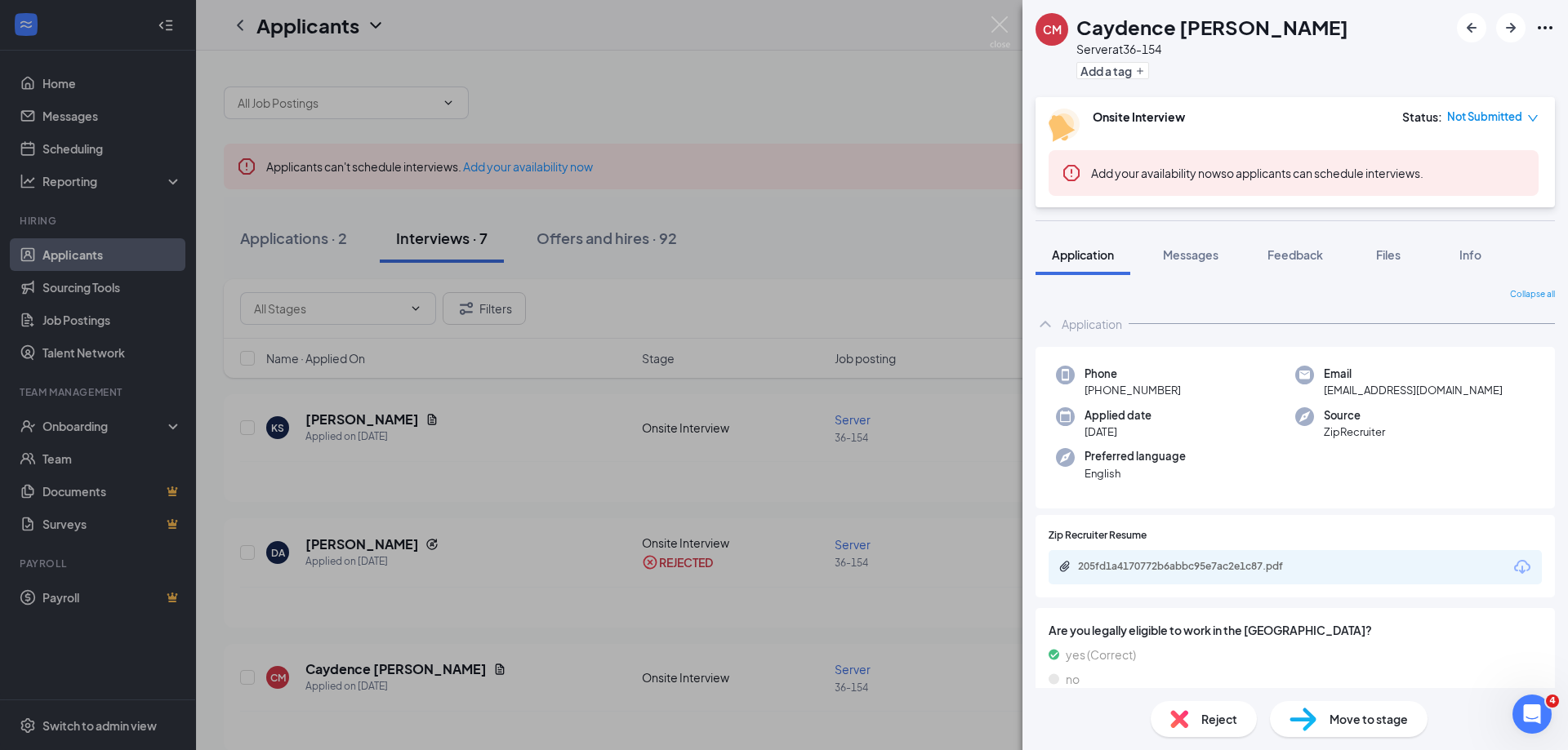
click at [1194, 563] on div "205fd1a4170772b6abbc95e7ac2e1c87.pdf" at bounding box center [1192, 567] width 229 height 13
click at [1205, 725] on span "Reject" at bounding box center [1219, 718] width 36 height 18
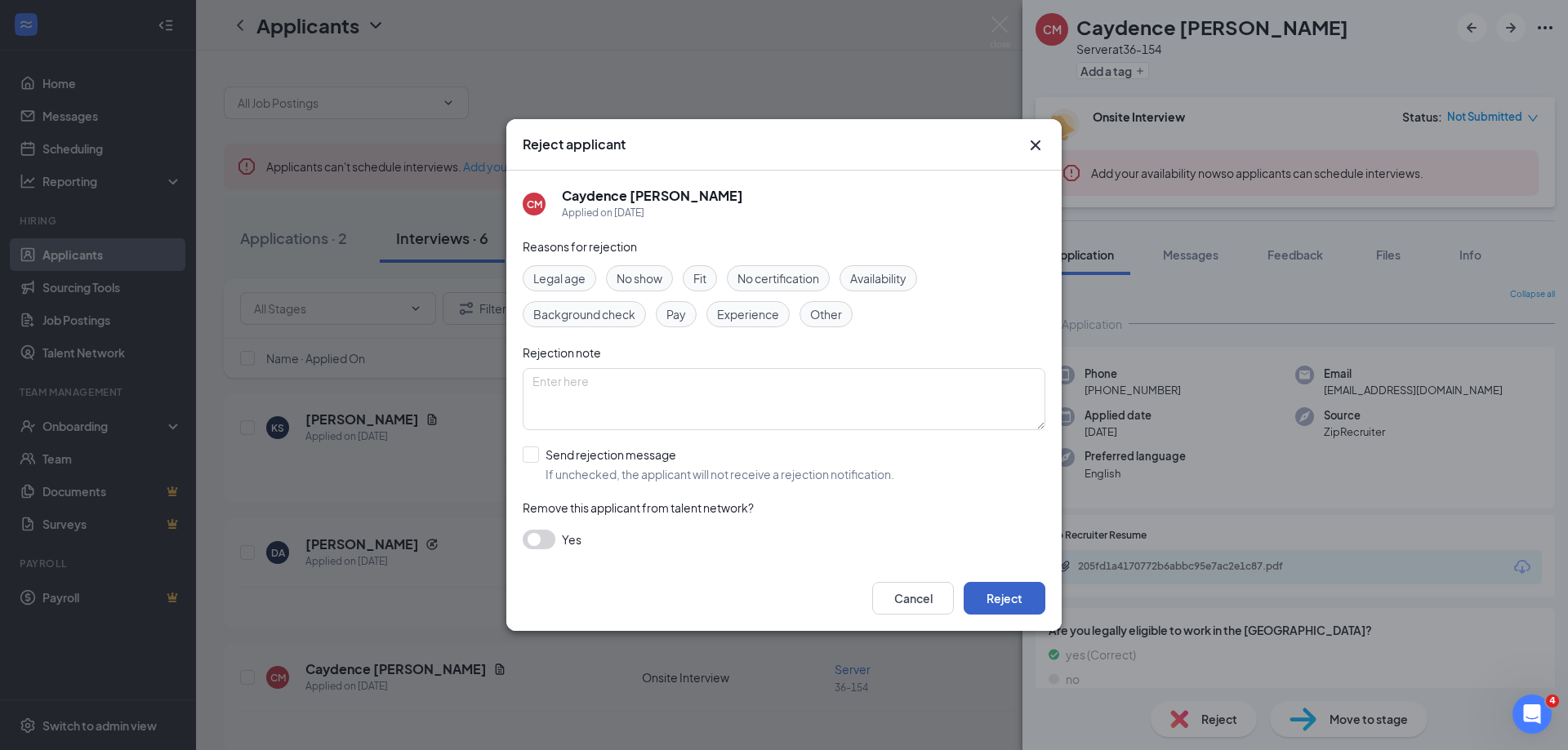
click at [1012, 610] on button "Reject" at bounding box center [1004, 598] width 82 height 33
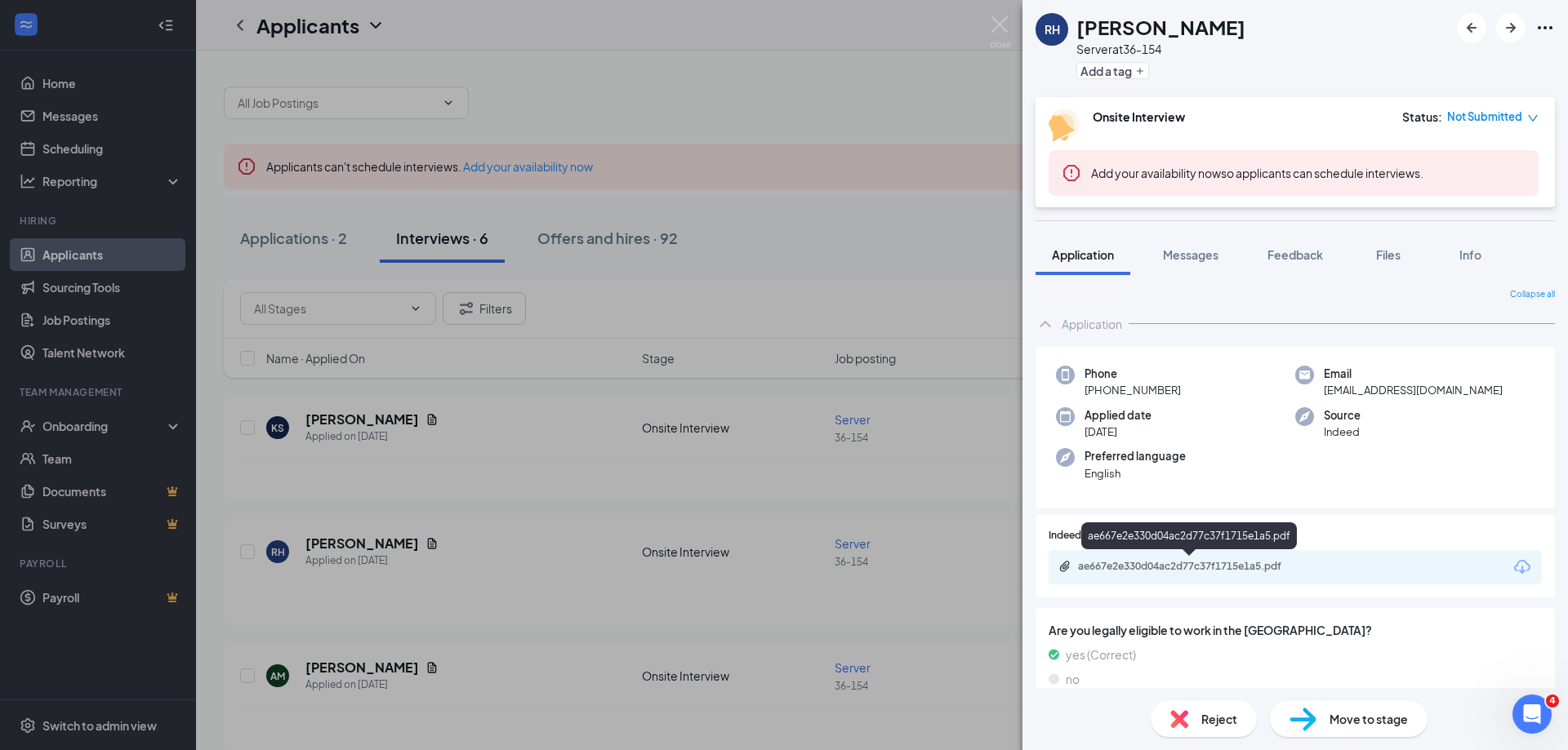
click at [1213, 565] on div "ae667e2e330d04ac2d77c37f1715e1a5.pdf" at bounding box center [1192, 567] width 229 height 13
click at [1224, 725] on span "Reject" at bounding box center [1219, 718] width 36 height 18
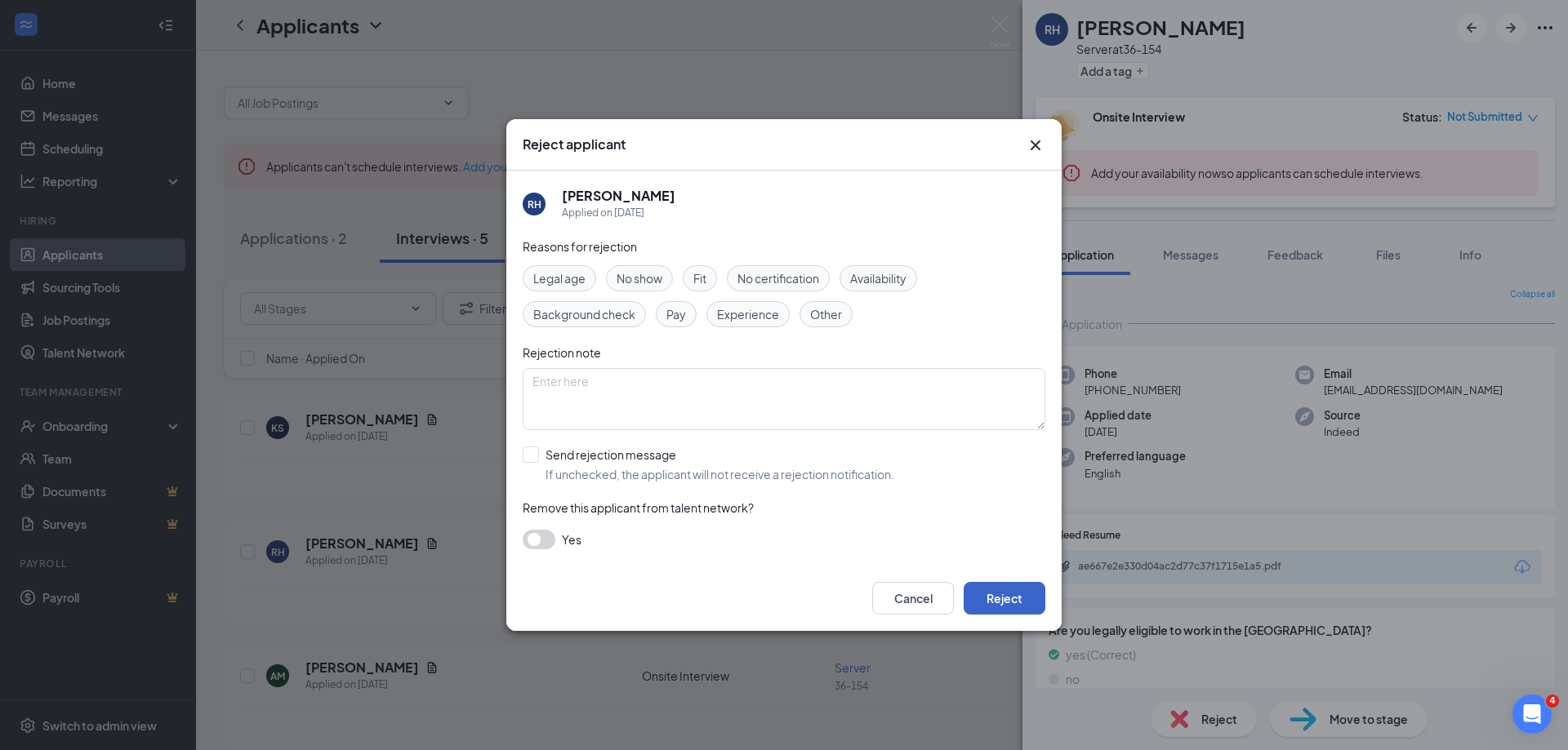
click at [1023, 608] on button "Reject" at bounding box center [1004, 598] width 82 height 33
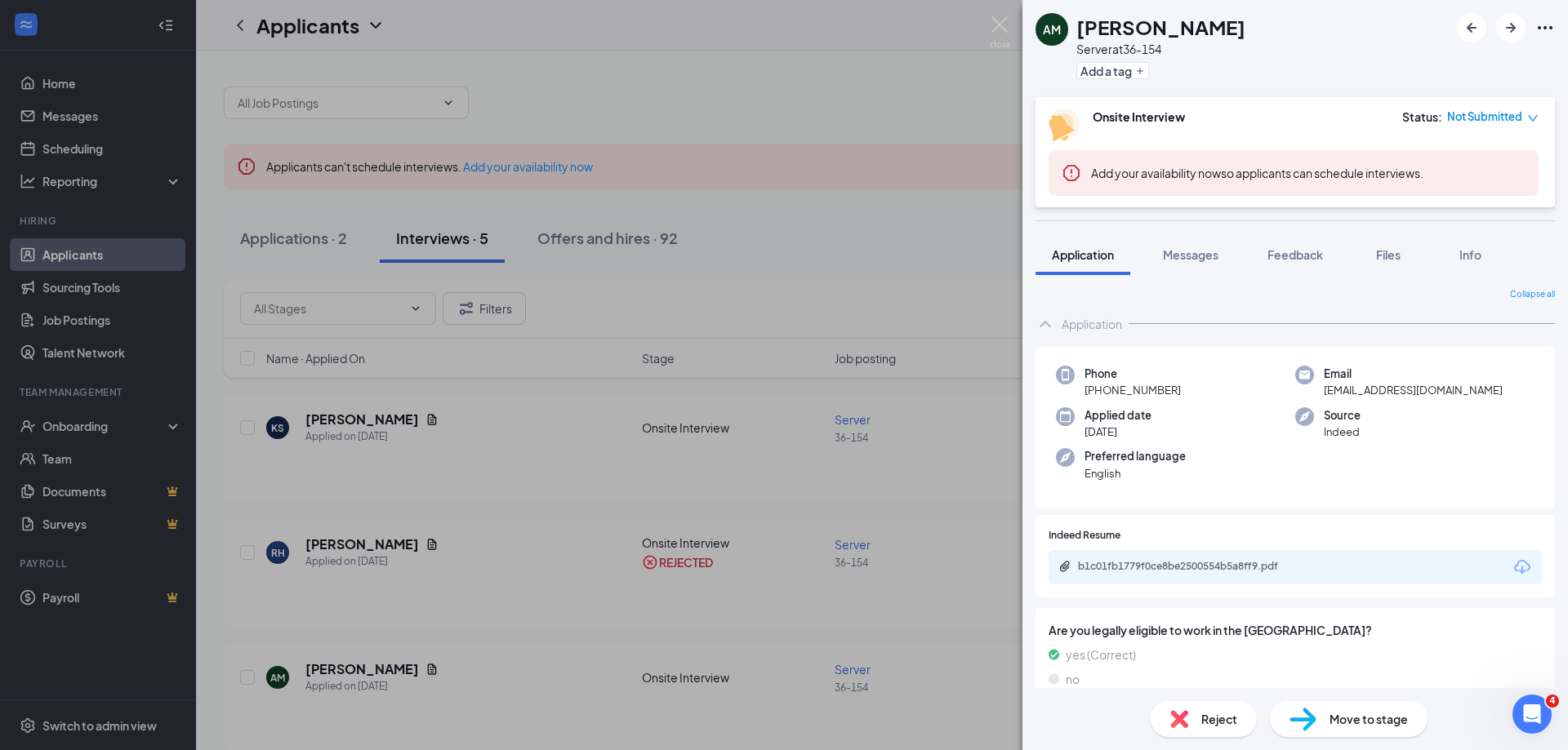
click at [1199, 711] on div "Reject" at bounding box center [1203, 719] width 106 height 36
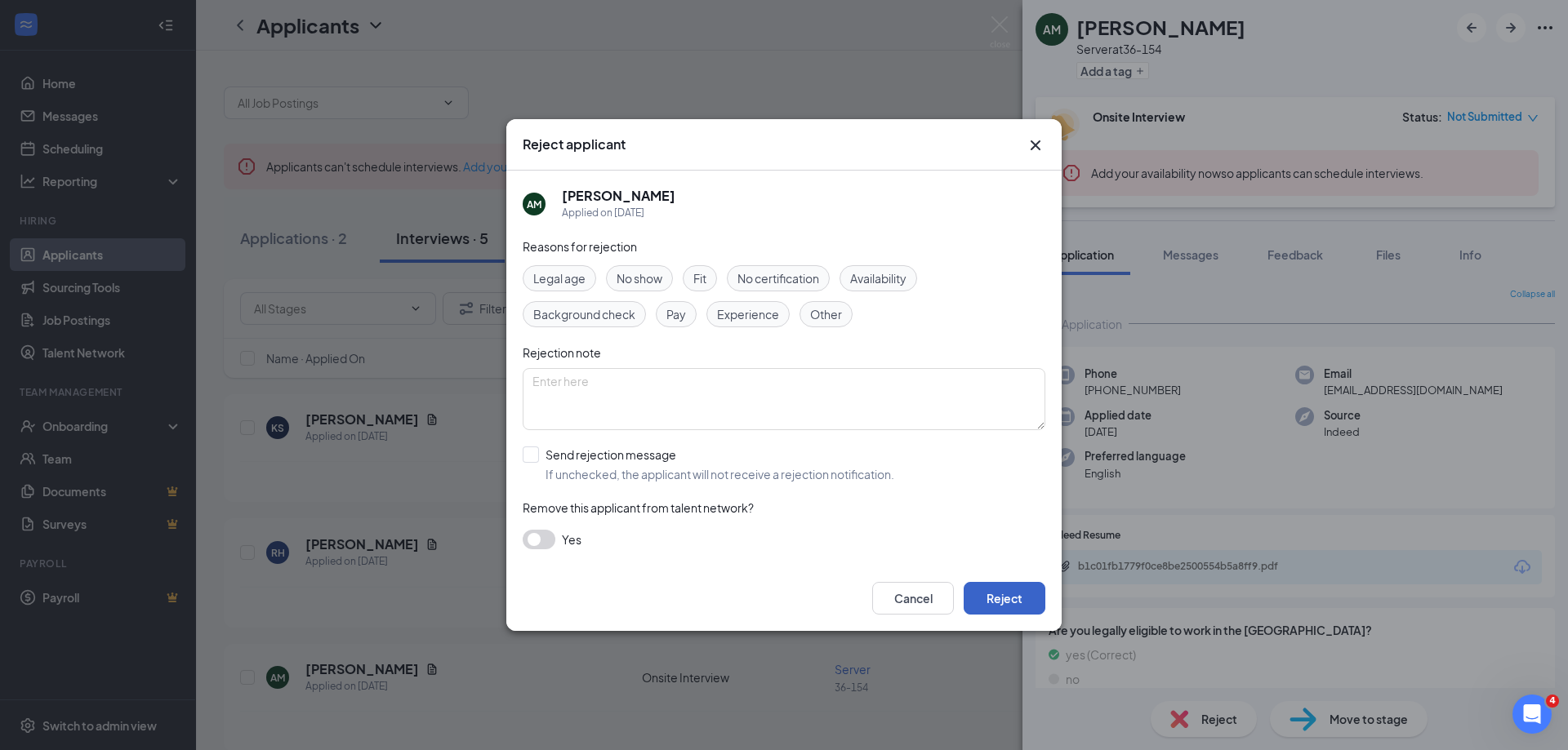
click at [1029, 591] on button "Reject" at bounding box center [1004, 598] width 82 height 33
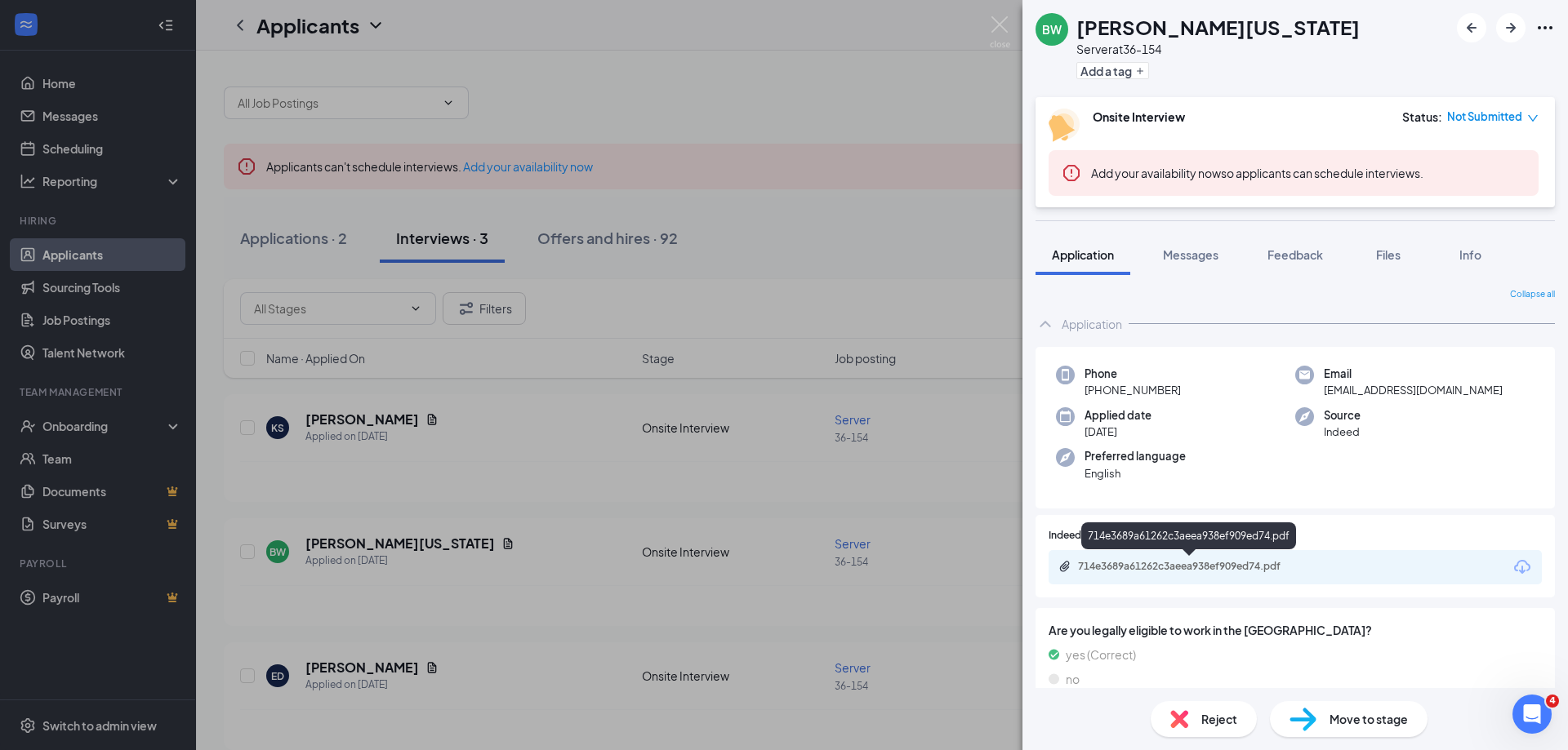
click at [1157, 568] on div "714e3689a61262c3aeea938ef909ed74.pdf" at bounding box center [1192, 567] width 229 height 13
click at [808, 622] on div "BW [PERSON_NAME][US_STATE] Server at 36-154 Add a tag Onsite Interview Status :…" at bounding box center [784, 375] width 1568 height 750
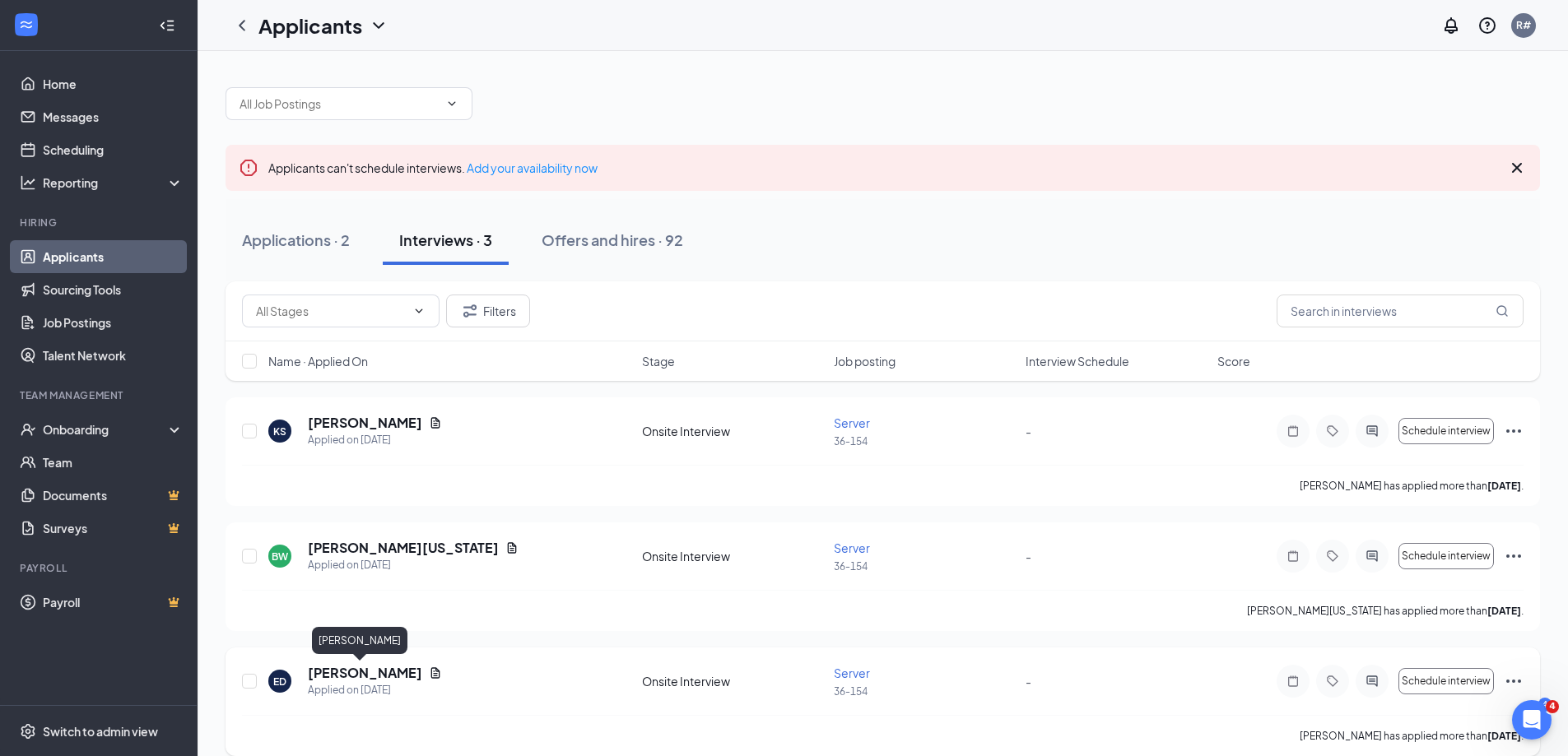
click at [357, 670] on h5 "[PERSON_NAME]" at bounding box center [364, 672] width 114 height 18
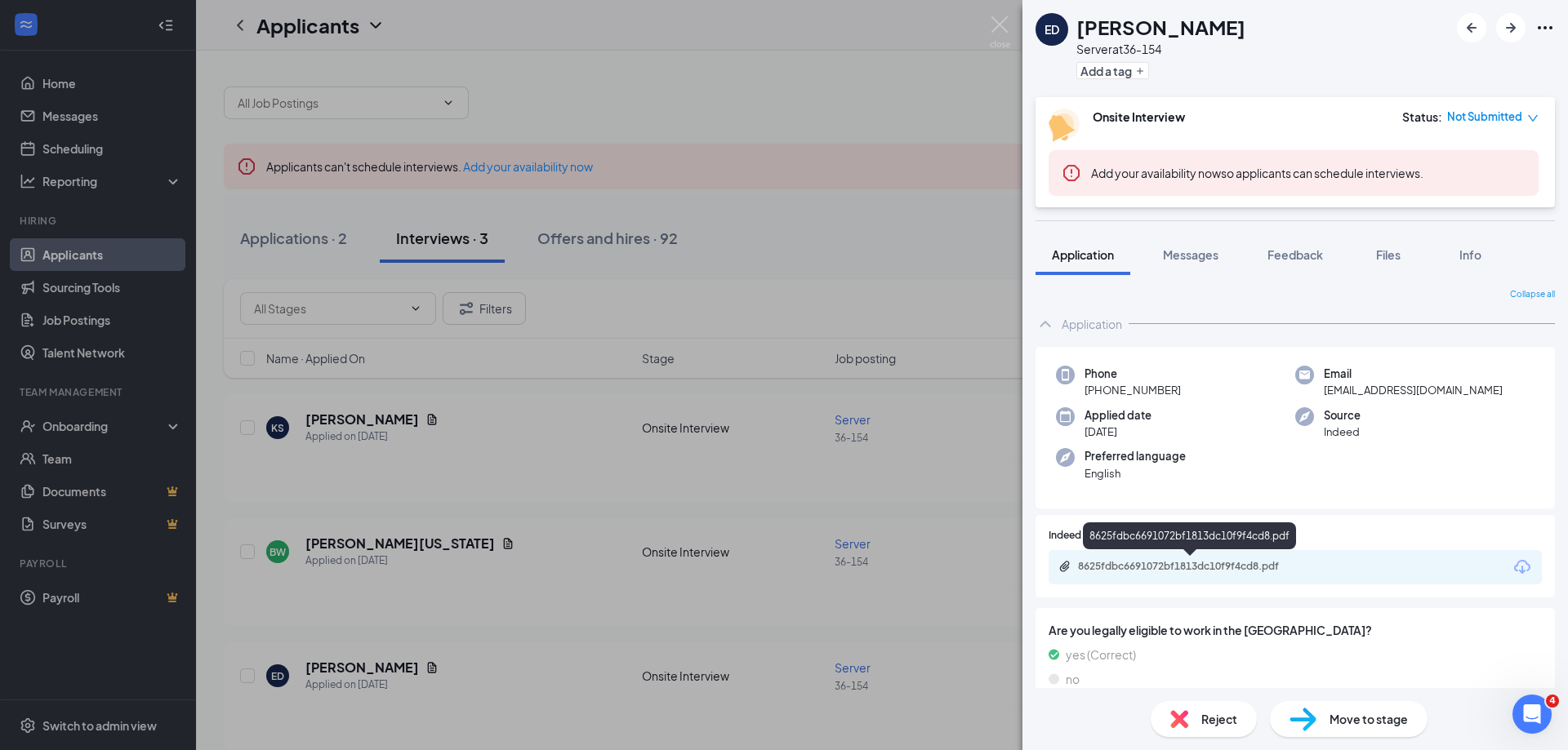
click at [1293, 567] on div "8625fdbc6691072bf1813dc10f9f4cd8.pdf" at bounding box center [1192, 567] width 229 height 13
